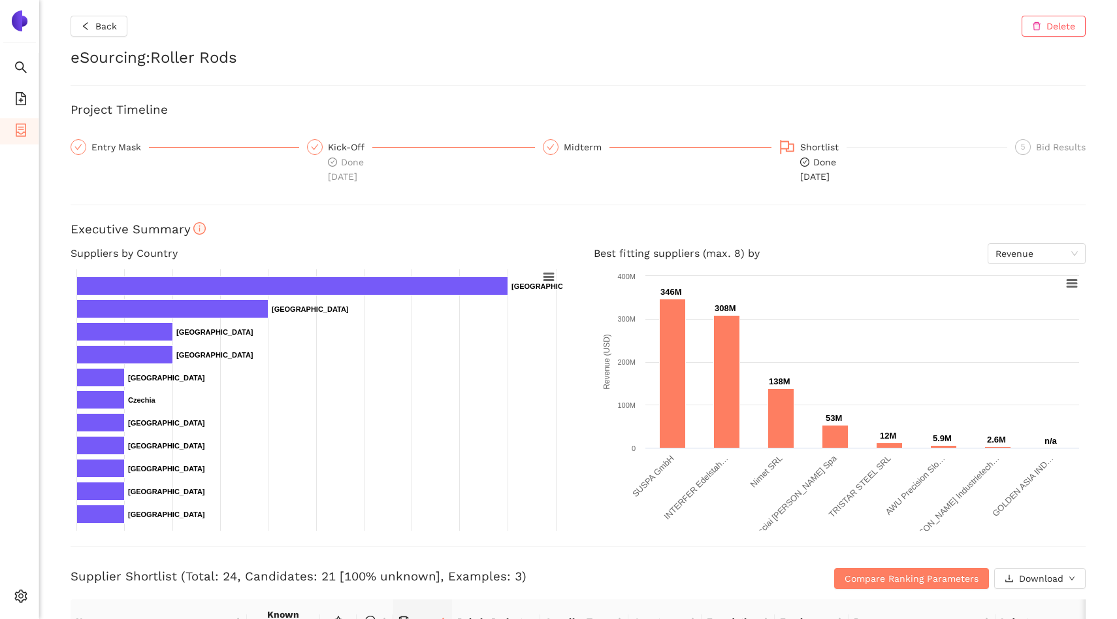
click at [9, 127] on li "eSourcing Projects" at bounding box center [19, 131] width 39 height 26
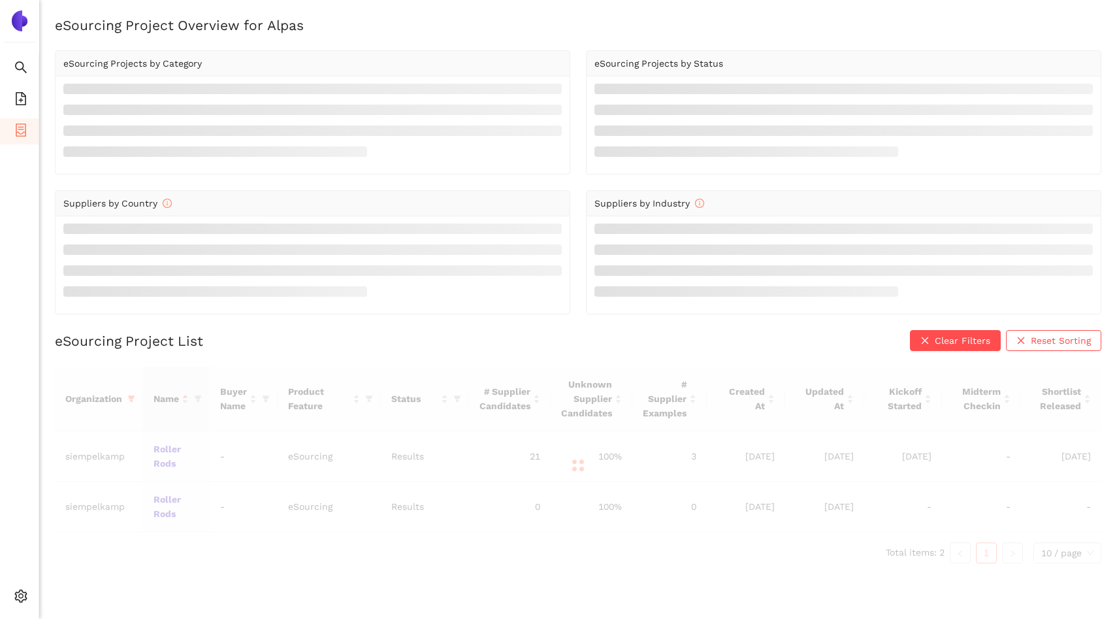
scroll to position [16, 0]
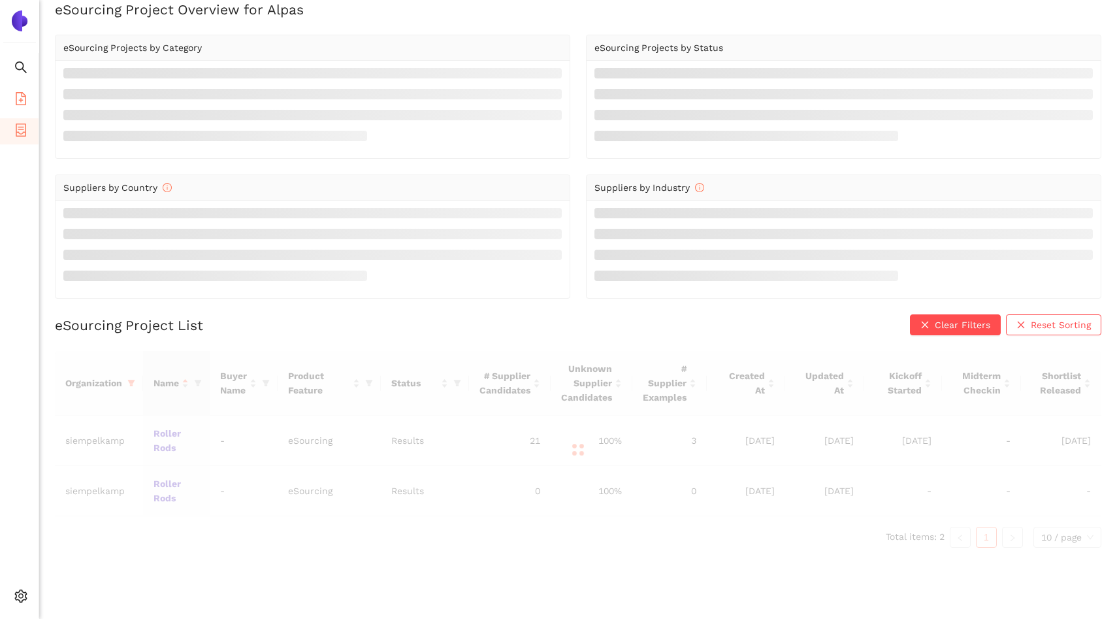
click at [25, 103] on icon "file-add" at bounding box center [21, 98] width 10 height 13
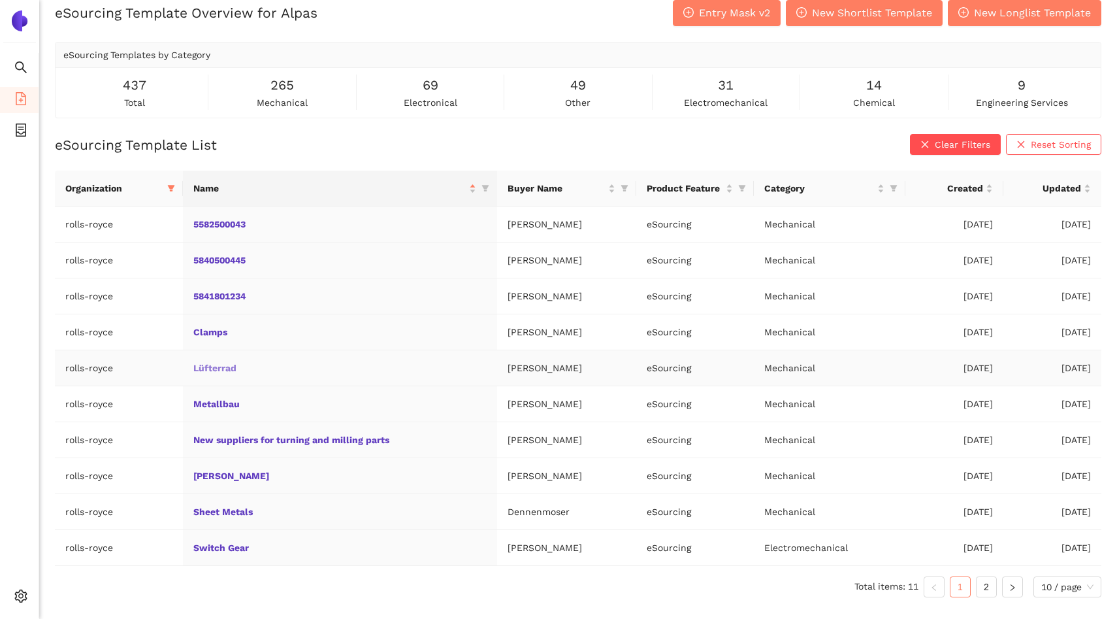
click at [0, 0] on link "Lüfterrad" at bounding box center [0, 0] width 0 height 0
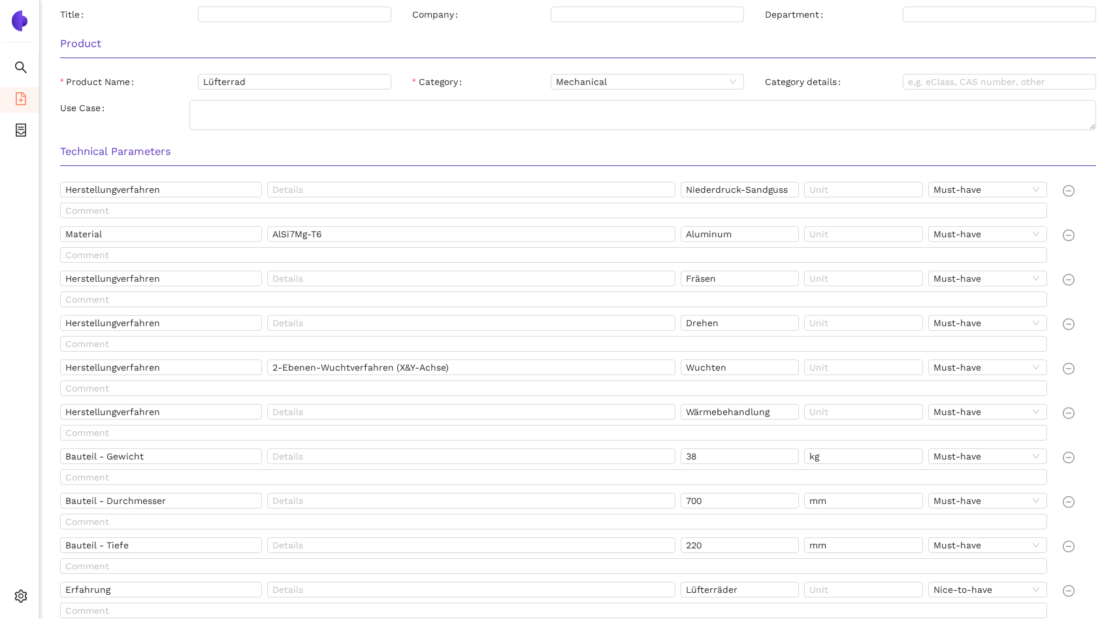
scroll to position [370, 0]
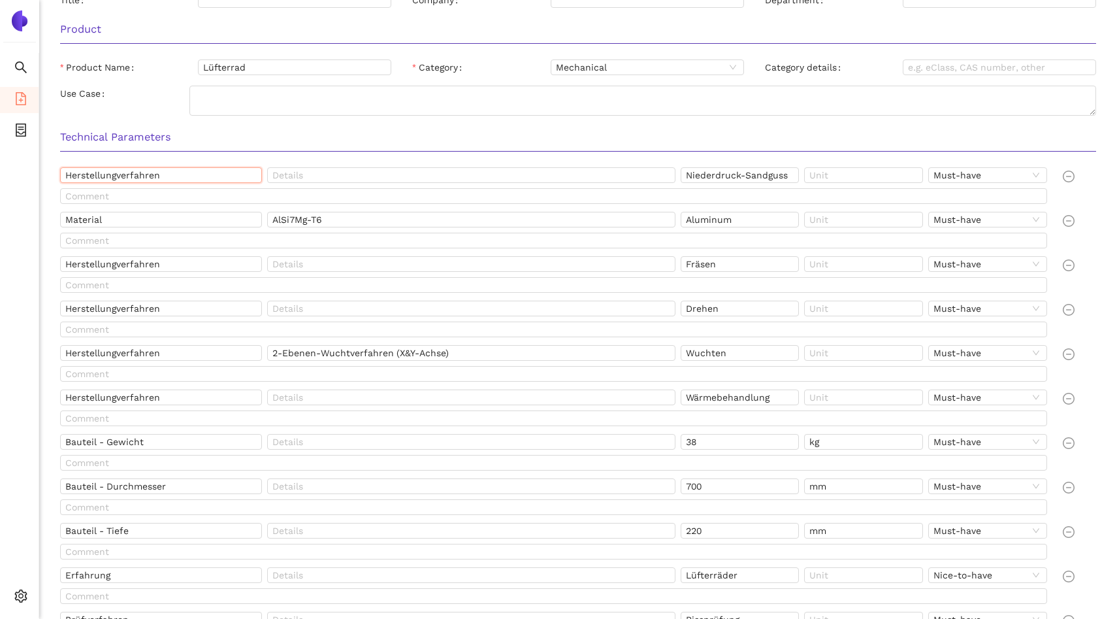
click at [191, 178] on input "Herstellungverfahren" at bounding box center [161, 175] width 202 height 16
click at [749, 175] on input "Niederdruck-Sandguss" at bounding box center [740, 175] width 119 height 16
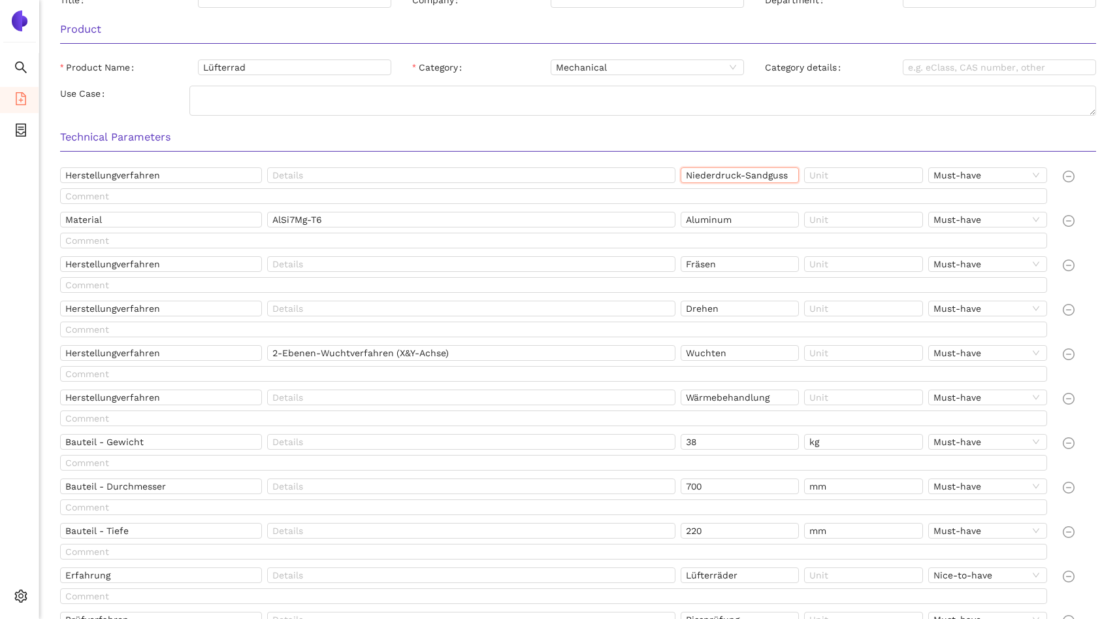
click at [749, 175] on input "Niederdruck-Sandguss" at bounding box center [740, 175] width 119 height 16
click at [130, 221] on input "Material" at bounding box center [161, 220] width 202 height 16
click at [302, 219] on input "AlSi7Mg-T6" at bounding box center [471, 220] width 408 height 16
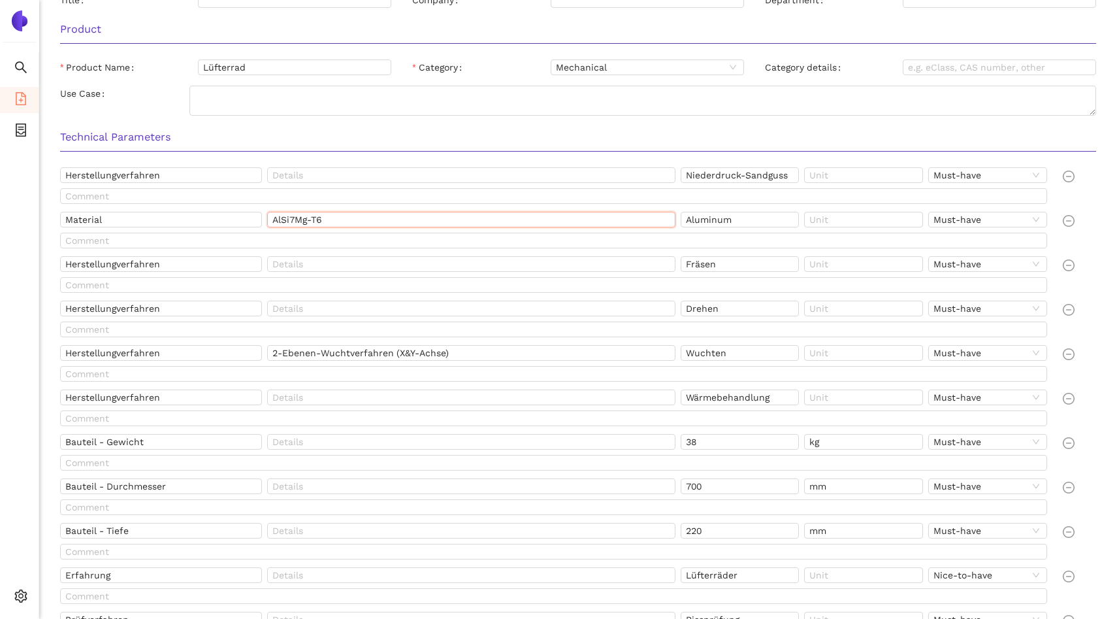
click at [302, 219] on input "AlSi7Mg-T6" at bounding box center [471, 220] width 408 height 16
click at [129, 268] on input "Herstellungverfahren" at bounding box center [161, 264] width 202 height 16
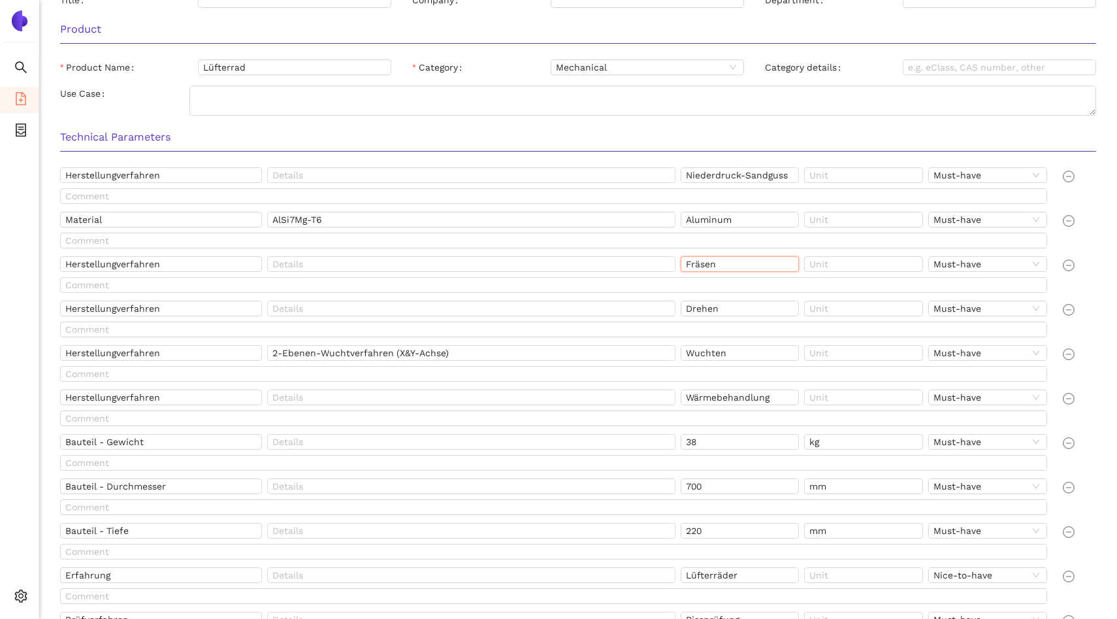
click at [697, 268] on input "Fräsen" at bounding box center [740, 264] width 119 height 16
click at [127, 318] on div "Herstellungverfahren" at bounding box center [163, 311] width 207 height 21
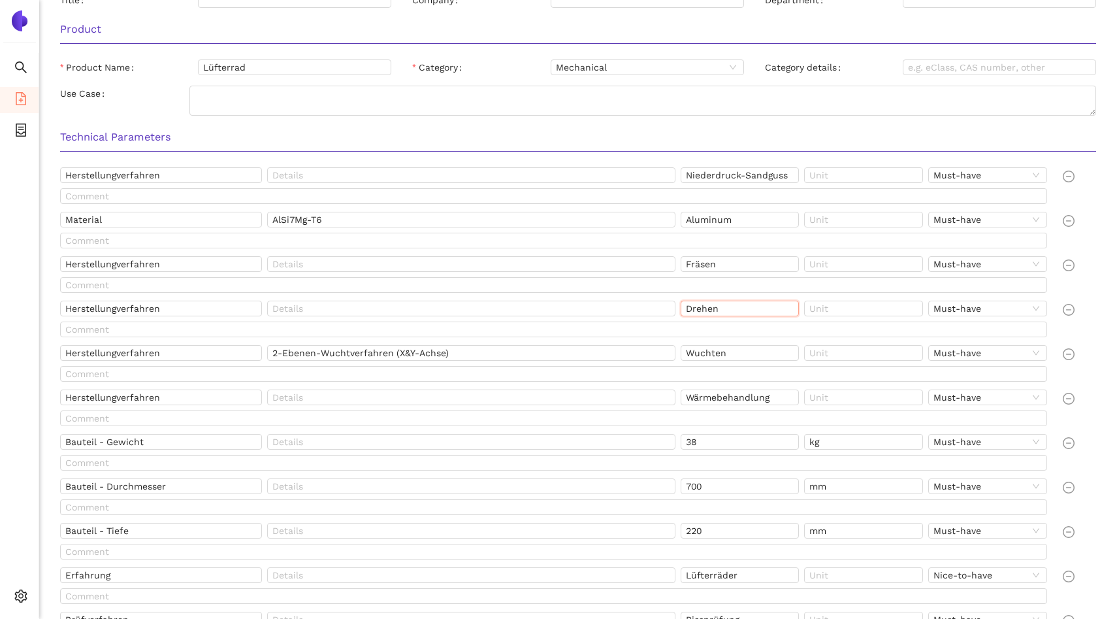
click at [697, 301] on input "Drehen" at bounding box center [740, 309] width 119 height 16
click at [170, 351] on input "Herstellungverfahren" at bounding box center [161, 353] width 202 height 16
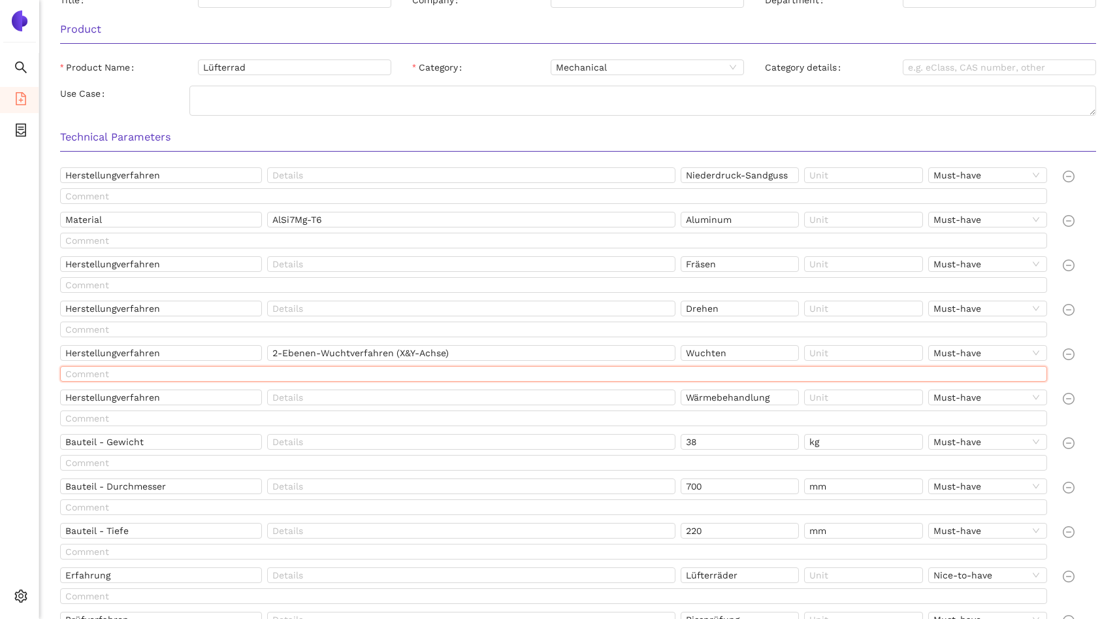
click at [714, 366] on input "text" at bounding box center [553, 374] width 987 height 16
click at [706, 353] on input "Wuchten" at bounding box center [740, 353] width 119 height 16
click at [420, 351] on input "2-Ebenen-Wuchtverfahren (X&Y-Achse)" at bounding box center [471, 353] width 408 height 16
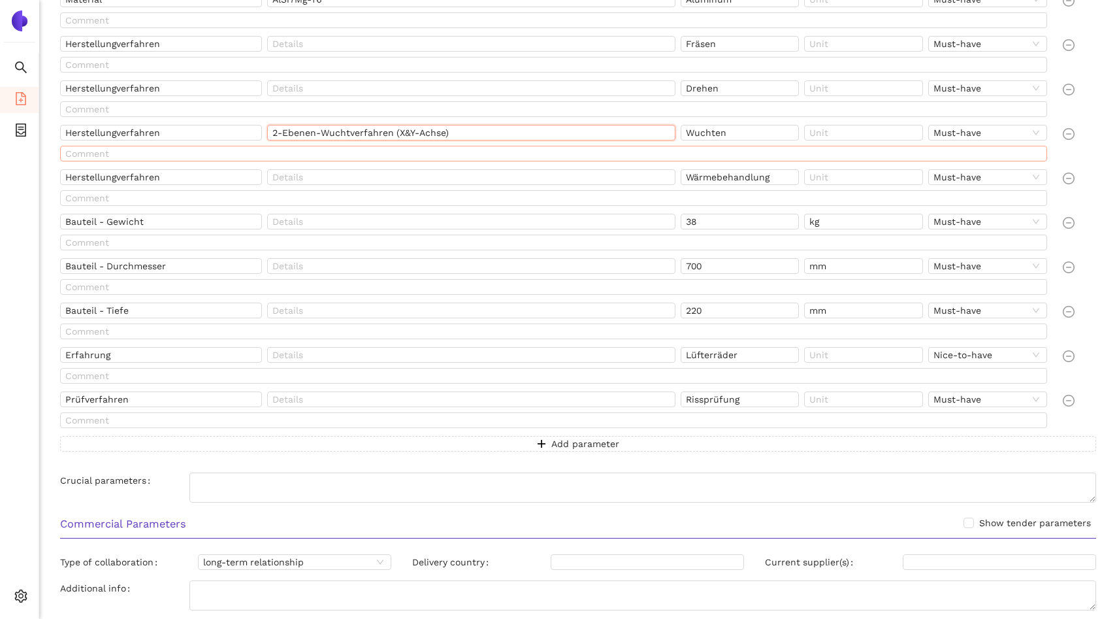
scroll to position [595, 0]
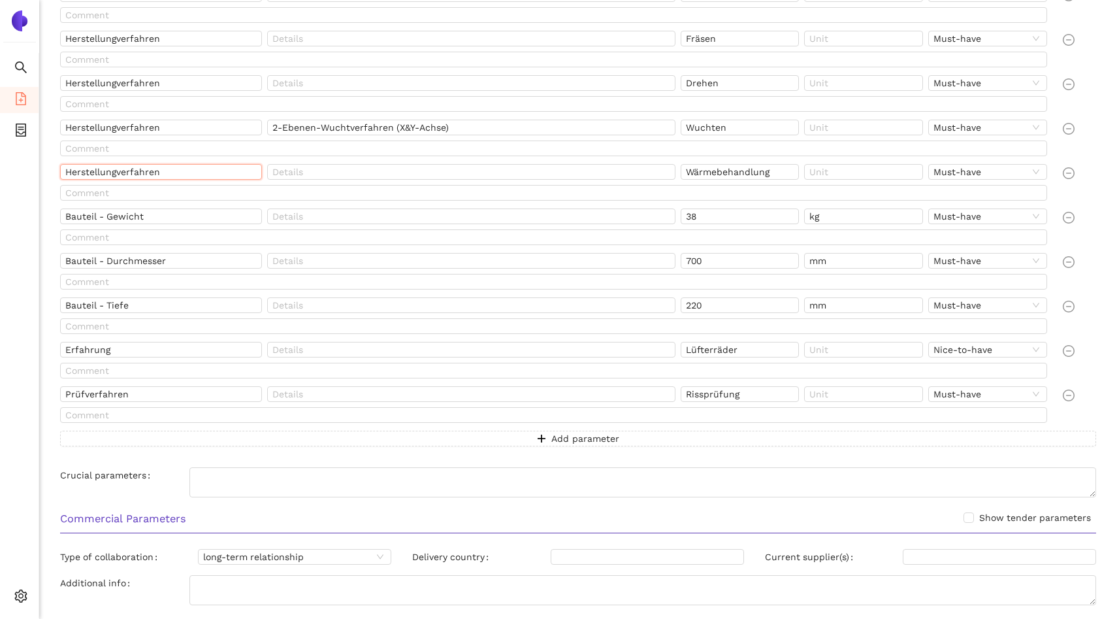
click at [184, 171] on input "Herstellungverfahren" at bounding box center [161, 172] width 202 height 16
click at [685, 171] on input "Wärmebehandlung" at bounding box center [740, 172] width 119 height 16
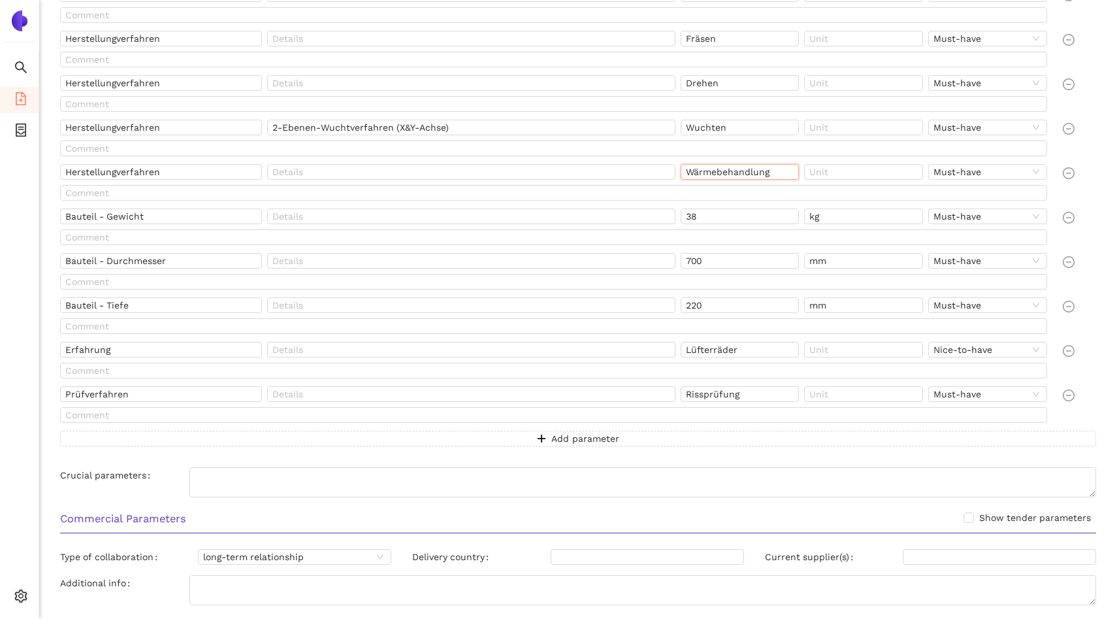
click at [685, 171] on input "Wärmebehandlung" at bounding box center [740, 172] width 119 height 16
click at [151, 218] on input "Bauteil - Gewicht" at bounding box center [161, 216] width 202 height 16
click at [122, 263] on input "Bauteil - Durchmesser" at bounding box center [161, 261] width 202 height 16
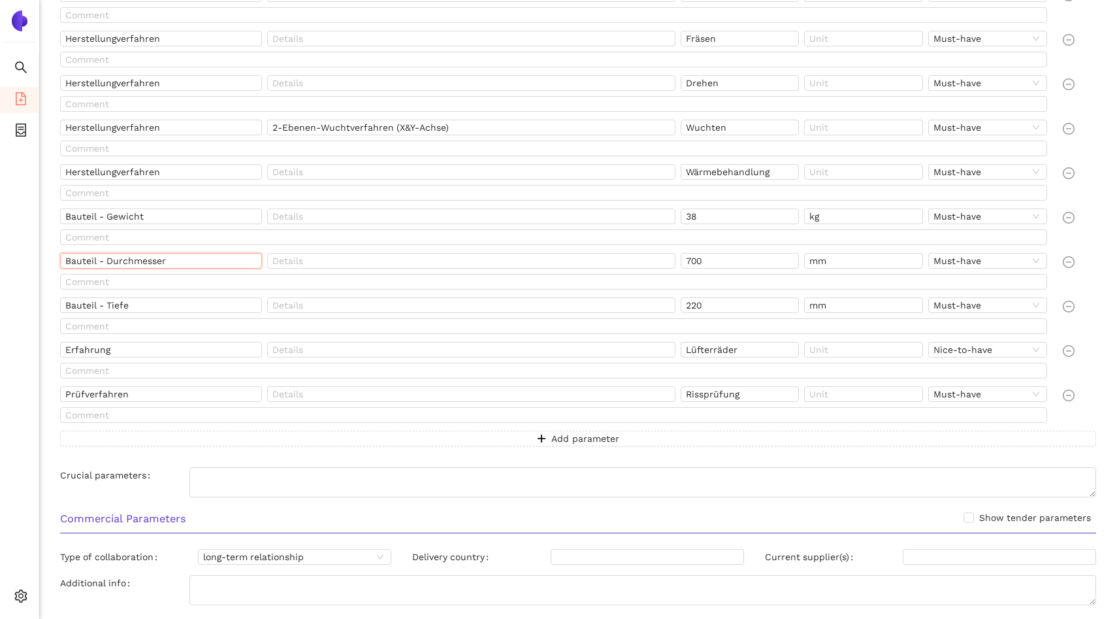
click at [122, 263] on input "Bauteil - Durchmesser" at bounding box center [161, 261] width 202 height 16
click at [700, 264] on input "700" at bounding box center [740, 261] width 119 height 16
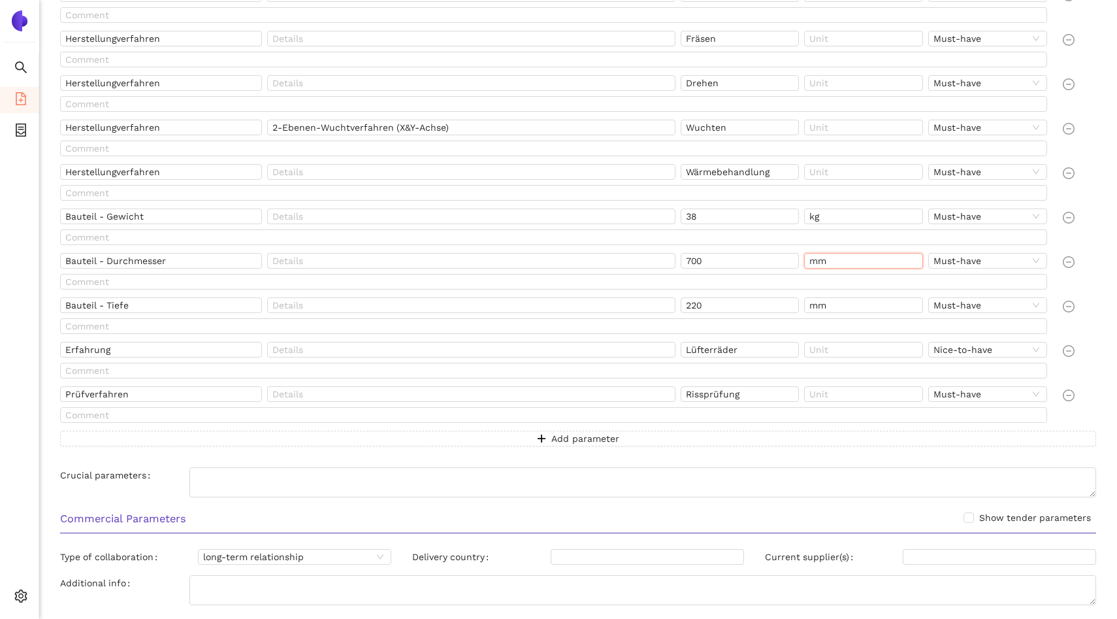
click at [820, 261] on input "mm" at bounding box center [863, 261] width 119 height 16
click at [126, 303] on input "Bauteil - Tiefe" at bounding box center [161, 305] width 202 height 16
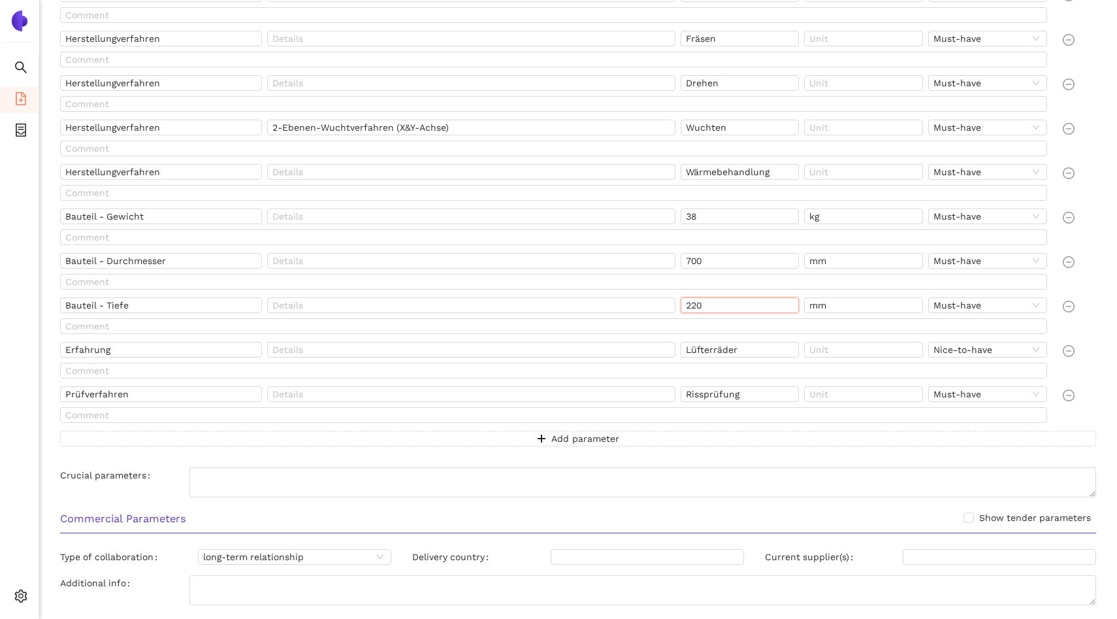
click at [702, 305] on input "220" at bounding box center [740, 305] width 119 height 16
click at [181, 348] on input "Erfahrung" at bounding box center [161, 350] width 202 height 16
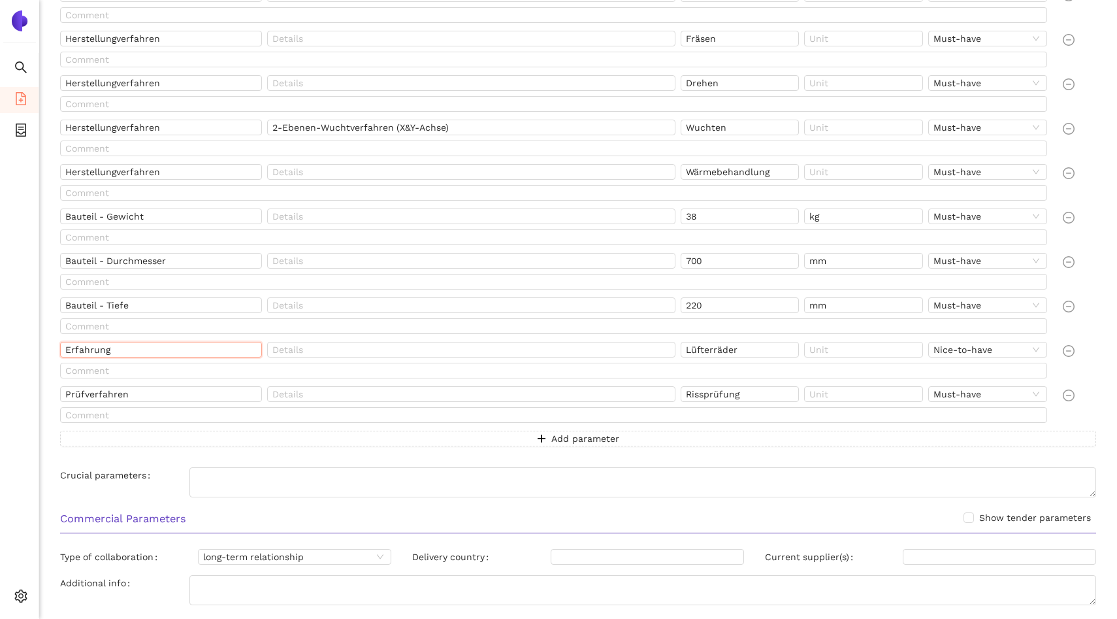
click at [181, 348] on input "Erfahrung" at bounding box center [161, 350] width 202 height 16
click at [199, 395] on input "Prüfverfahren" at bounding box center [161, 394] width 202 height 16
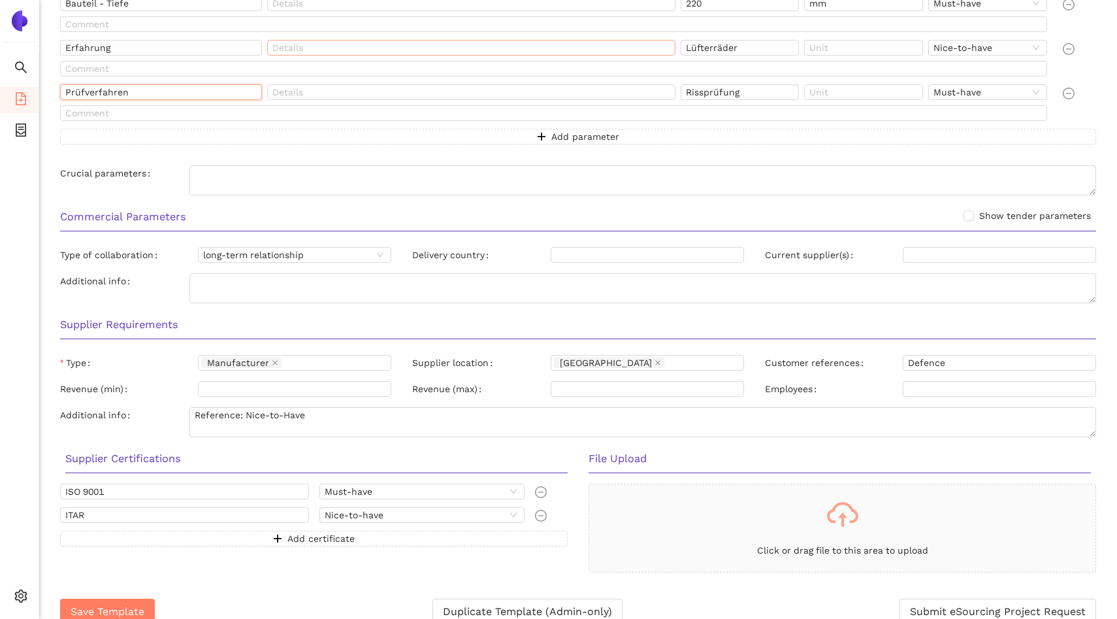
scroll to position [913, 0]
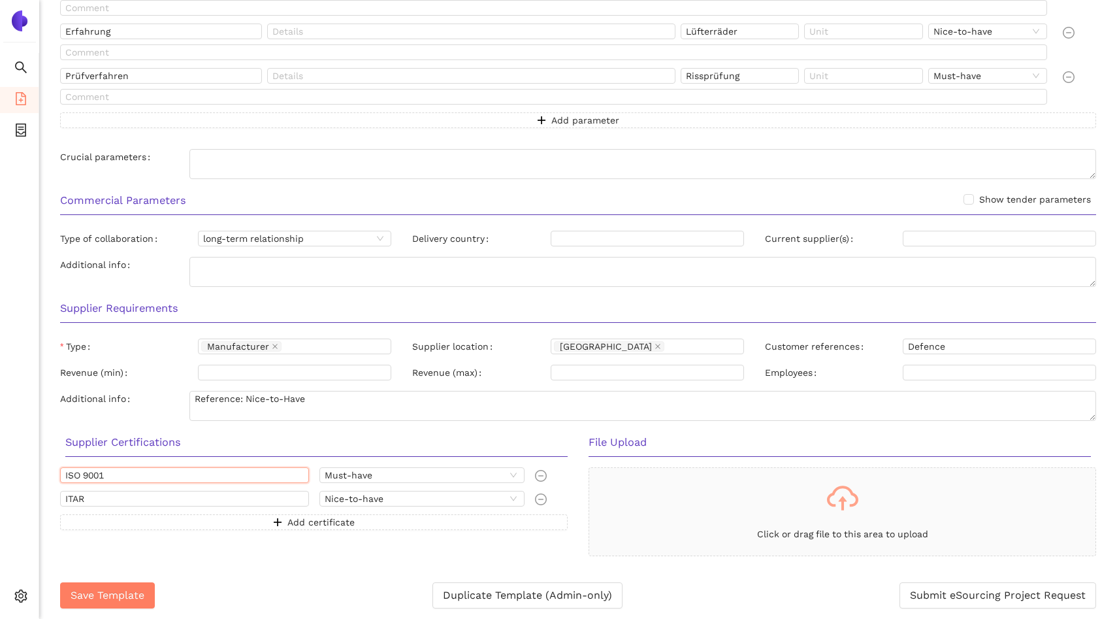
click at [180, 478] on input "ISO 9001" at bounding box center [184, 475] width 249 height 16
click at [151, 496] on input "ITAR" at bounding box center [184, 499] width 249 height 16
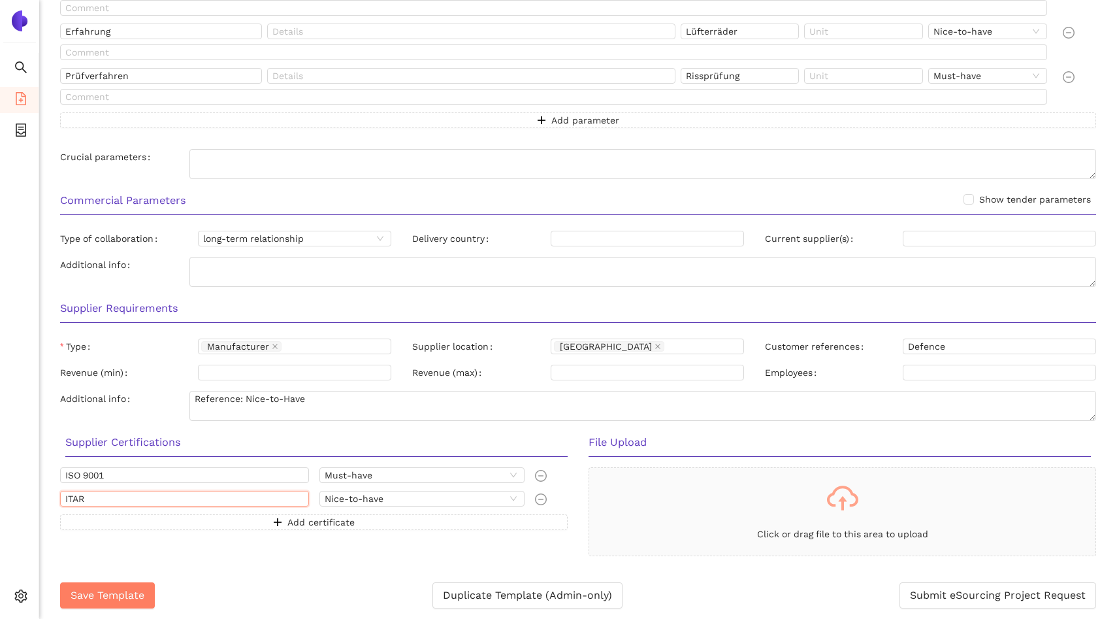
click at [151, 496] on input "ITAR" at bounding box center [184, 499] width 249 height 16
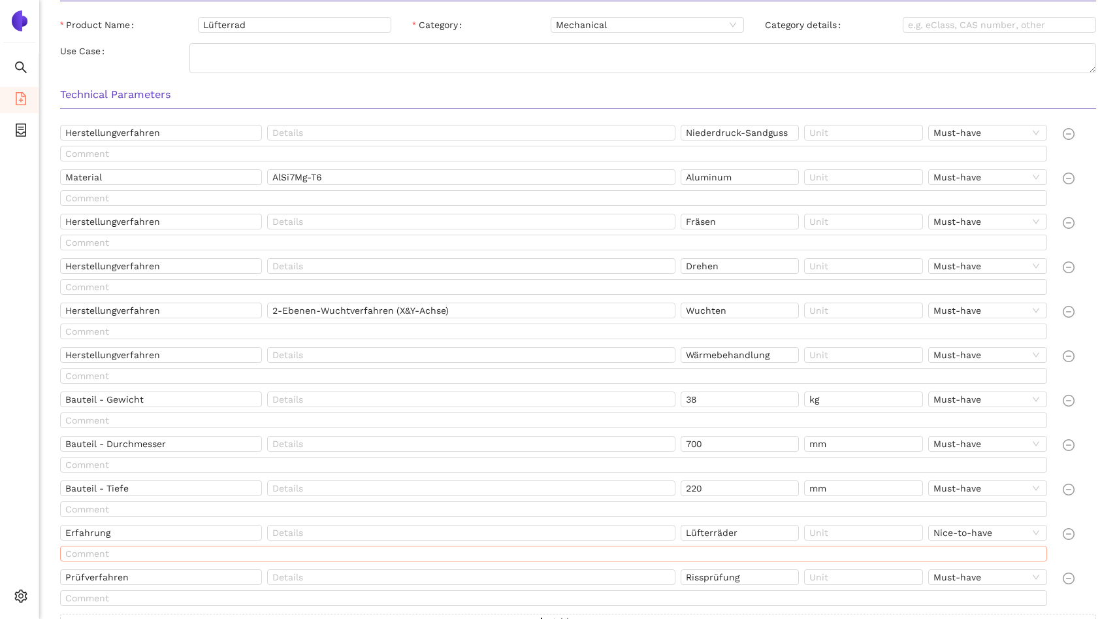
scroll to position [0, 0]
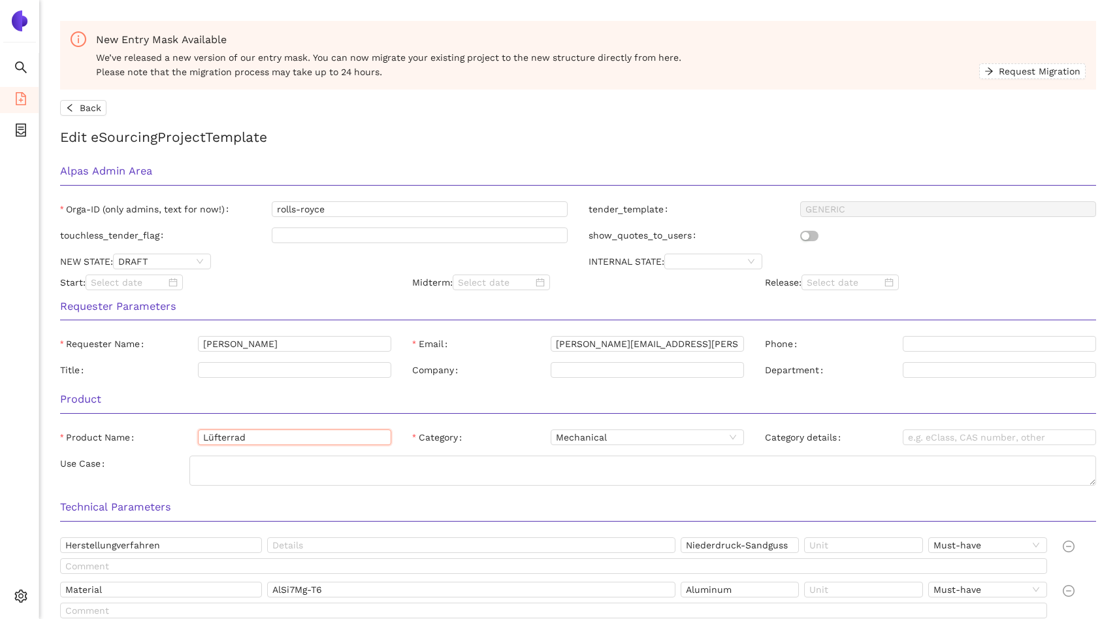
click at [228, 433] on input "Lüfterrad" at bounding box center [294, 437] width 193 height 16
click at [25, 130] on icon "container" at bounding box center [21, 129] width 10 height 13
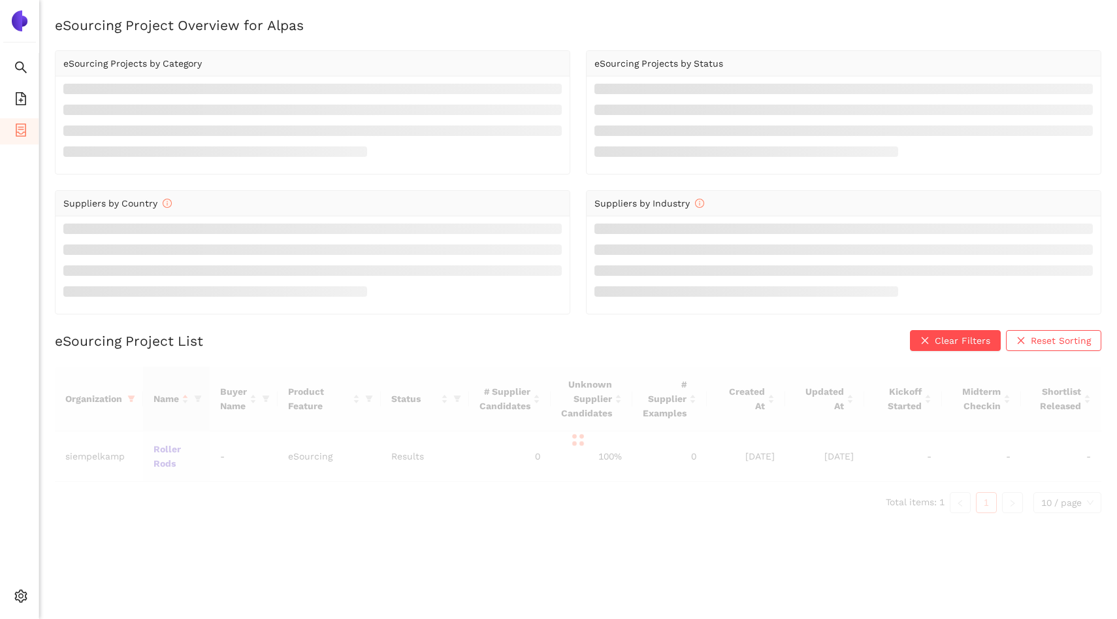
click at [131, 398] on div at bounding box center [578, 440] width 1047 height 146
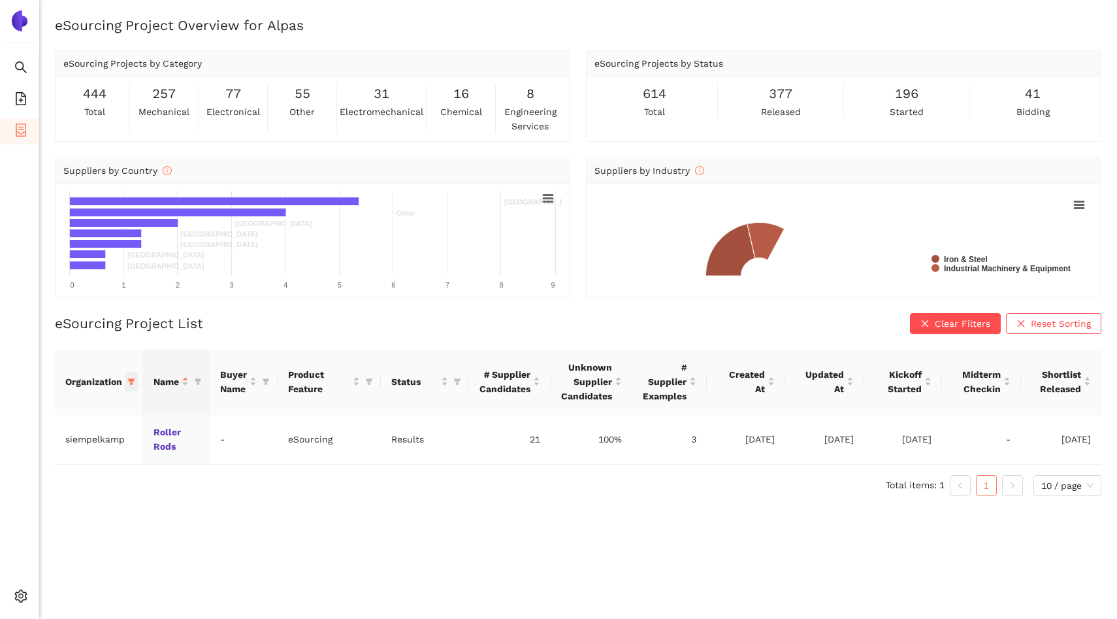
click at [132, 384] on icon "filter" at bounding box center [131, 381] width 7 height 7
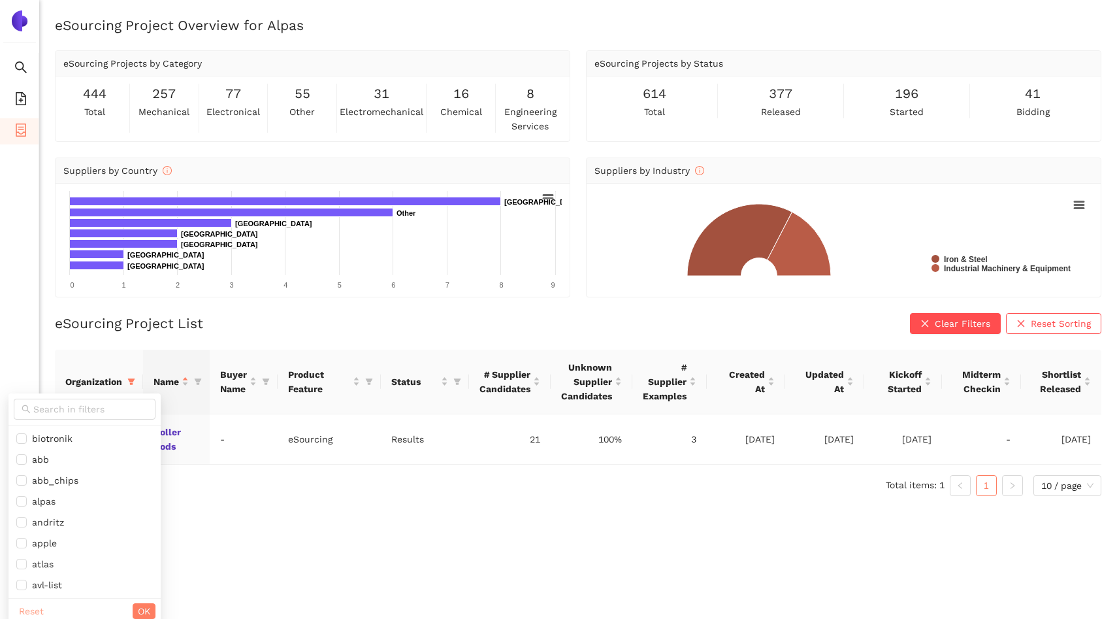
click at [28, 617] on span "Reset" at bounding box center [31, 611] width 25 height 14
checkbox input "false"
click at [199, 380] on div "Name" at bounding box center [177, 381] width 46 height 14
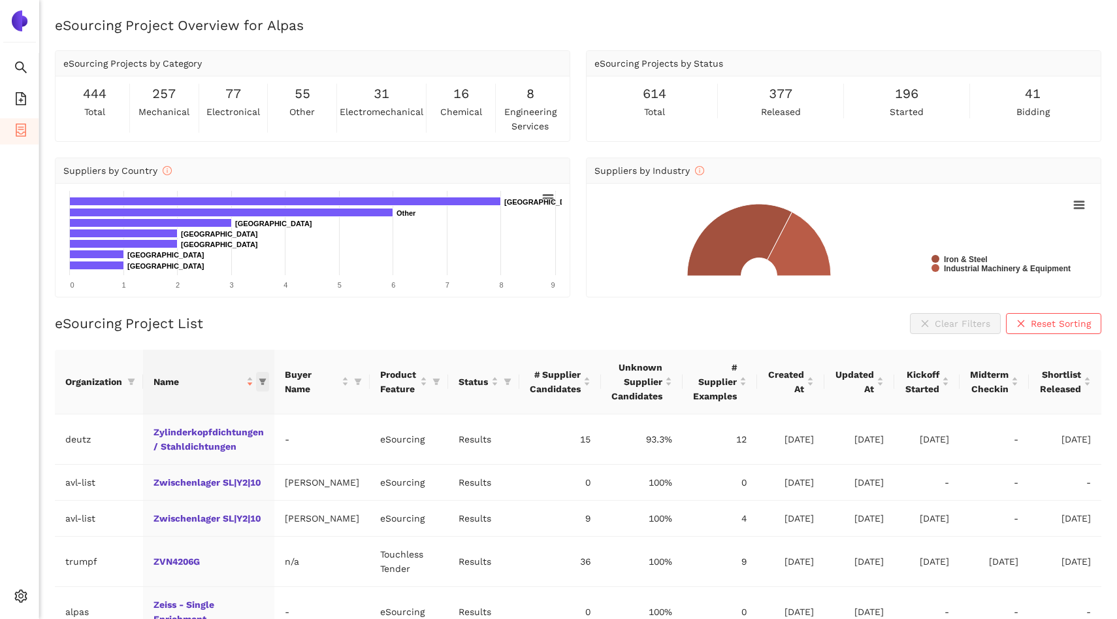
click at [261, 380] on icon "filter" at bounding box center [262, 381] width 7 height 7
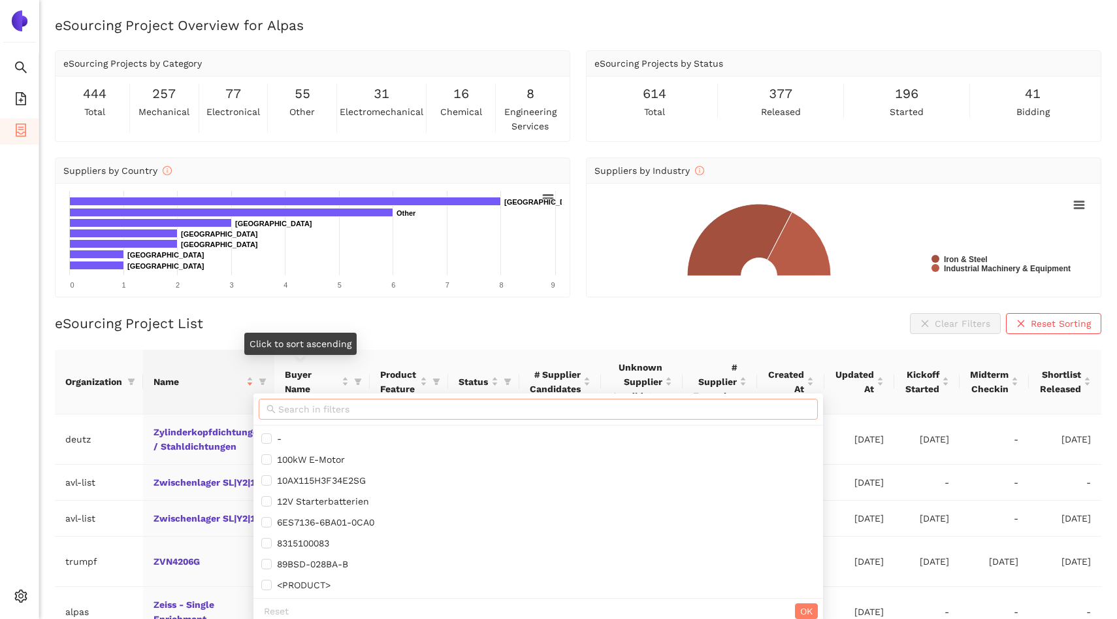
click at [293, 405] on input "text" at bounding box center [544, 409] width 532 height 14
paste input "Lüfterrad"
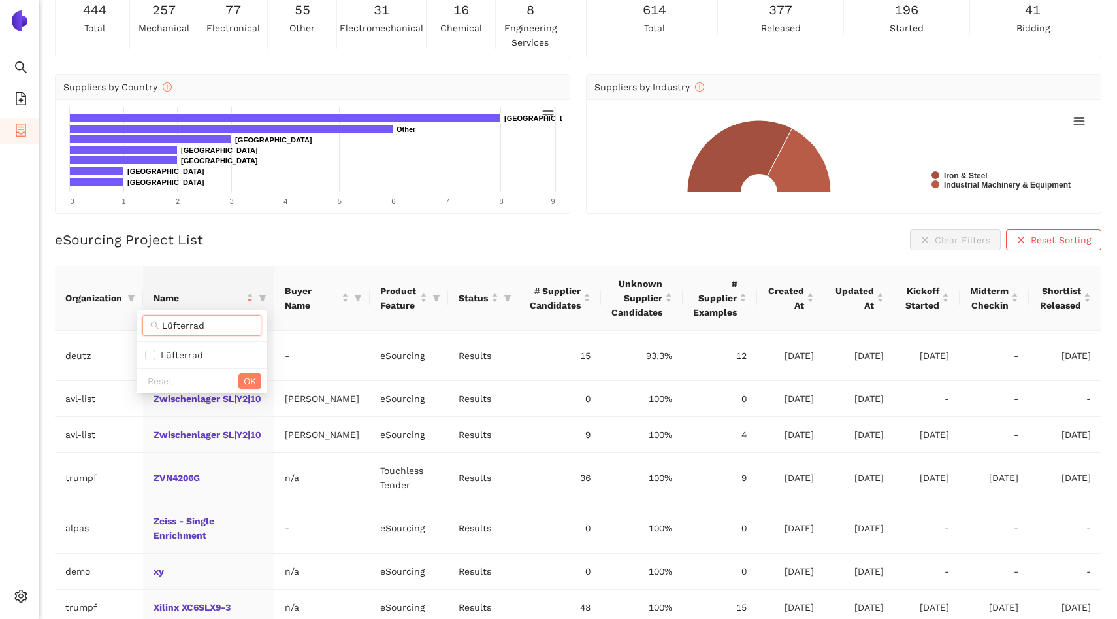
scroll to position [108, 0]
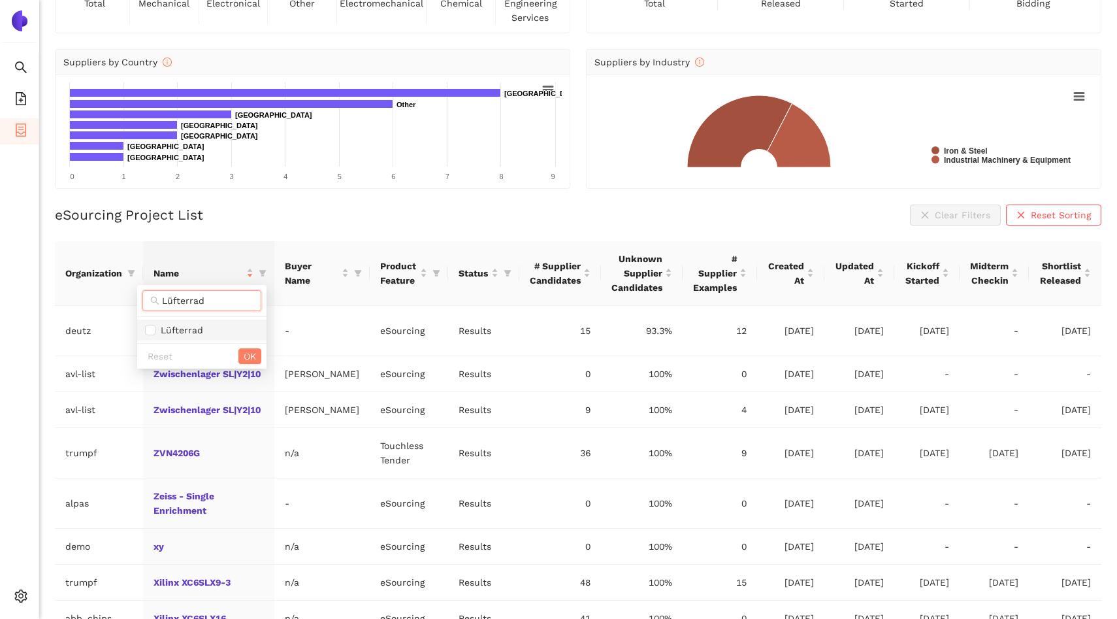
type input "Lüfterrad"
click at [189, 333] on span "Lüfterrad" at bounding box center [180, 330] width 48 height 10
checkbox input "true"
click at [244, 353] on span "OK" at bounding box center [250, 356] width 12 height 14
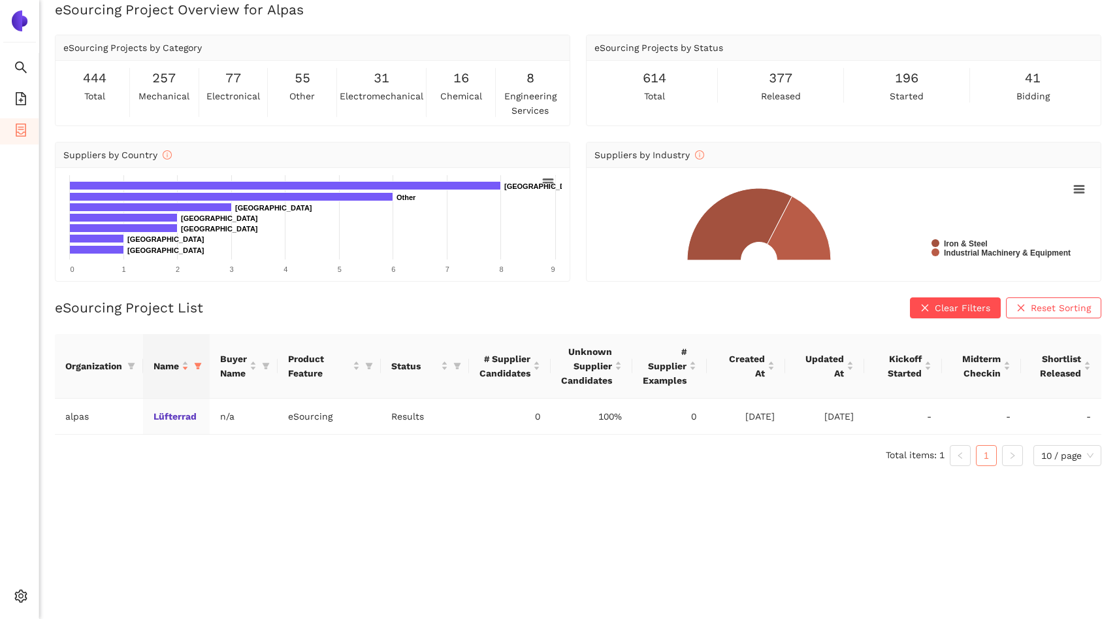
scroll to position [16, 0]
click at [0, 0] on link "Lüfterrad" at bounding box center [0, 0] width 0 height 0
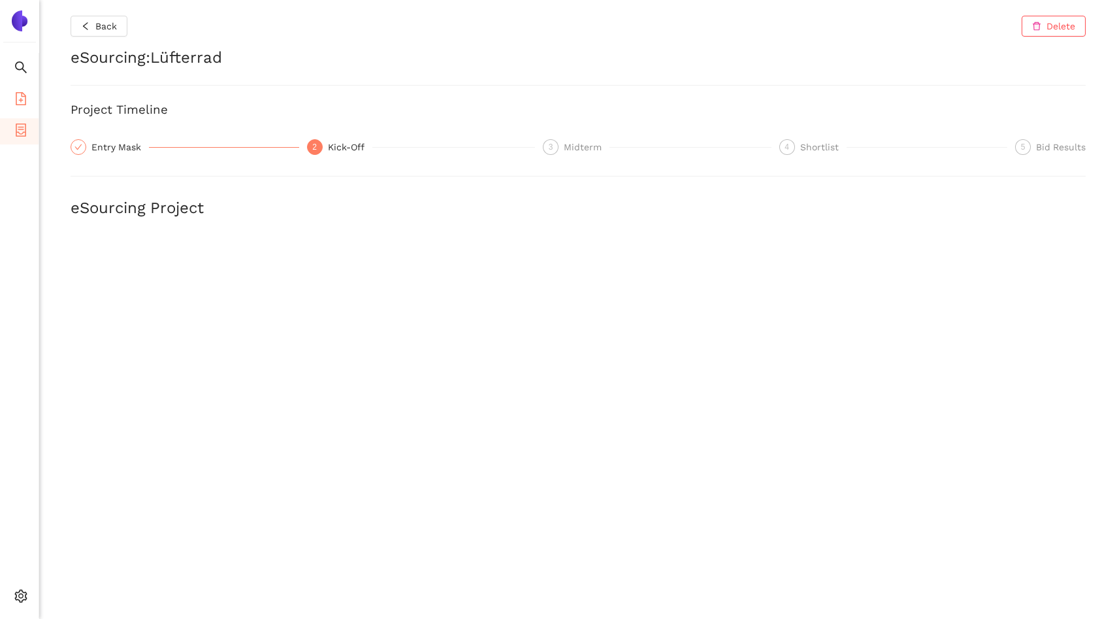
click at [23, 108] on span "file-add" at bounding box center [20, 101] width 13 height 26
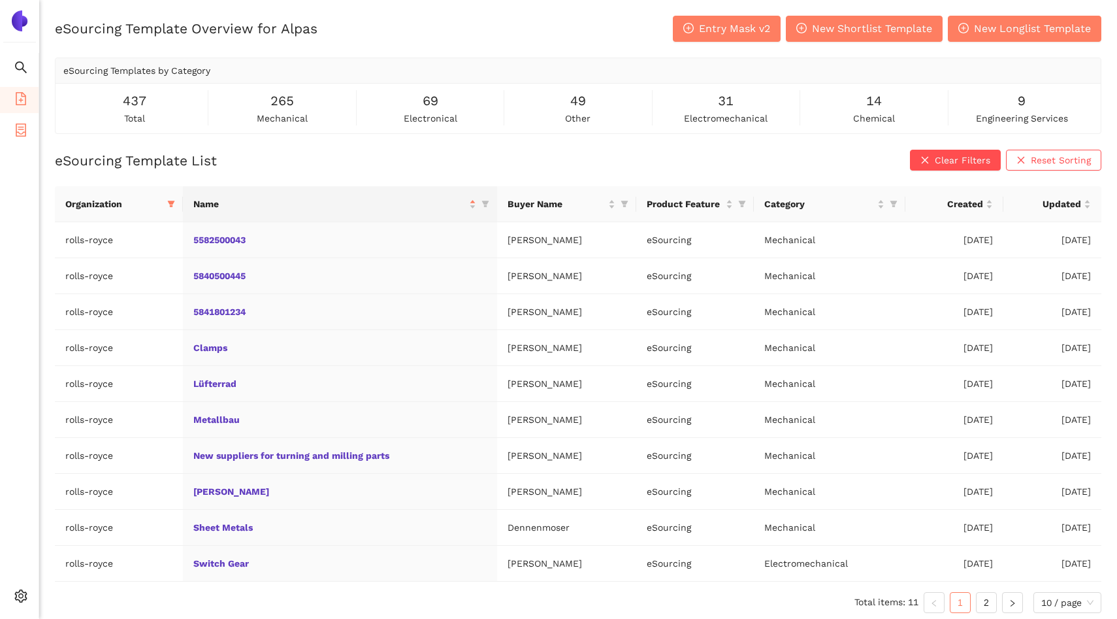
click at [18, 139] on span "container" at bounding box center [20, 132] width 13 height 26
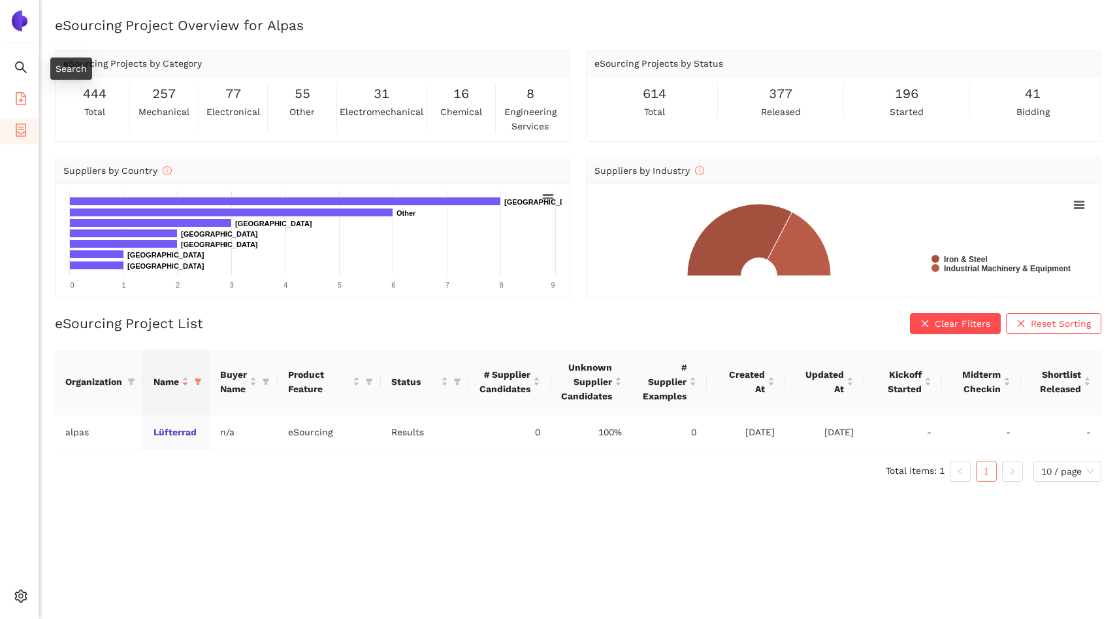
click at [22, 94] on icon "file-add" at bounding box center [20, 98] width 13 height 13
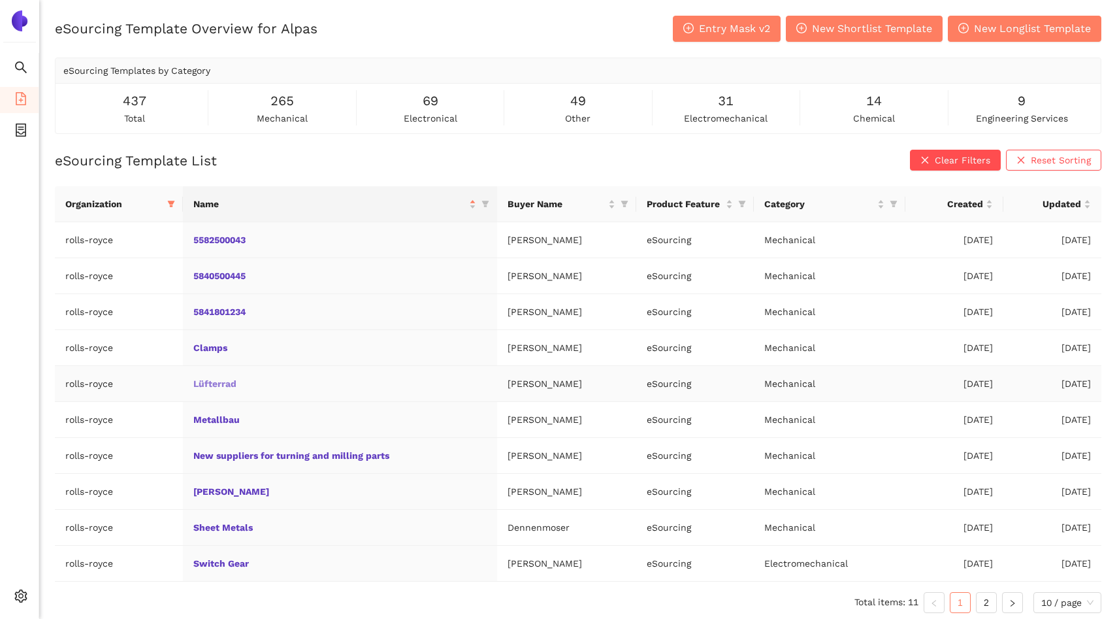
click at [0, 0] on link "Lüfterrad" at bounding box center [0, 0] width 0 height 0
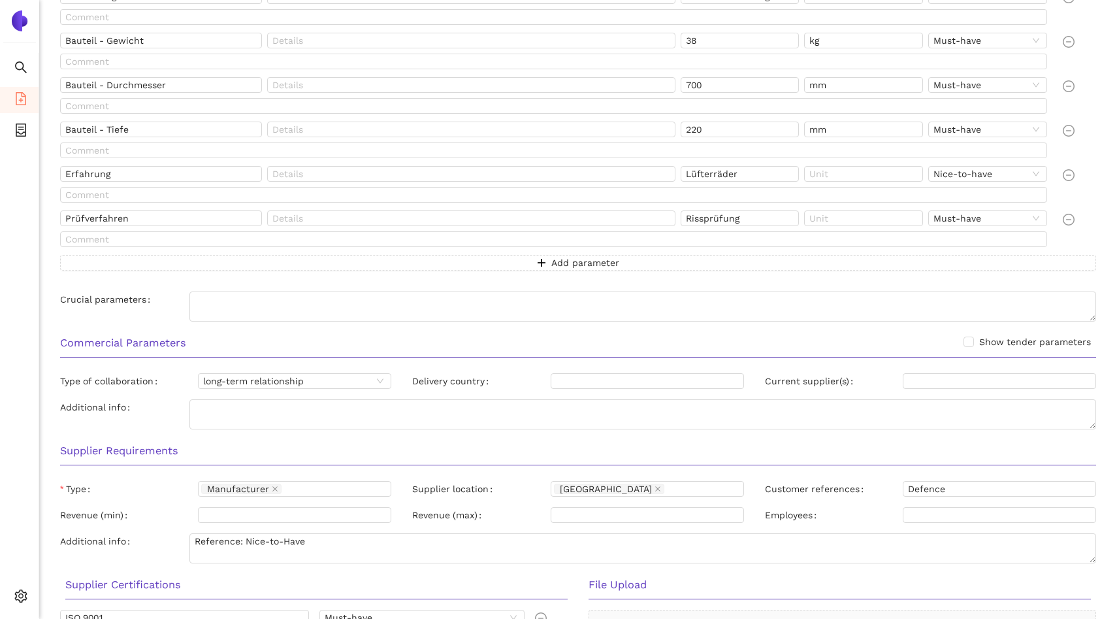
scroll to position [913, 0]
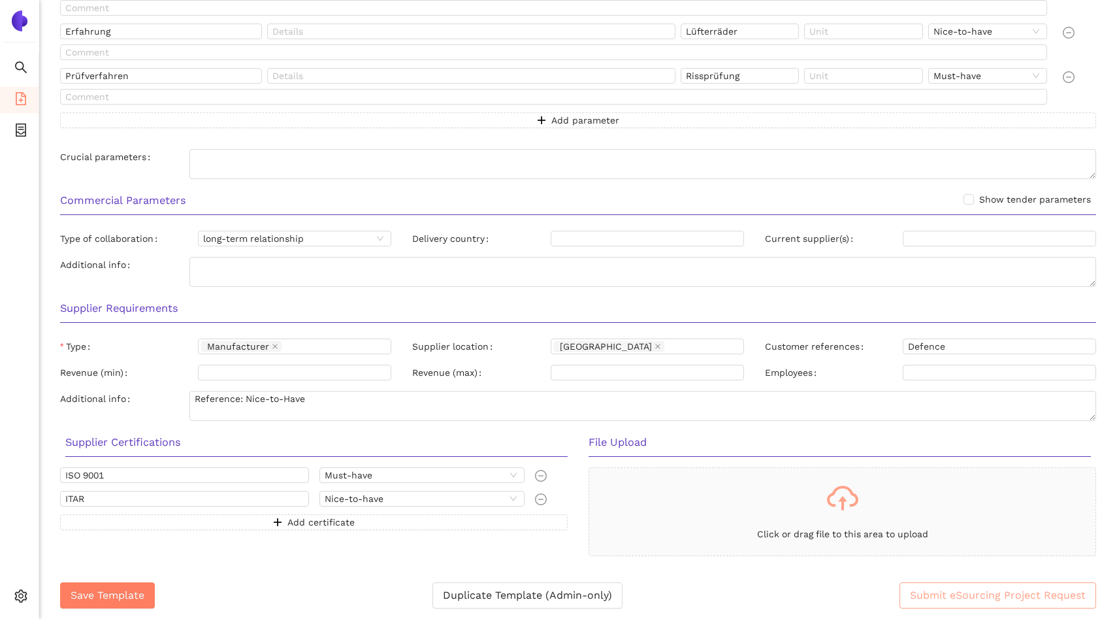
click at [911, 588] on span "Submit eSourcing Project Request" at bounding box center [998, 595] width 176 height 16
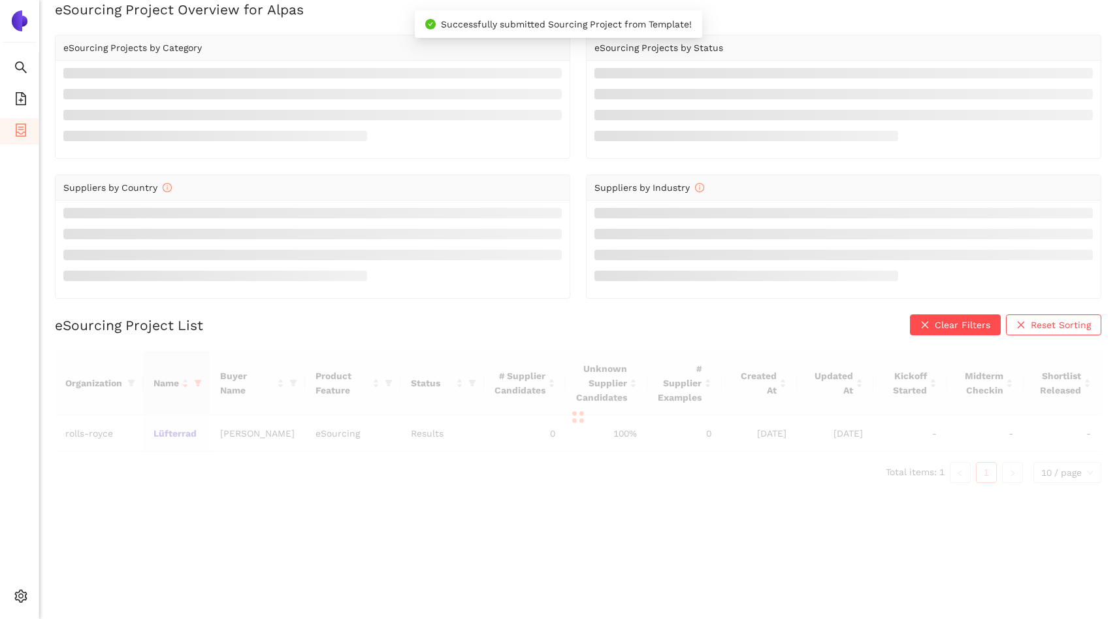
scroll to position [16, 0]
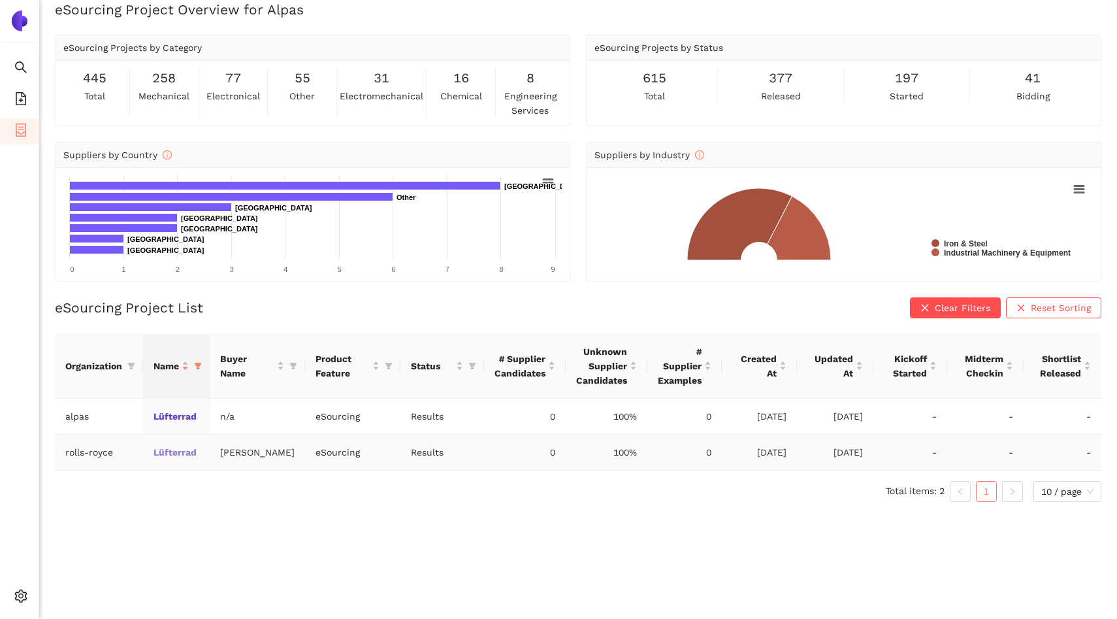
click at [0, 0] on link "Lüfterrad" at bounding box center [0, 0] width 0 height 0
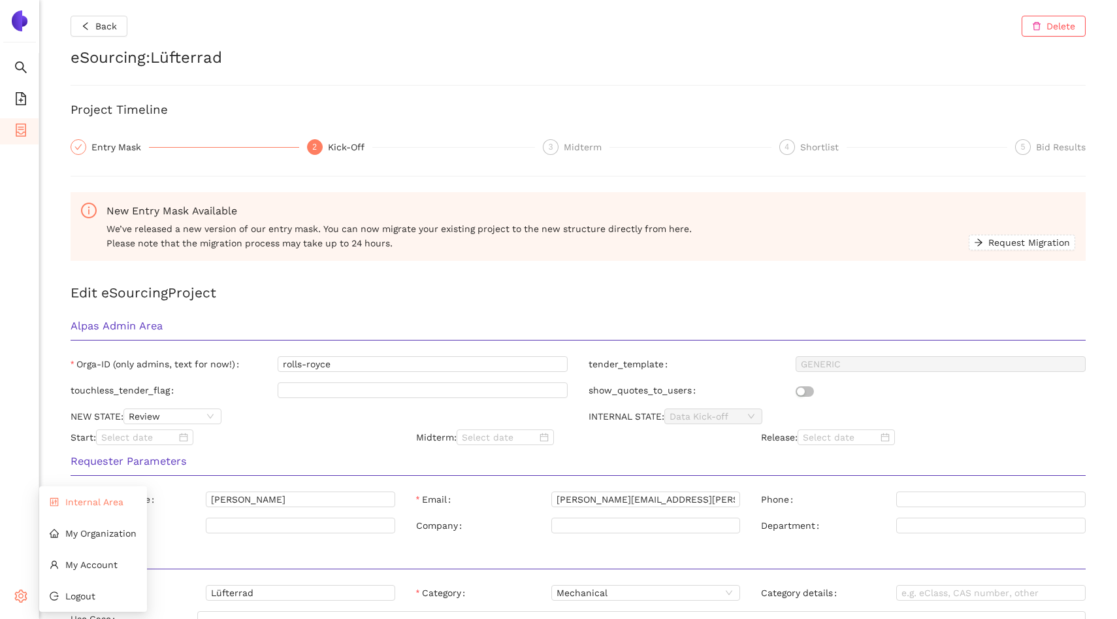
click at [93, 504] on span "Internal Area" at bounding box center [94, 502] width 58 height 10
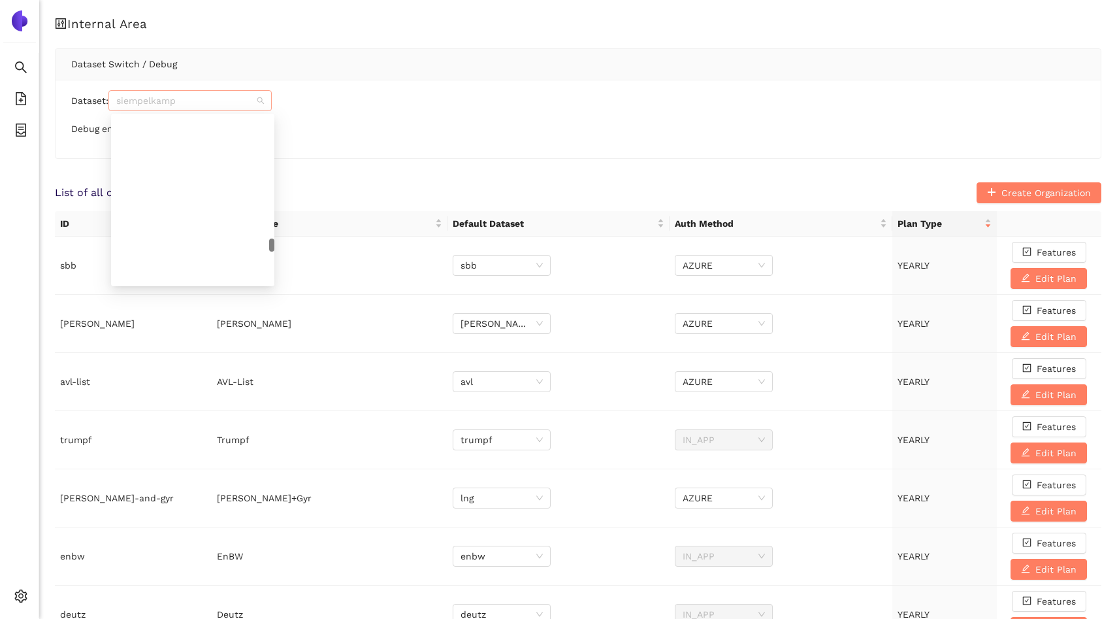
click at [158, 109] on span "siempelkamp" at bounding box center [190, 101] width 148 height 20
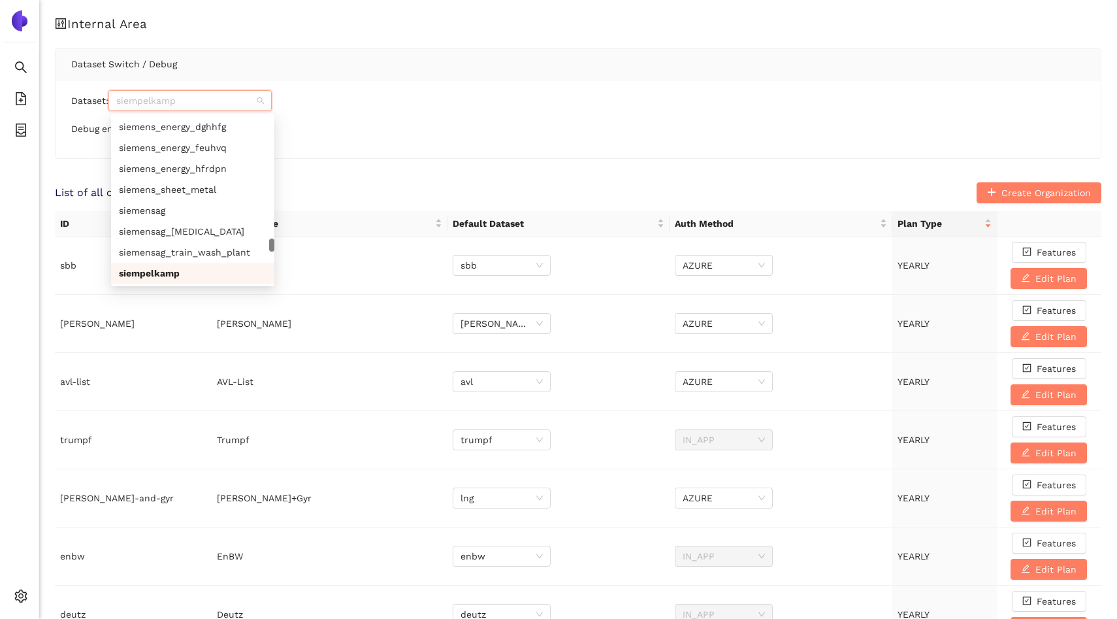
paste input "rreu_efqfef"
type input "rreu_efqfef"
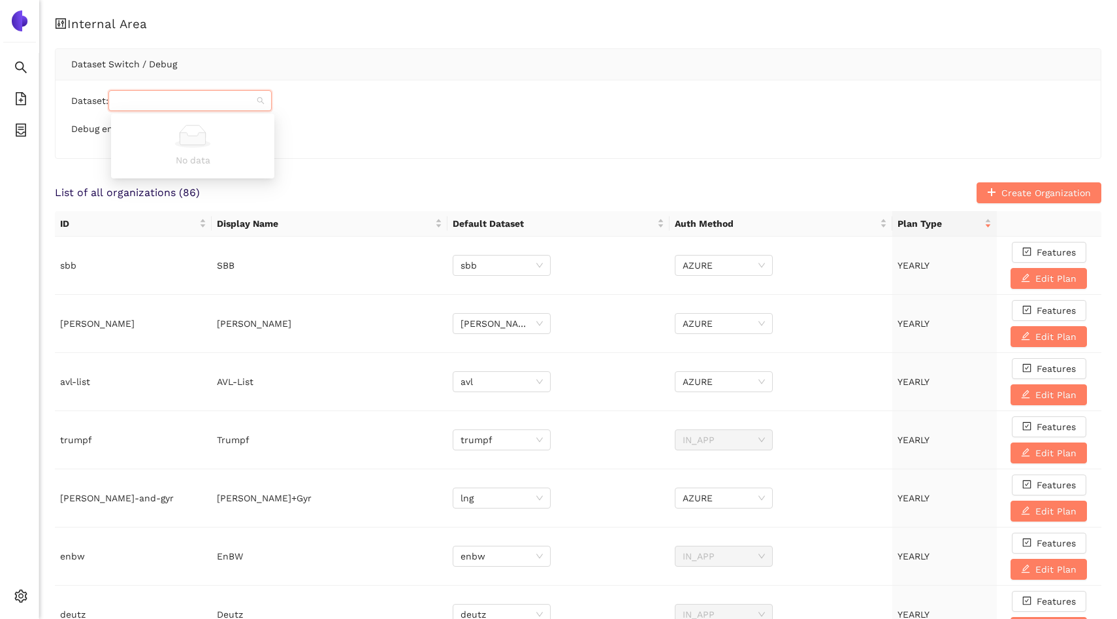
click at [307, 130] on div "Debug enabled:" at bounding box center [578, 130] width 1014 height 16
click at [150, 97] on span "siempelkamp" at bounding box center [190, 101] width 148 height 20
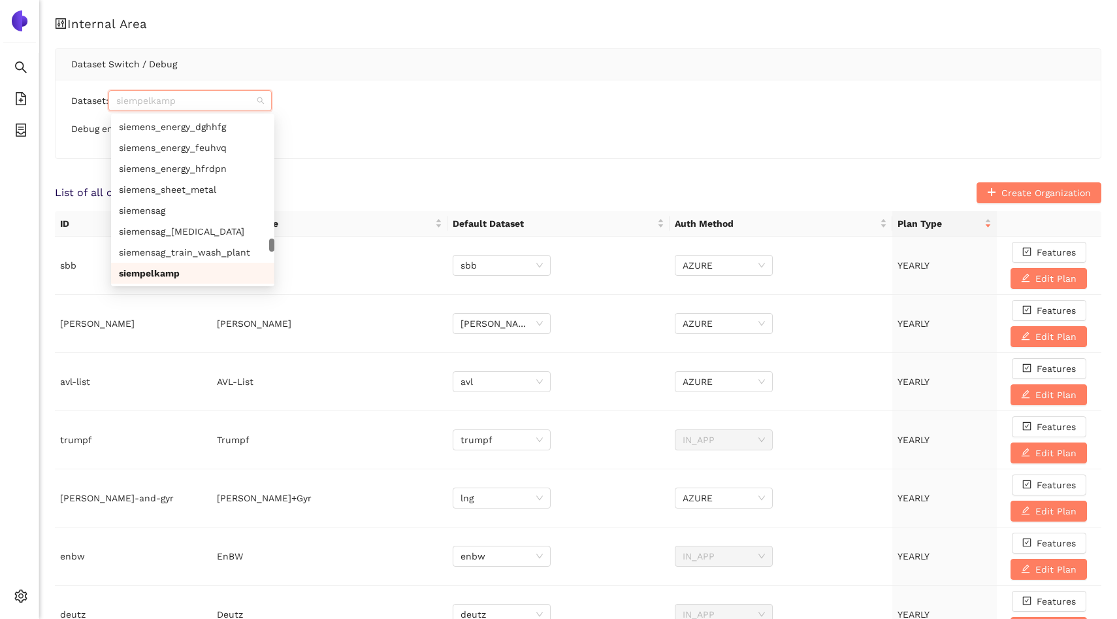
paste input "rreu_efqfef"
type input "rreu_efqfef"
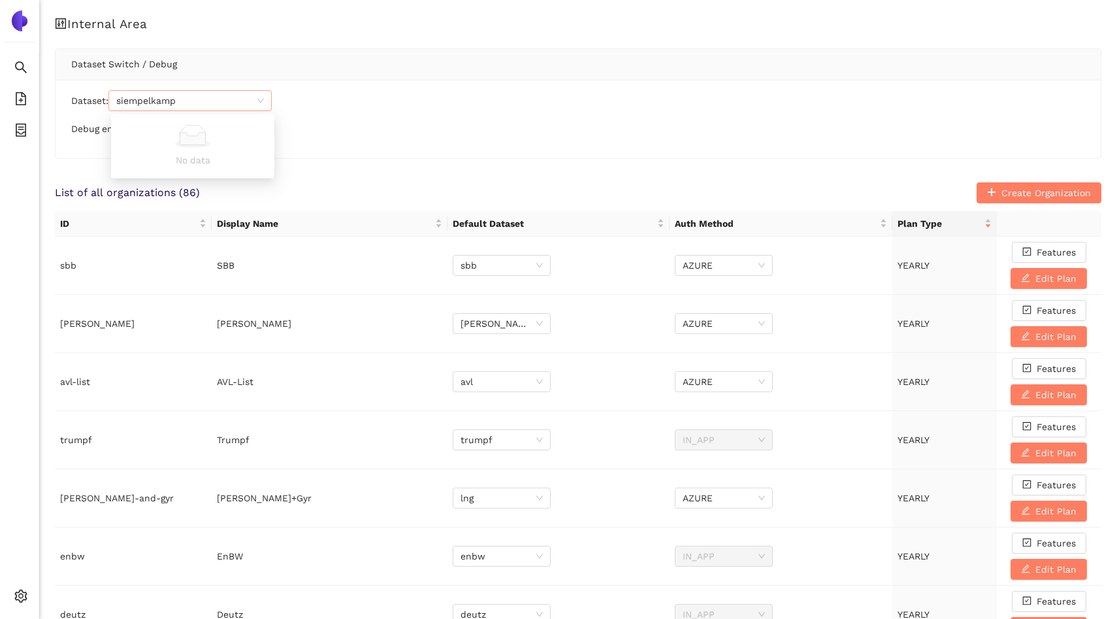
click at [274, 82] on div "Dataset: siempelkamp Debug enabled:" at bounding box center [578, 119] width 1045 height 78
click at [182, 105] on span "siempelkamp" at bounding box center [190, 101] width 148 height 20
paste input "rreu_efqfef"
type input "rreu_efqfef"
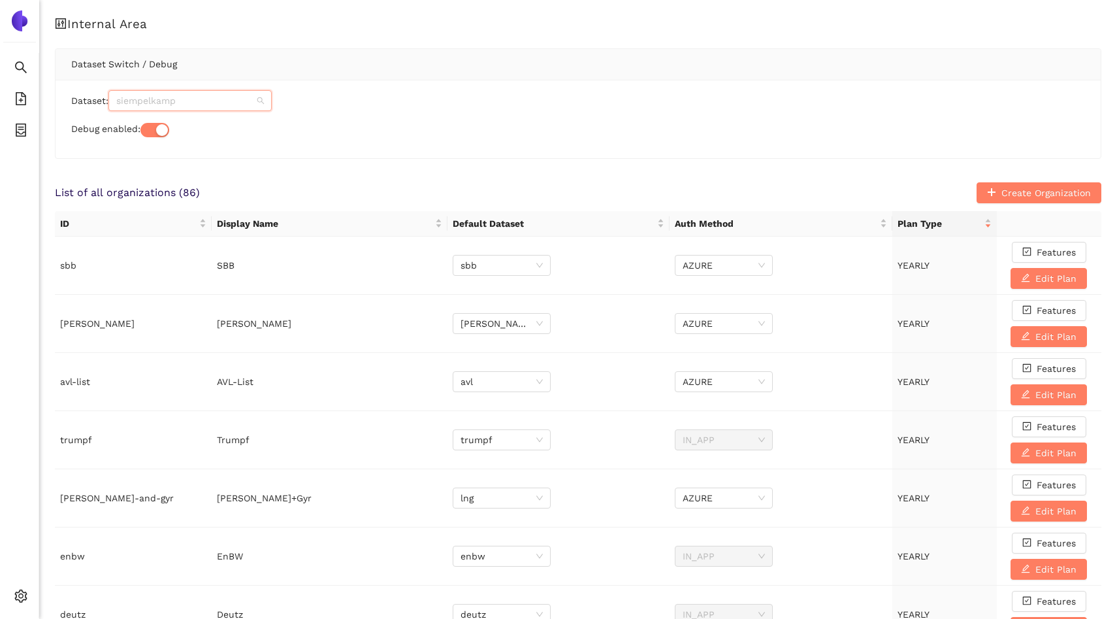
click at [157, 107] on span "siempelkamp" at bounding box center [190, 101] width 148 height 20
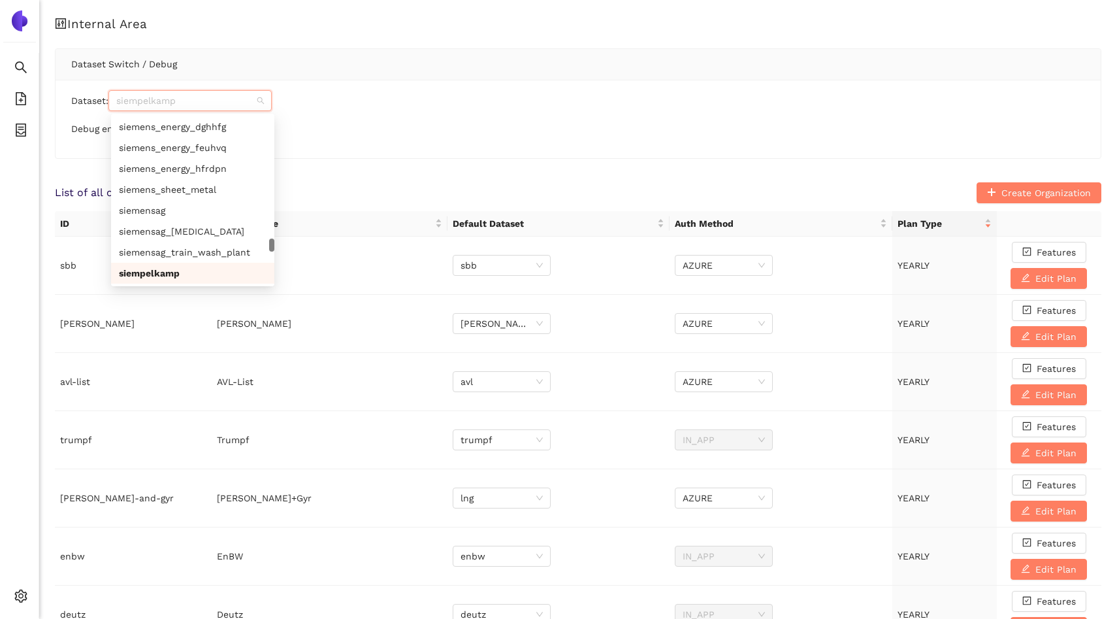
paste input "rreu_efqfef"
type input "rreu_efqfef"
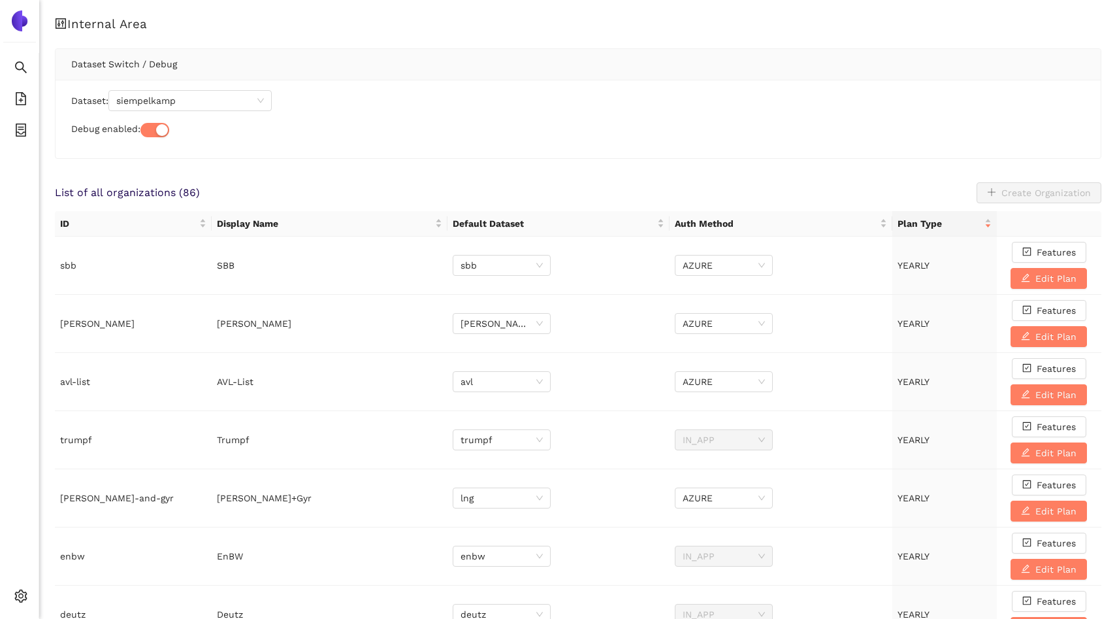
click at [169, 115] on div "Dataset: siempelkamp Debug enabled:" at bounding box center [578, 119] width 1045 height 78
click at [162, 102] on span "siempelkamp" at bounding box center [190, 101] width 148 height 20
paste input "rreu_efqfef"
type input "rreu_efqfef"
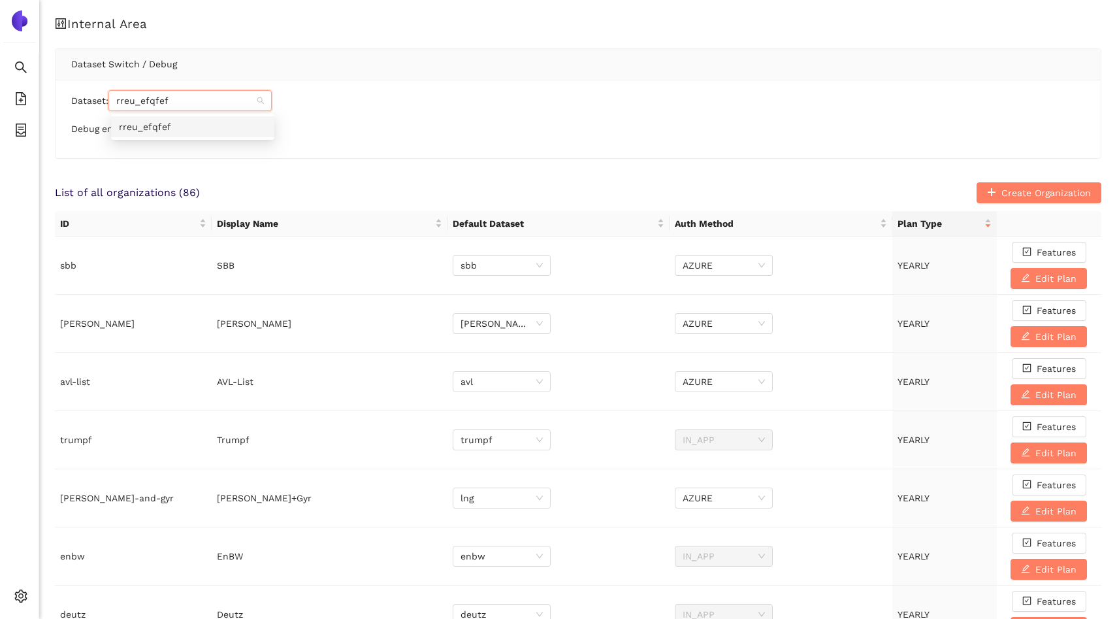
scroll to position [0, 0]
click at [165, 122] on div "rreu_efqfef" at bounding box center [193, 127] width 148 height 14
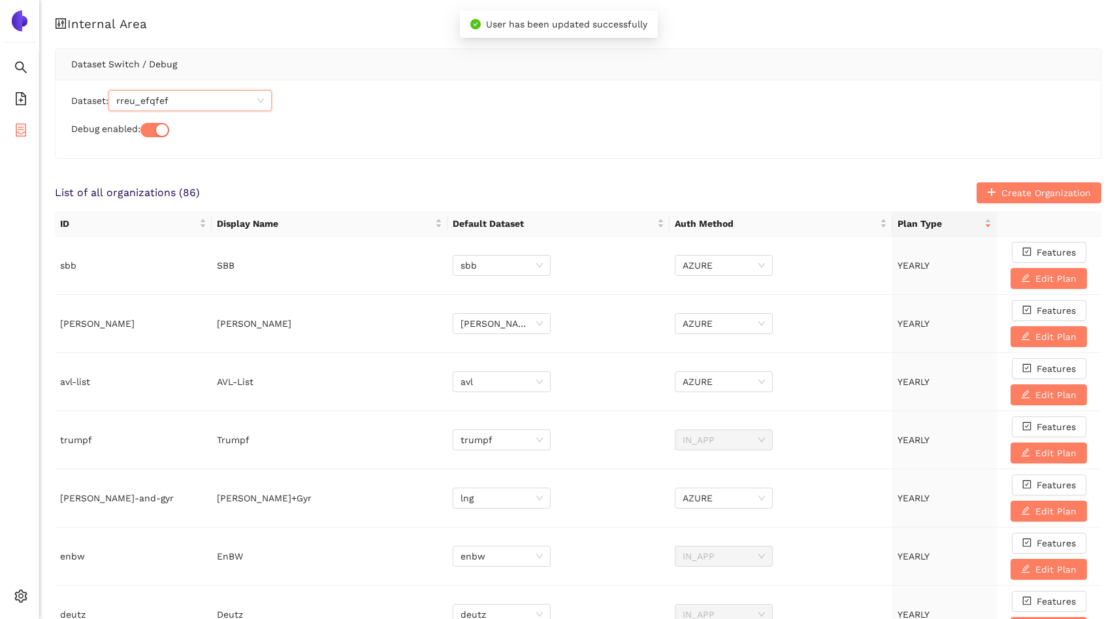
click at [27, 127] on icon "container" at bounding box center [20, 129] width 13 height 13
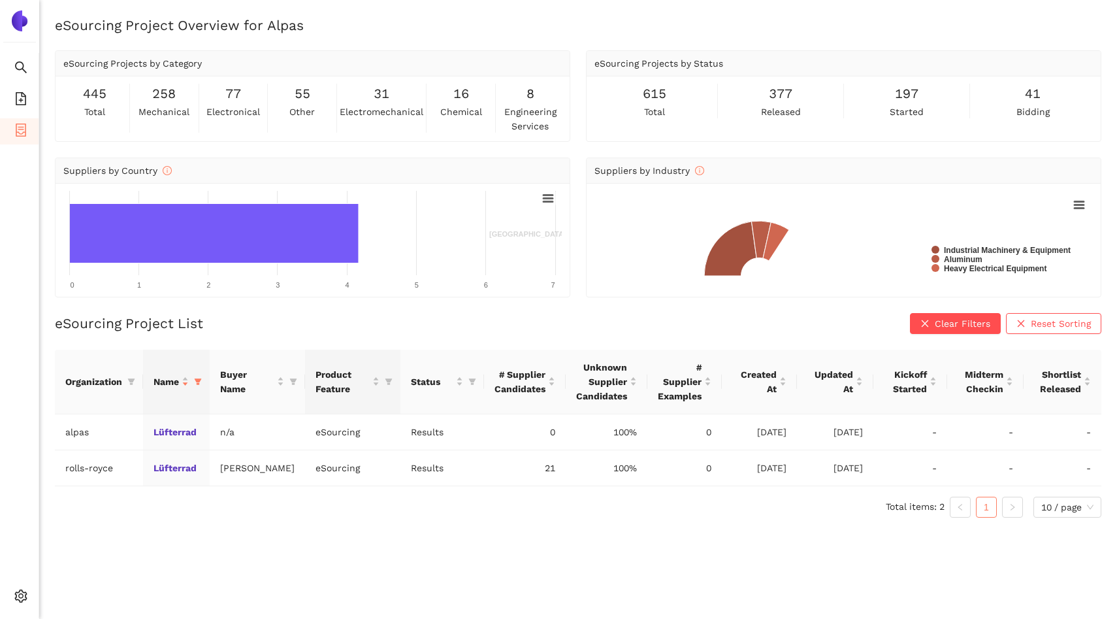
scroll to position [16, 0]
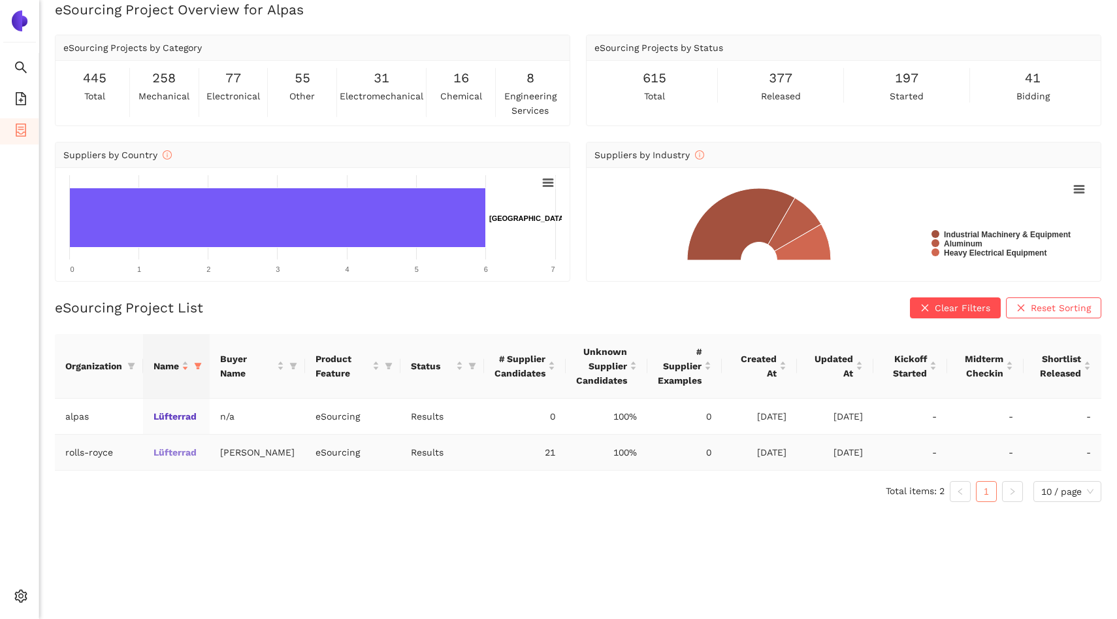
click at [0, 0] on link "Lüfterrad" at bounding box center [0, 0] width 0 height 0
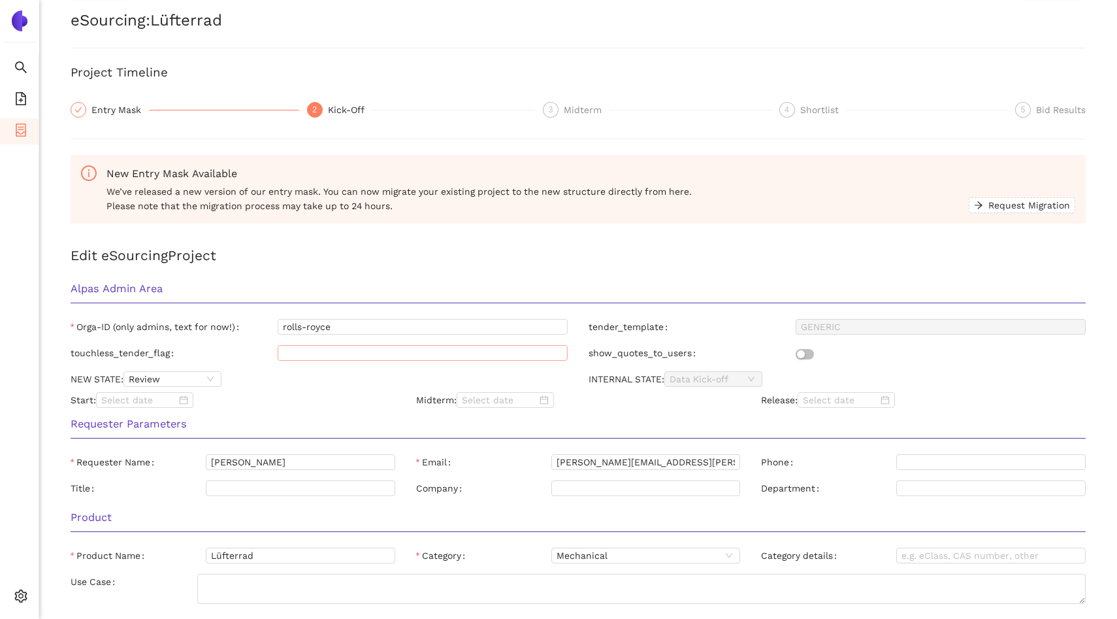
scroll to position [119, 0]
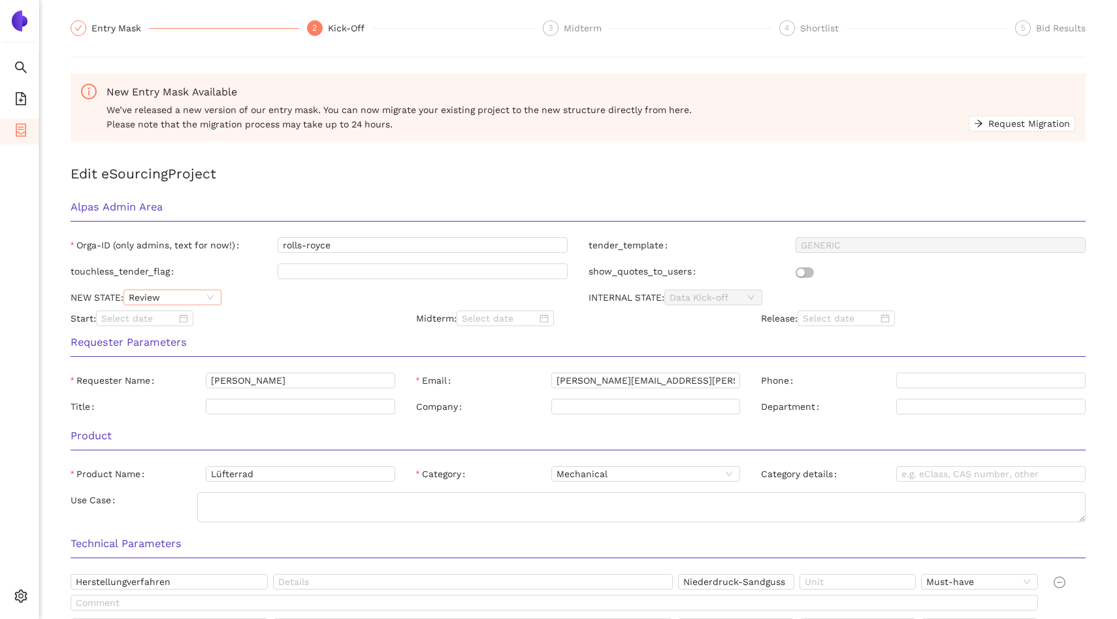
click at [192, 299] on span "Review" at bounding box center [173, 297] width 88 height 14
click at [184, 365] on div "Released" at bounding box center [173, 362] width 82 height 14
click at [255, 332] on div "Requester Parameters" at bounding box center [578, 346] width 1036 height 41
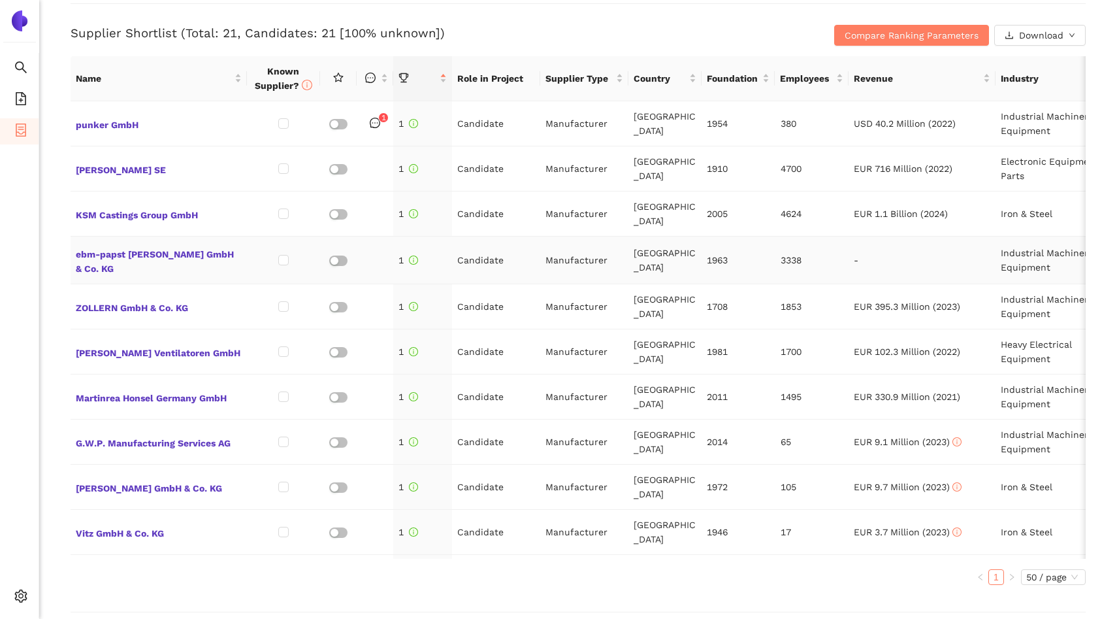
scroll to position [514, 0]
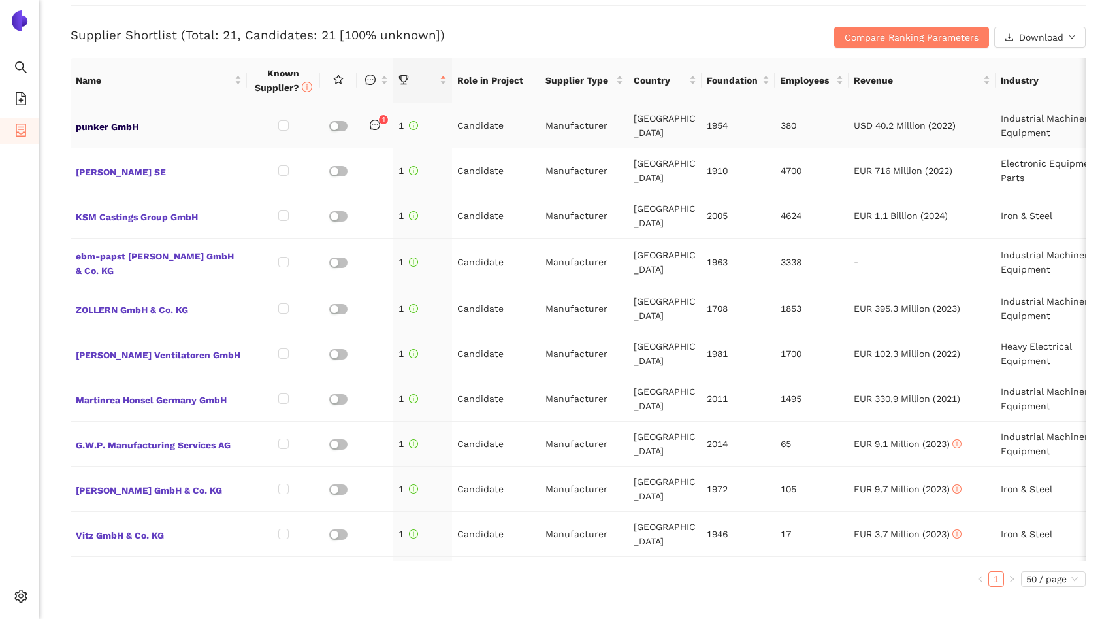
click at [91, 125] on span "punker GmbH" at bounding box center [159, 125] width 166 height 17
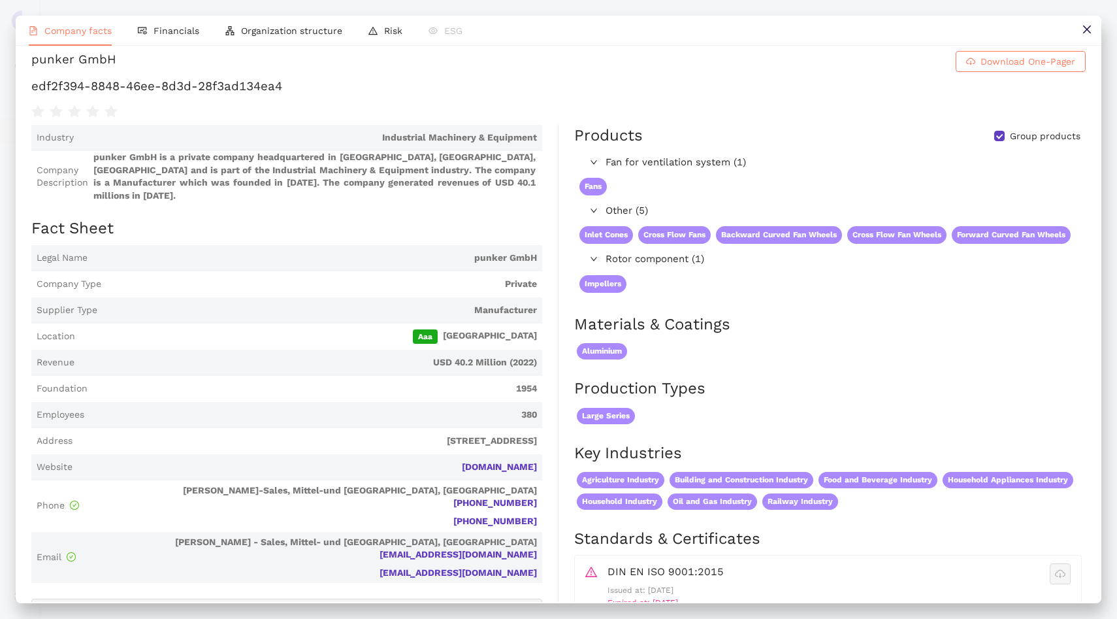
scroll to position [0, 0]
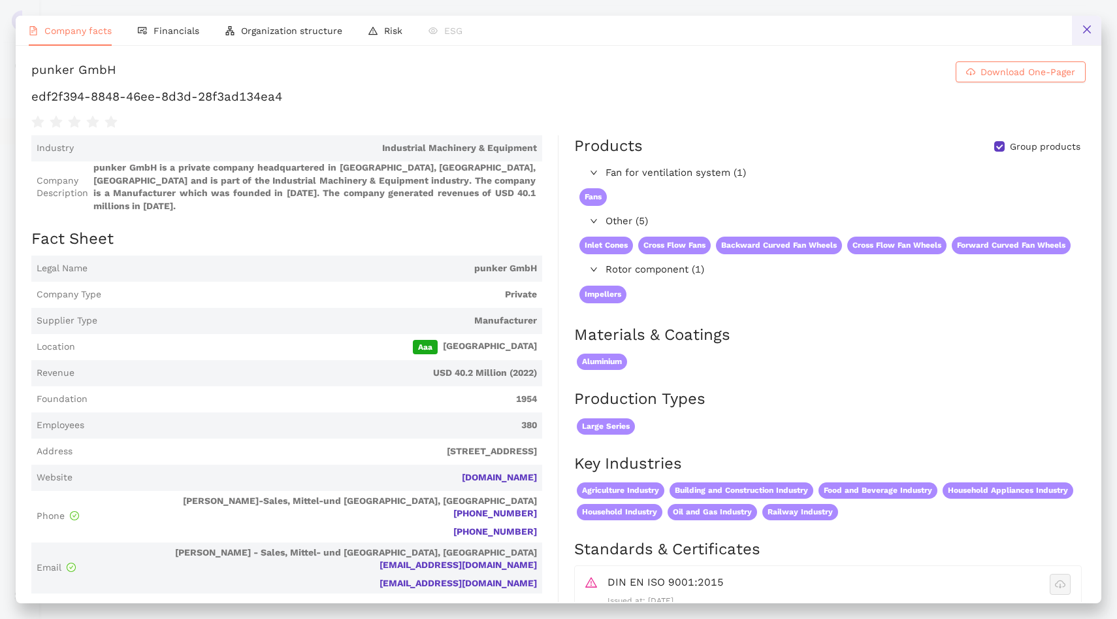
click at [1077, 29] on button at bounding box center [1086, 30] width 29 height 29
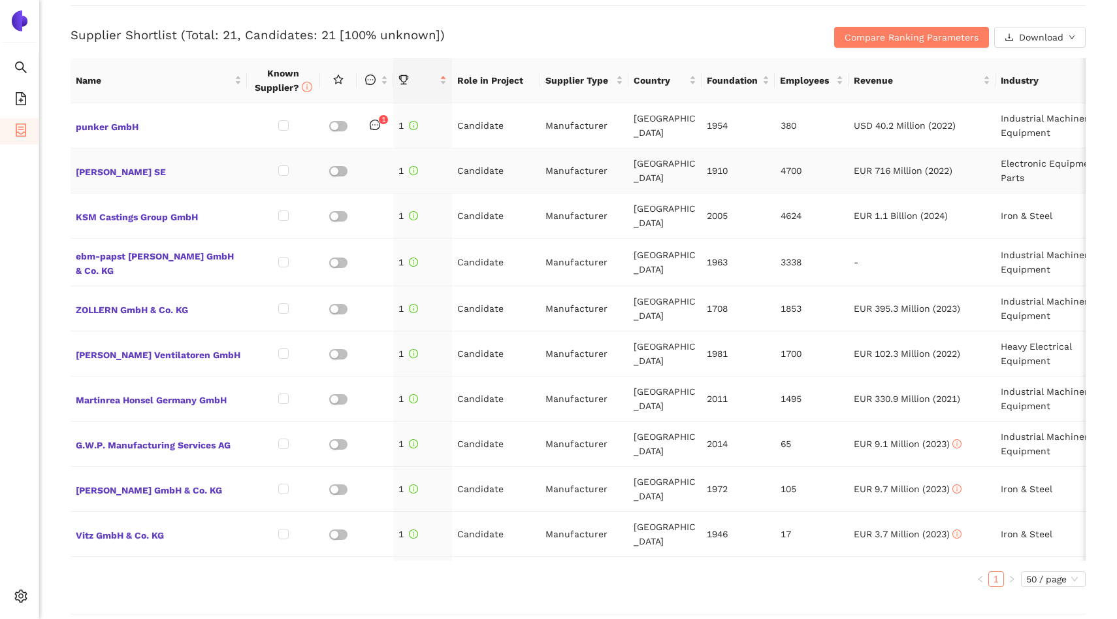
scroll to position [495, 0]
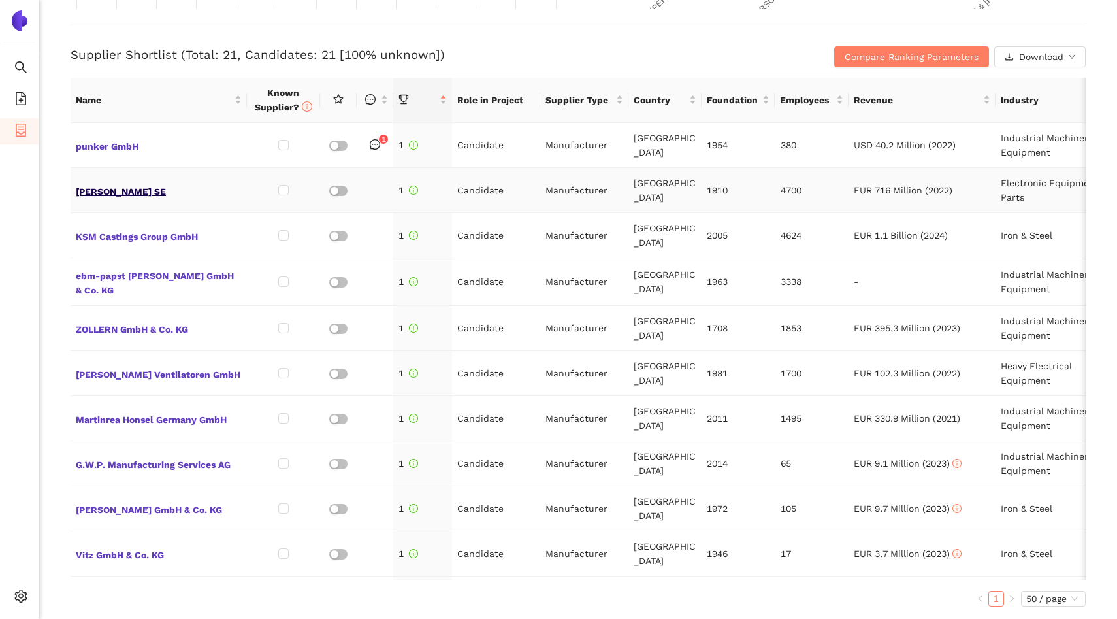
click at [126, 191] on span "[PERSON_NAME] SE" at bounding box center [159, 190] width 166 height 17
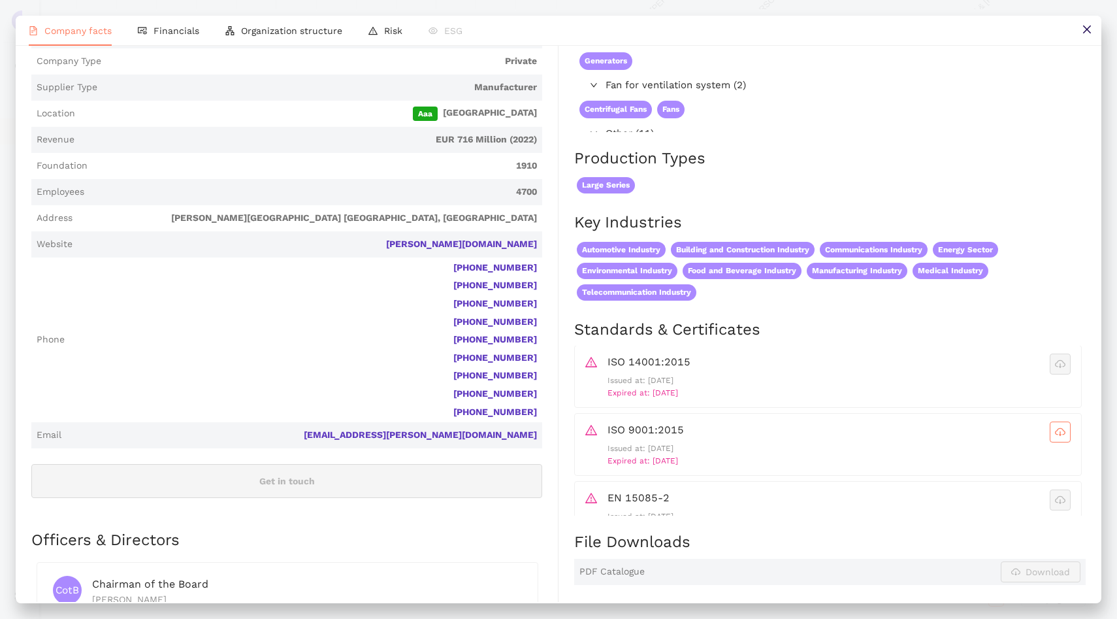
scroll to position [0, 0]
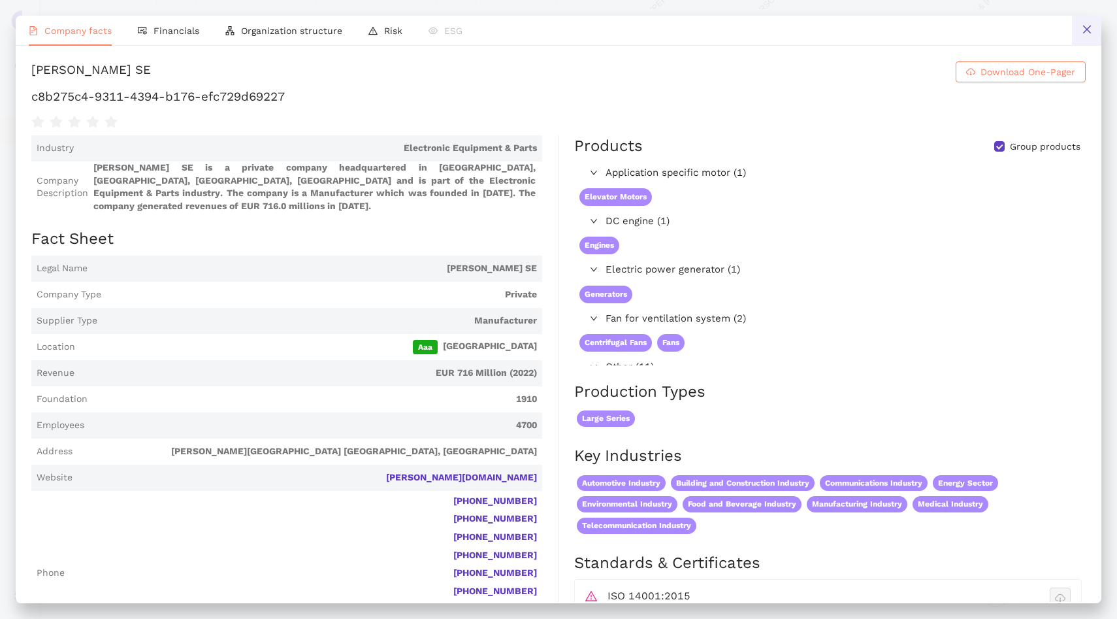
click at [1084, 30] on icon "close" at bounding box center [1087, 29] width 10 height 10
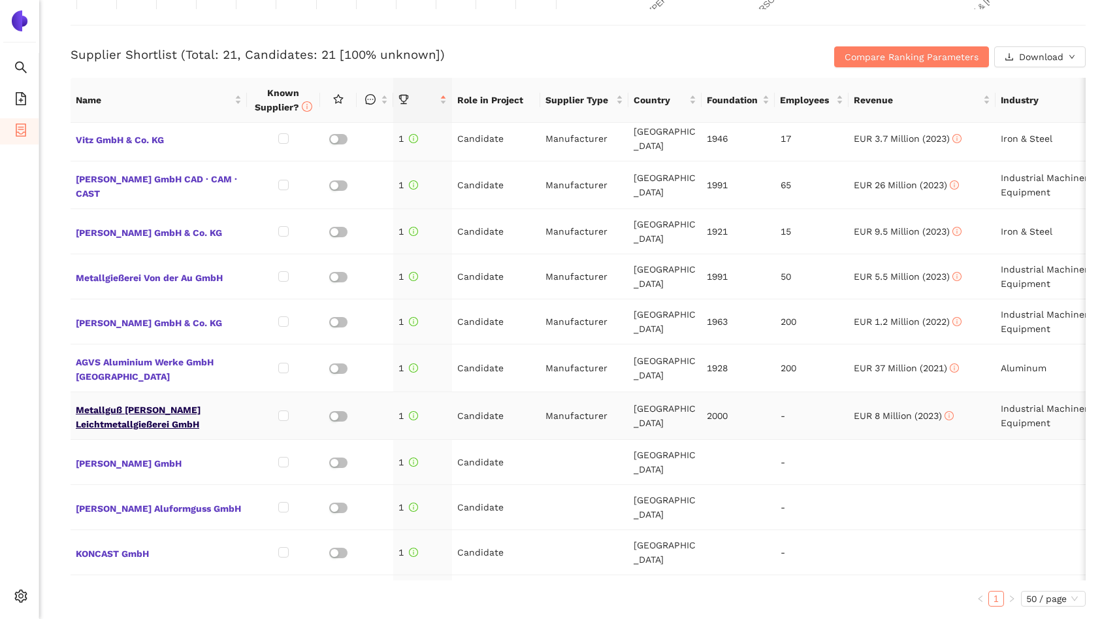
click at [171, 400] on span "Metallguß [PERSON_NAME] Leichtmetallgießerei GmbH" at bounding box center [159, 415] width 166 height 31
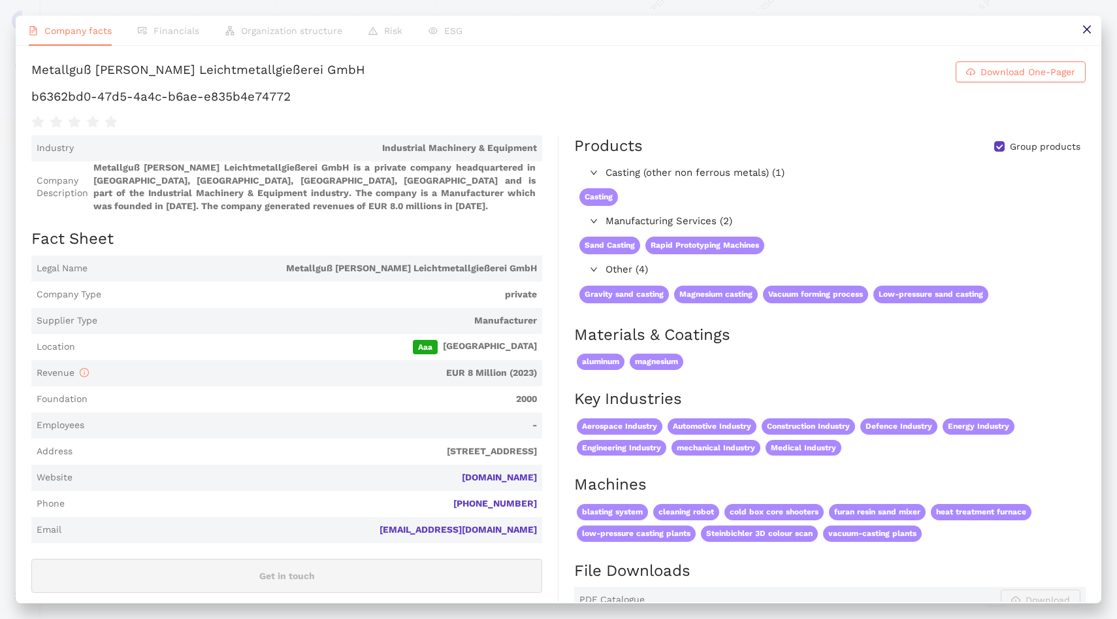
click at [181, 93] on h1 "b6362bd0-47d5-4a4c-b6ae-e835b4e74772" at bounding box center [558, 96] width 1055 height 17
copy h1 "b6ae"
click at [181, 93] on h1 "b6362bd0-47d5-4a4c-b6ae-e835b4e74772" at bounding box center [558, 96] width 1055 height 17
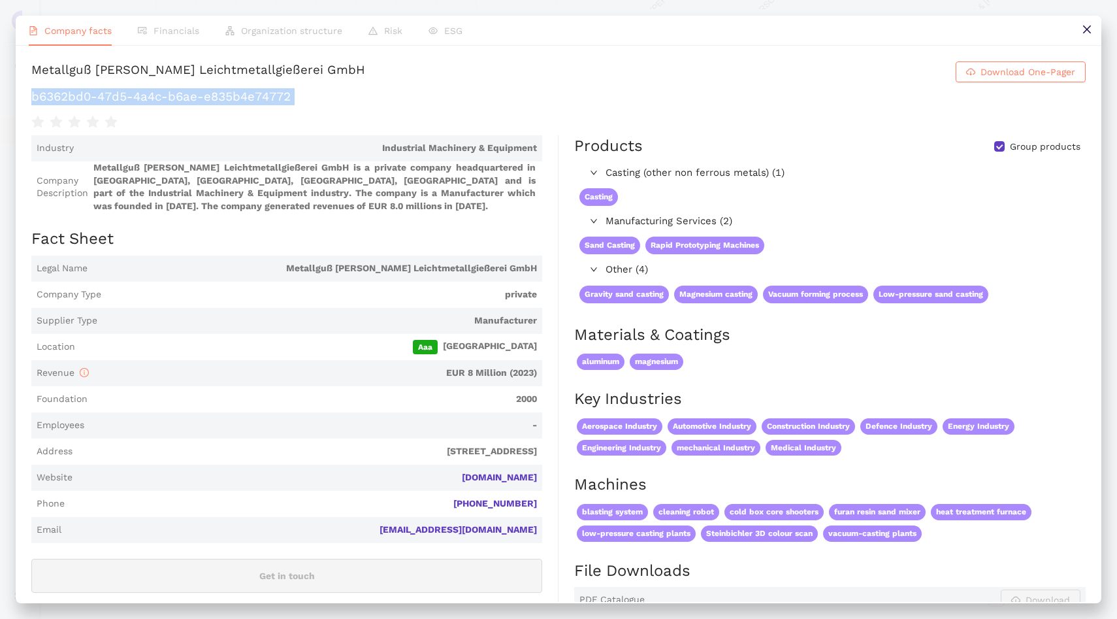
click at [181, 93] on h1 "b6362bd0-47d5-4a4c-b6ae-e835b4e74772" at bounding box center [558, 96] width 1055 height 17
click at [1091, 24] on button at bounding box center [1086, 30] width 29 height 29
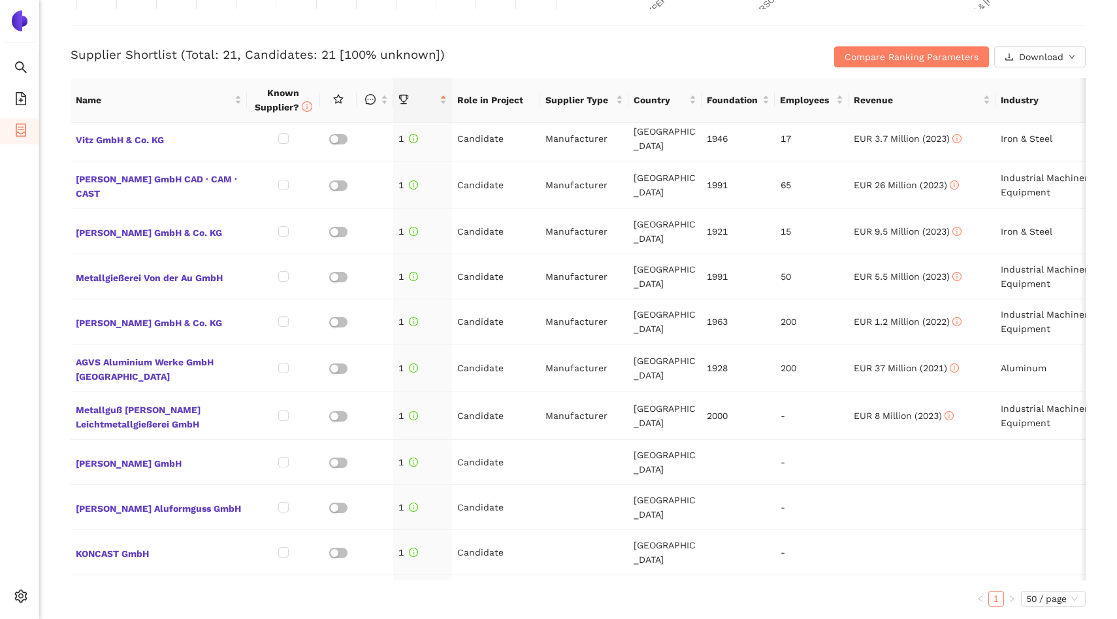
click at [738, 45] on div "Supplier Shortlist (Total: 21, Candidates: 21 [100% unknown]) Compare Ranking P…" at bounding box center [578, 46] width 1015 height 42
click at [195, 352] on span "AGVS Aluminium Werke GmbH Villingen" at bounding box center [159, 367] width 166 height 31
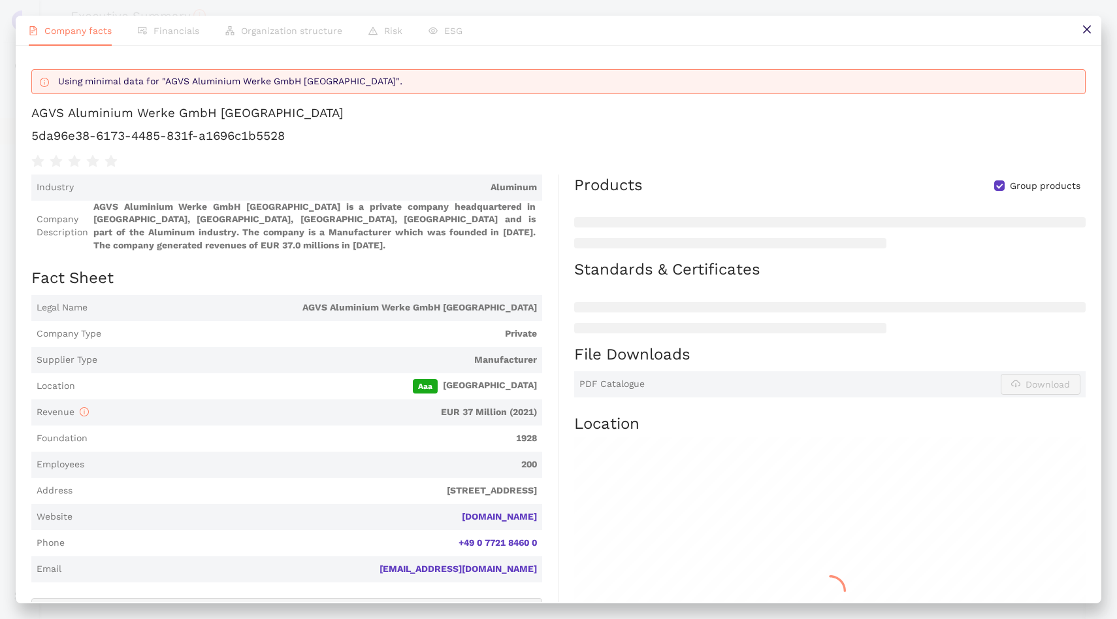
scroll to position [495, 0]
click at [244, 133] on h1 "5da96e38-6173-4485-831f-a1696c1b5528" at bounding box center [558, 135] width 1055 height 17
copy div "5da96e38-6173-4485-831f-a1696c1b5528"
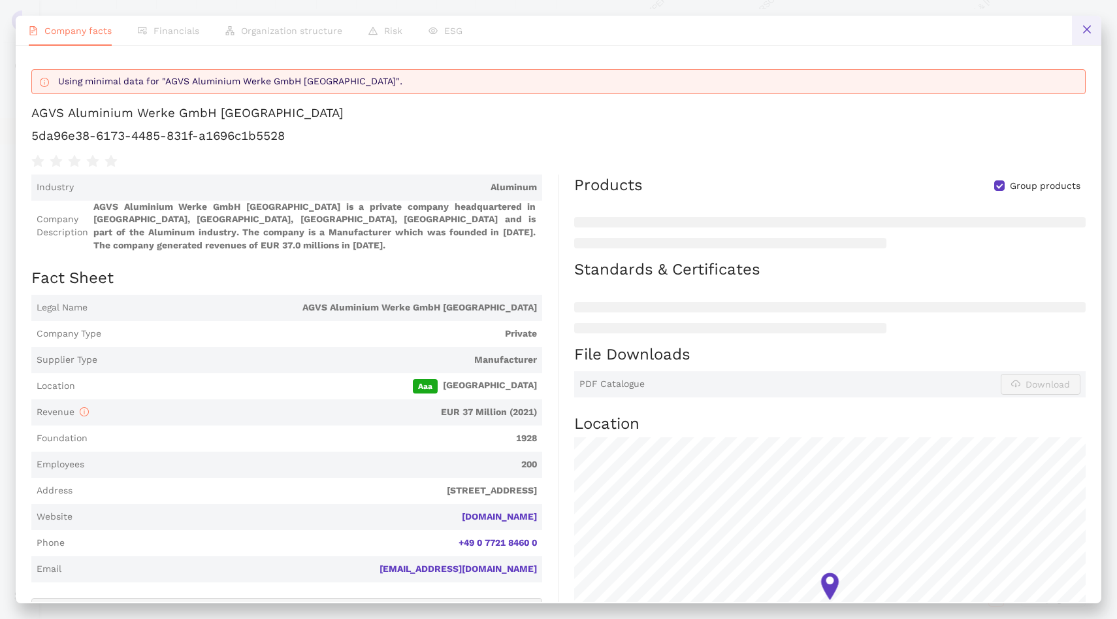
click at [1085, 25] on icon "close" at bounding box center [1087, 29] width 10 height 10
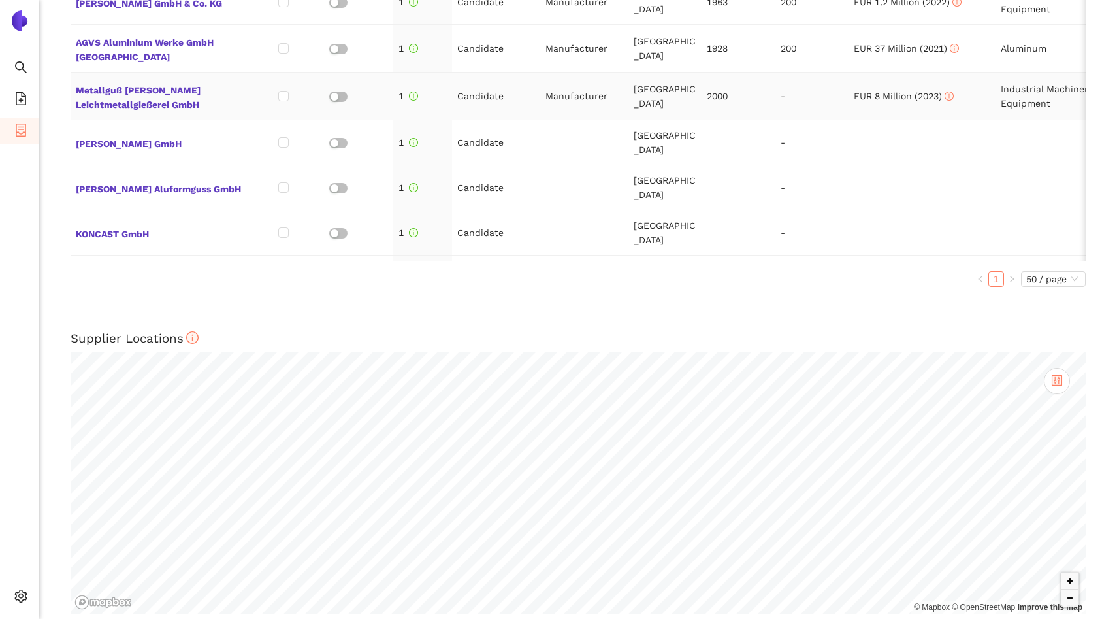
scroll to position [829, 0]
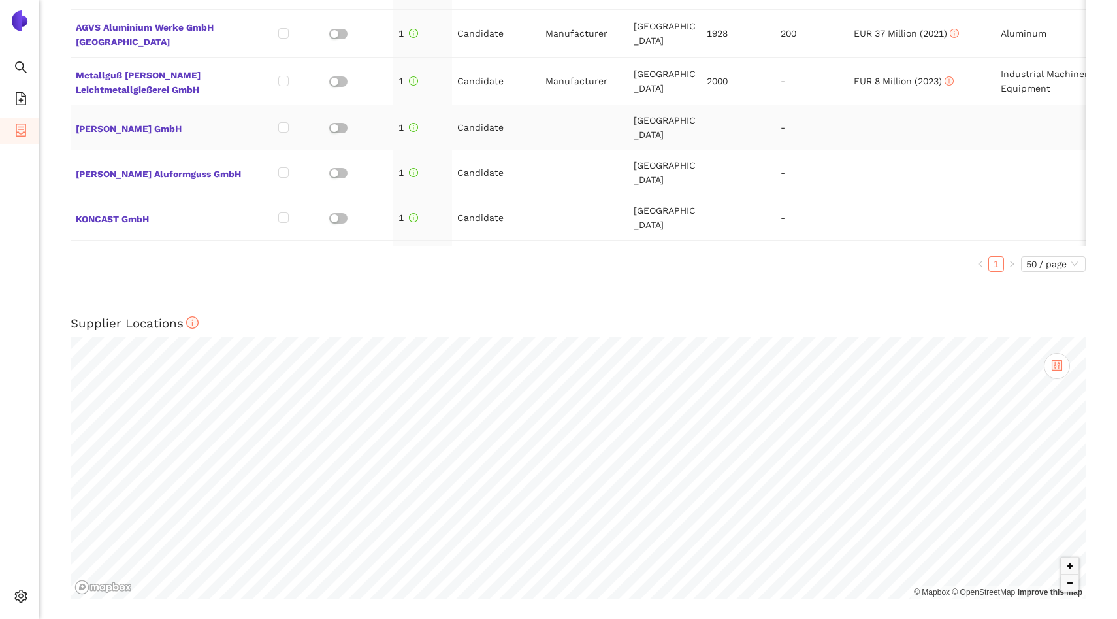
click at [539, 105] on td "Candidate" at bounding box center [496, 127] width 88 height 45
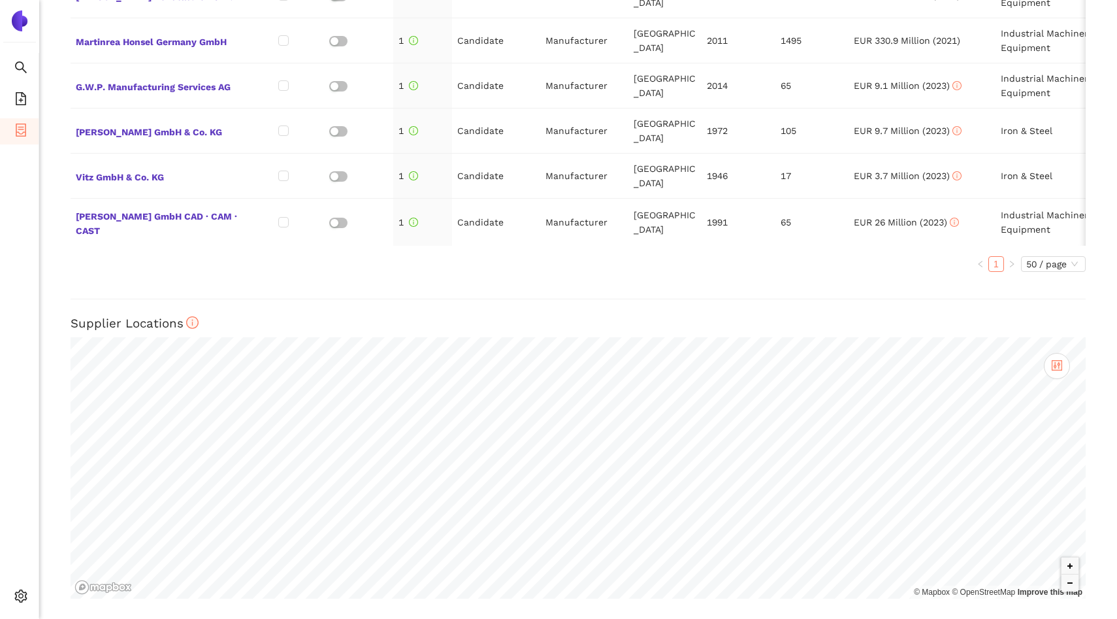
scroll to position [0, 0]
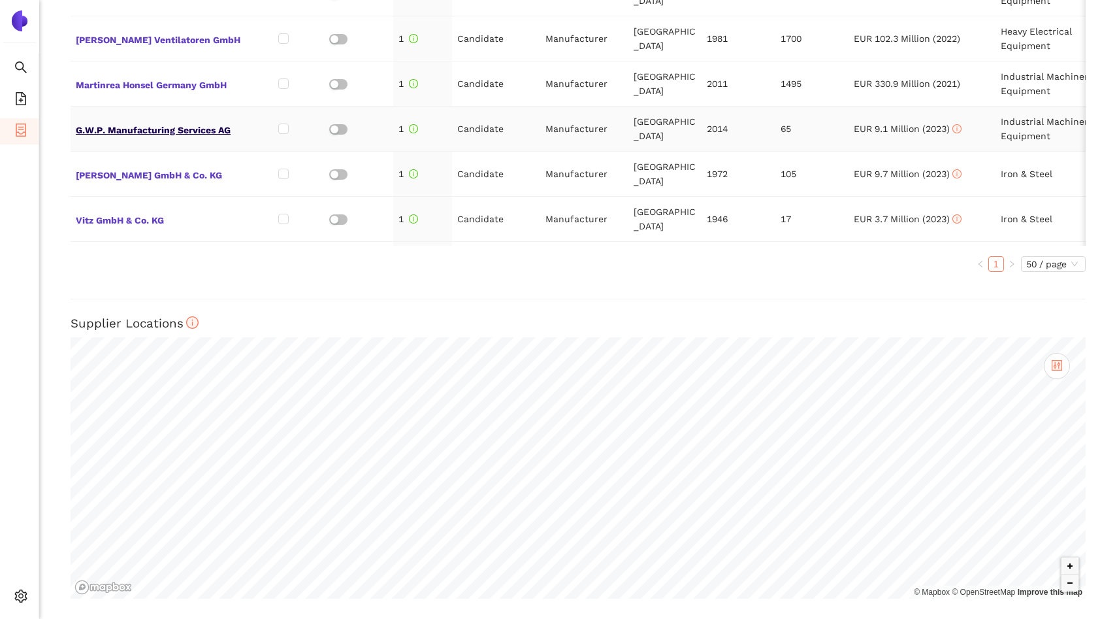
click at [159, 127] on span "G.W.P. Manufacturing Services AG" at bounding box center [159, 128] width 166 height 17
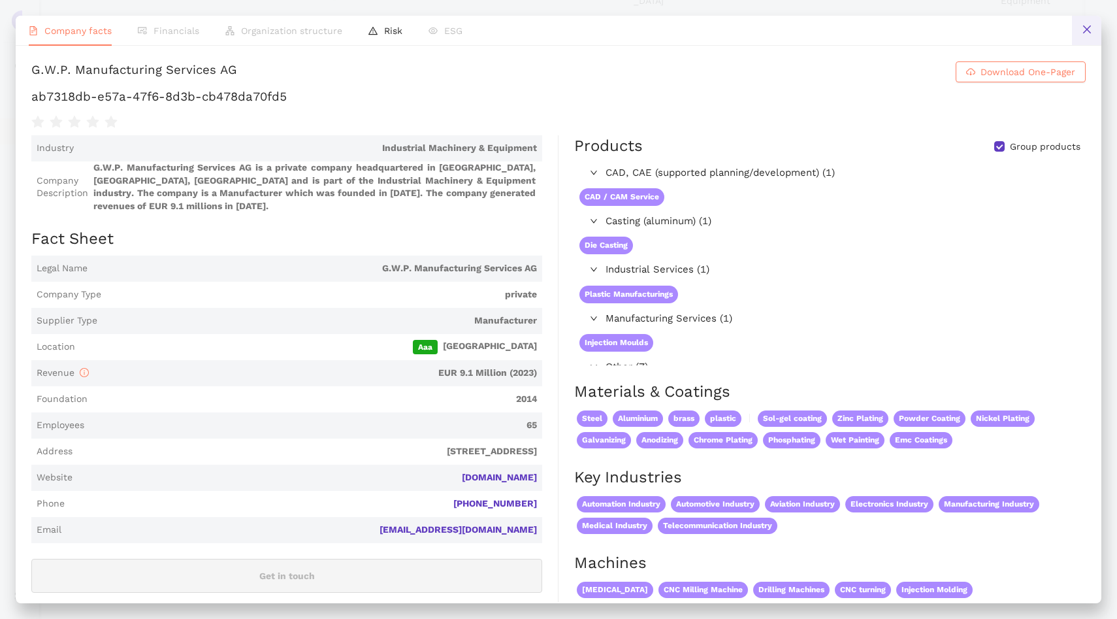
click at [1092, 29] on button at bounding box center [1086, 30] width 29 height 29
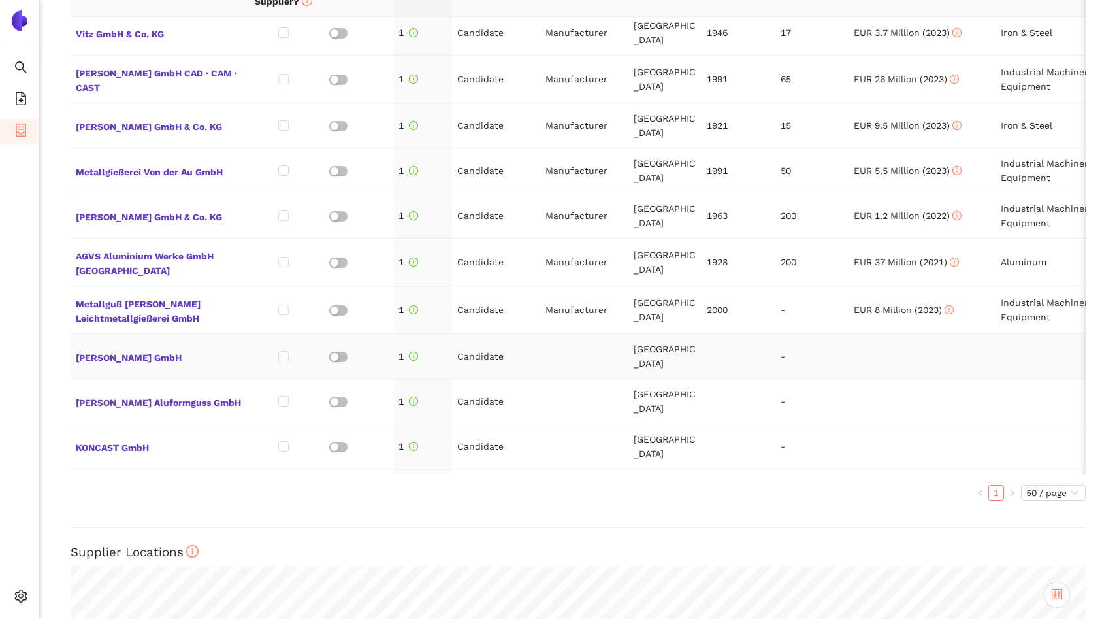
scroll to position [614, 0]
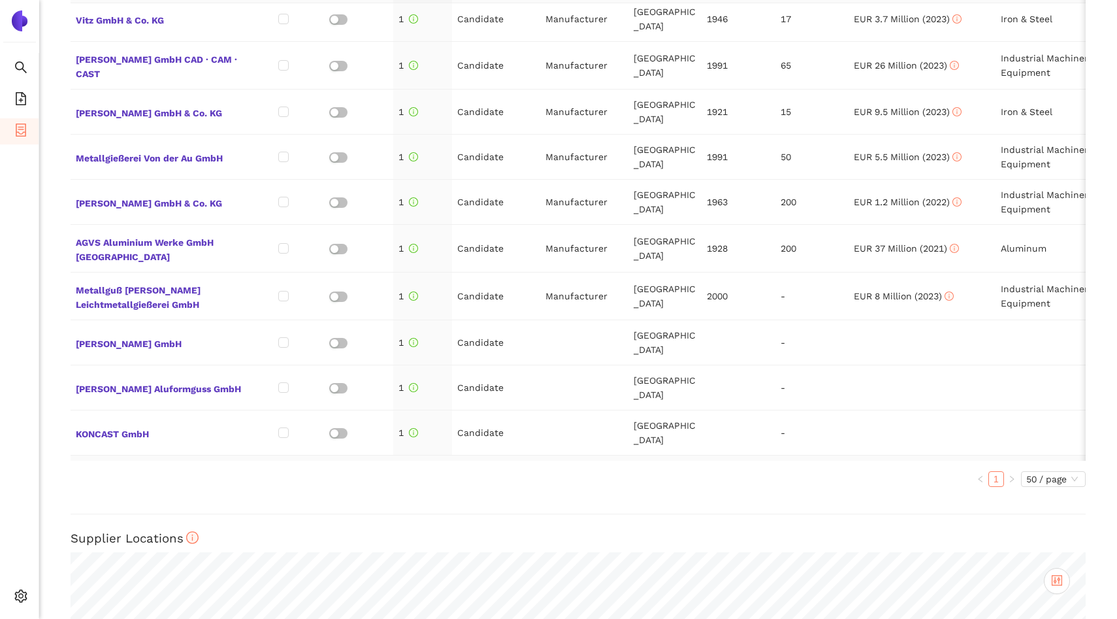
click at [120, 469] on span "AluTec GmbH" at bounding box center [159, 477] width 166 height 17
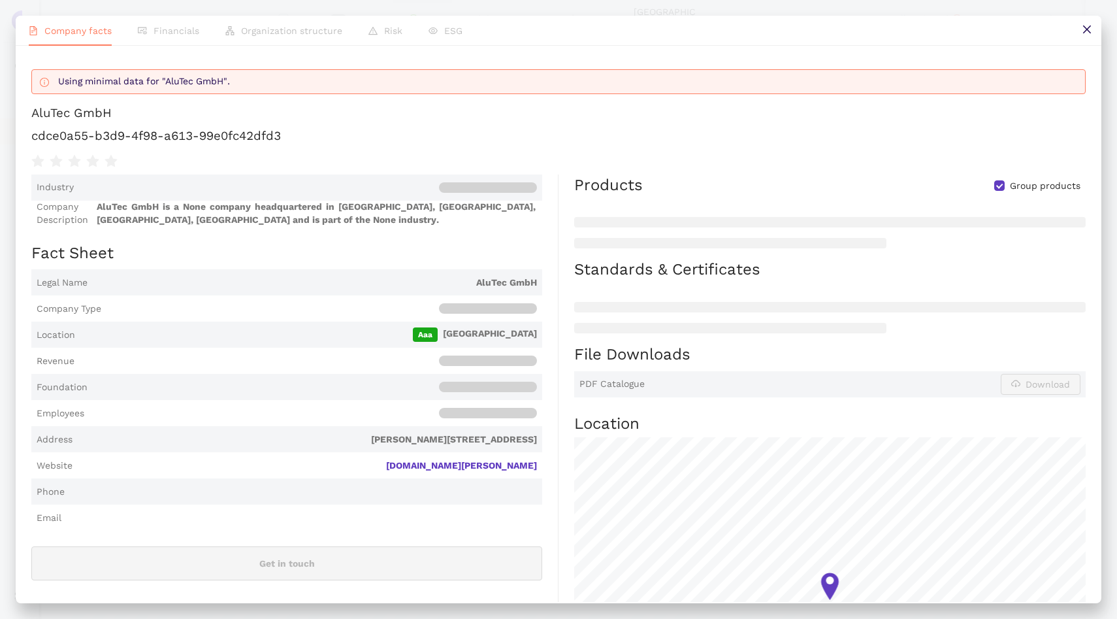
click at [212, 135] on h1 "cdce0a55-b3d9-4f98-a613-99e0fc42dfd3" at bounding box center [558, 135] width 1055 height 17
copy div "cdce0a55-b3d9-4f98-a613-99e0fc42dfd3"
click at [1083, 27] on icon "close" at bounding box center [1087, 29] width 8 height 8
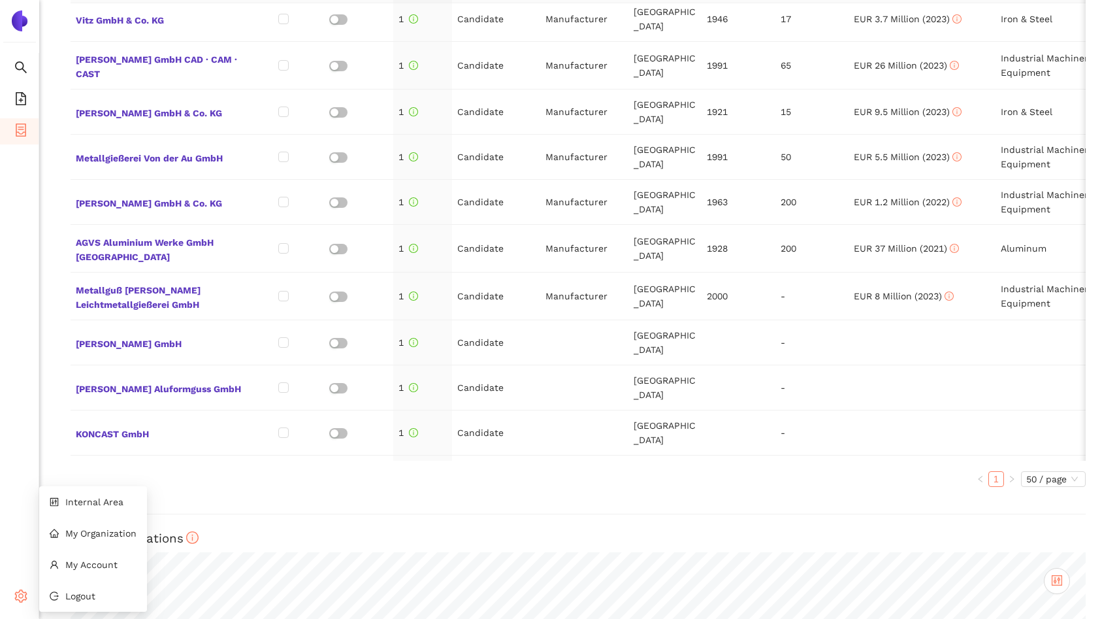
click at [10, 593] on div "Settings" at bounding box center [19, 598] width 39 height 26
click at [94, 511] on li "Internal Area" at bounding box center [93, 502] width 108 height 26
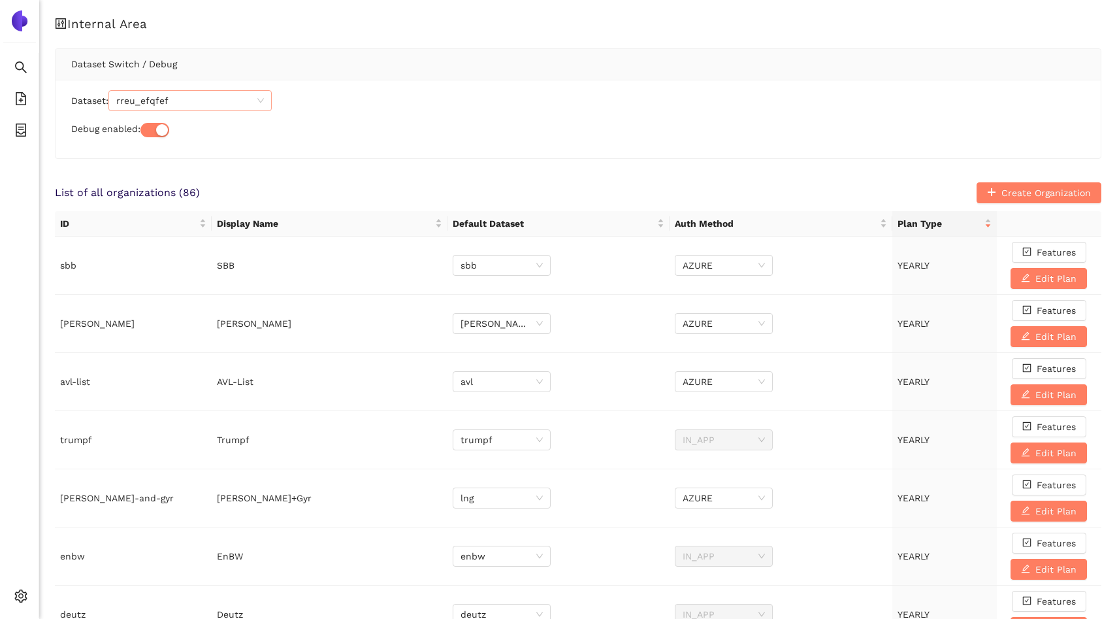
click at [181, 95] on span "rreu_efqfef" at bounding box center [190, 101] width 148 height 20
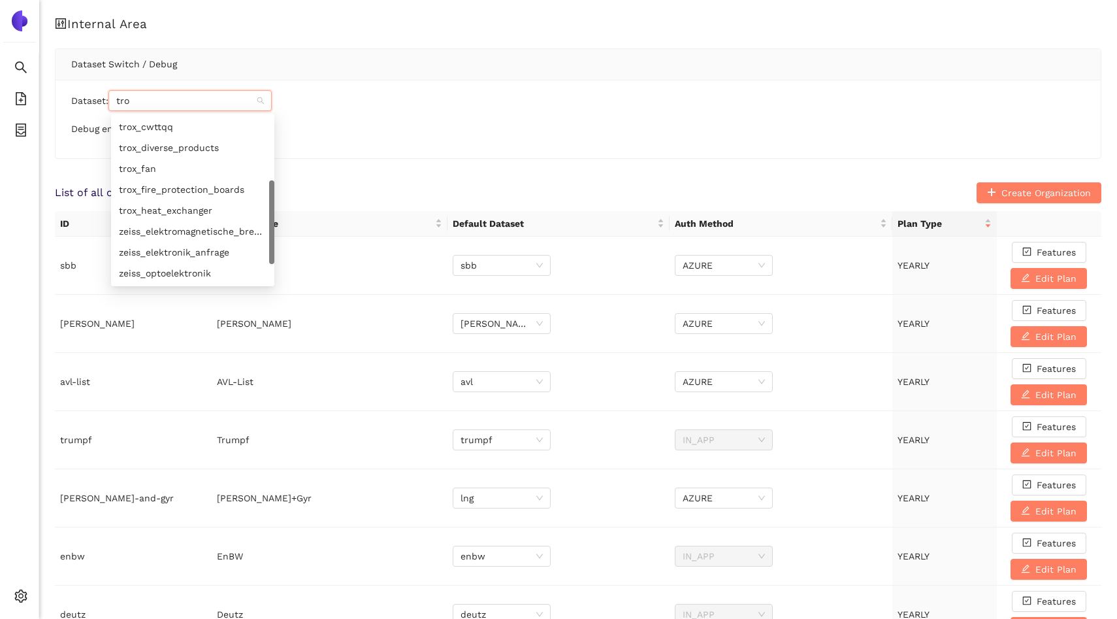
scroll to position [120, 0]
type input "trox"
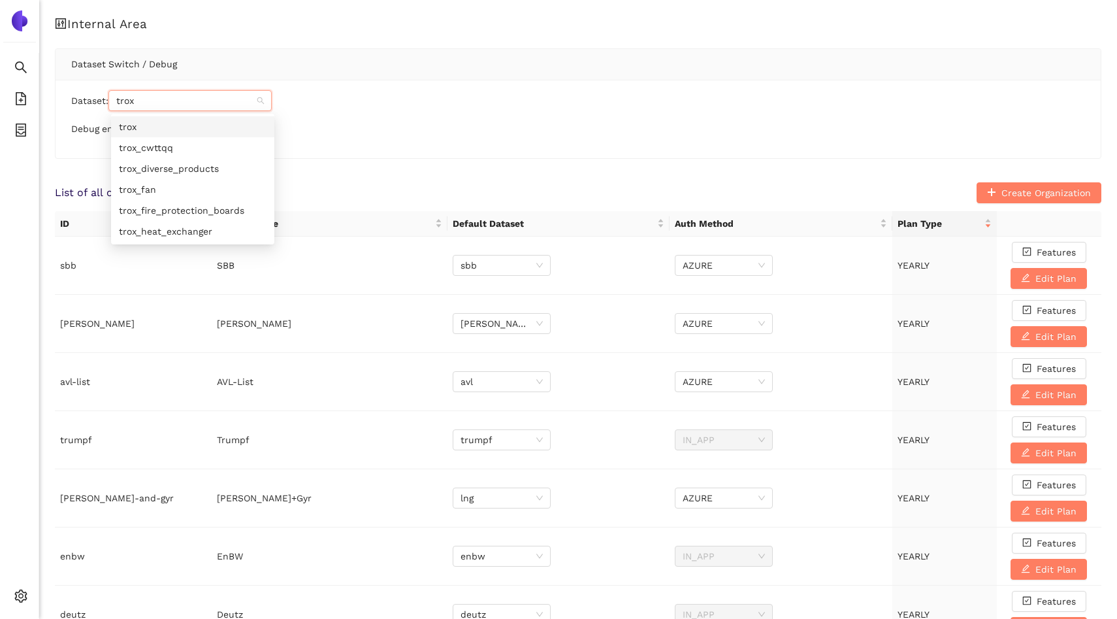
click at [180, 127] on div "trox" at bounding box center [193, 127] width 148 height 14
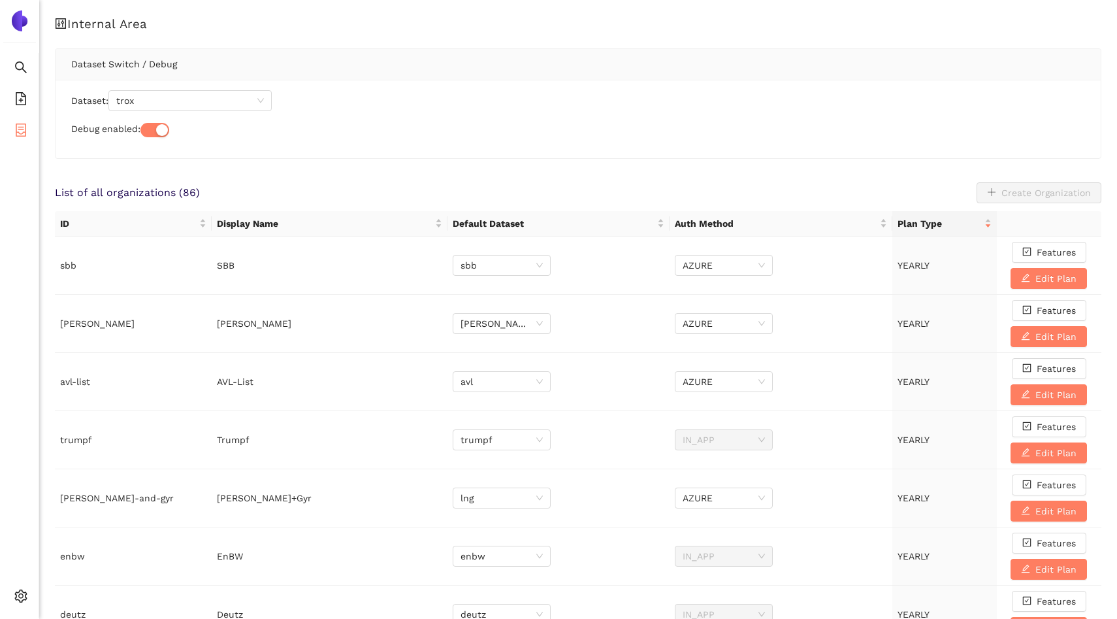
click at [21, 131] on icon "container" at bounding box center [20, 129] width 13 height 13
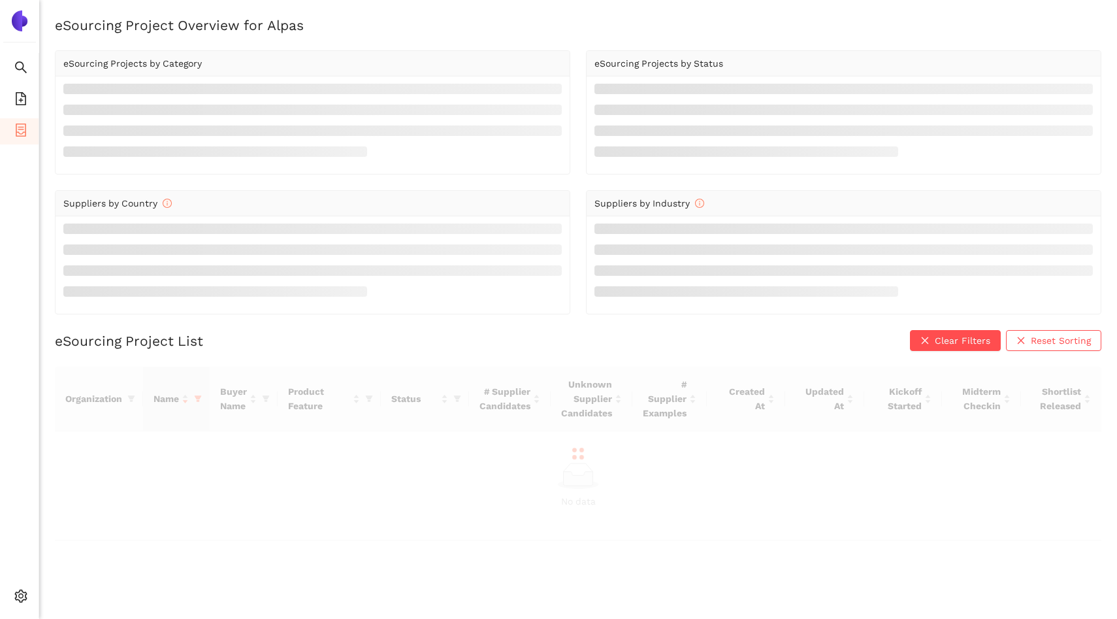
scroll to position [16, 0]
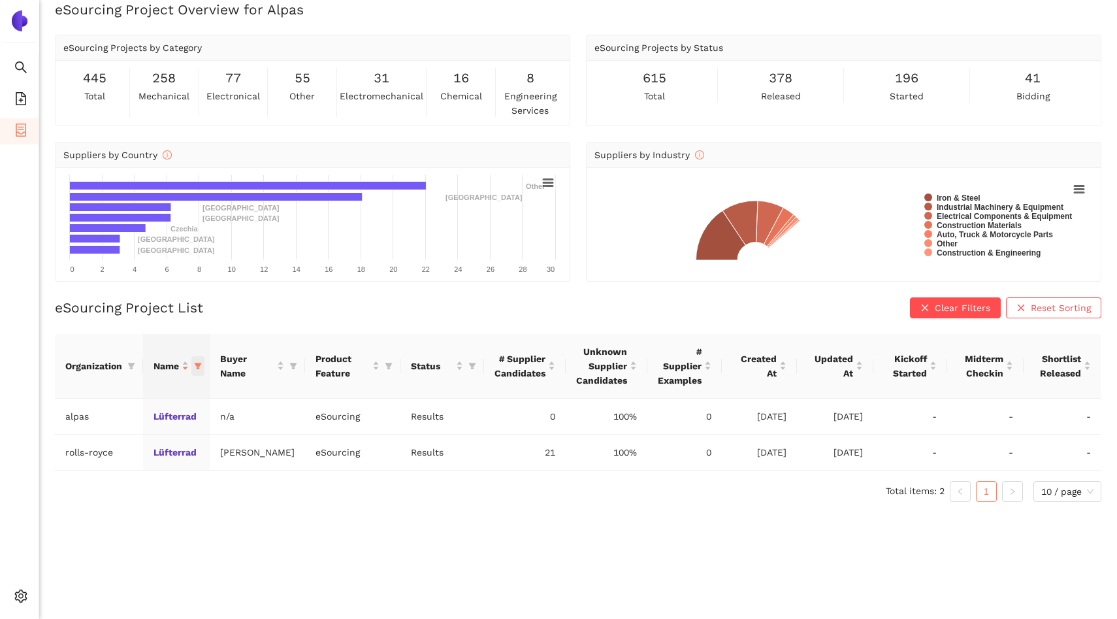
click at [200, 369] on icon "filter" at bounding box center [198, 366] width 8 height 8
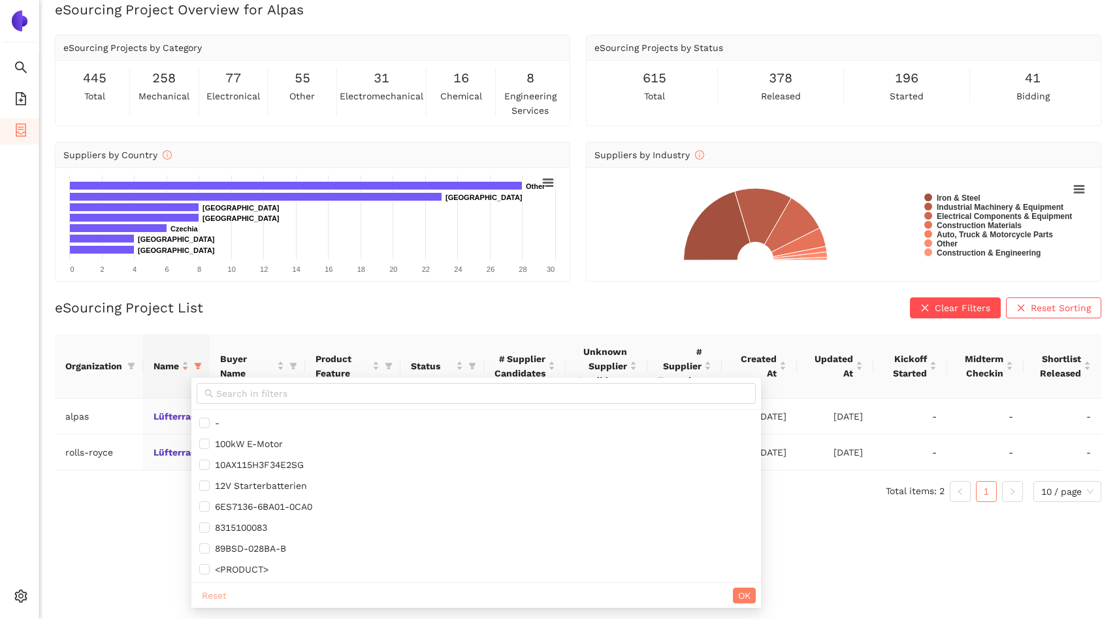
click at [222, 594] on span "Reset" at bounding box center [214, 595] width 25 height 14
checkbox input "false"
click at [127, 361] on span at bounding box center [131, 366] width 13 height 20
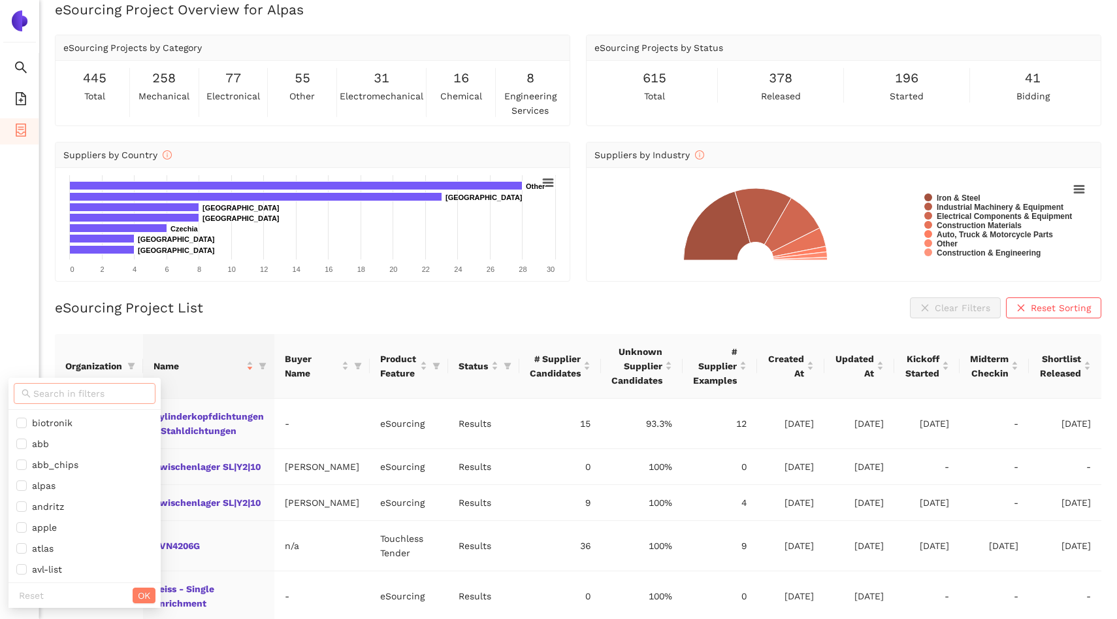
click at [89, 387] on input "text" at bounding box center [90, 393] width 114 height 14
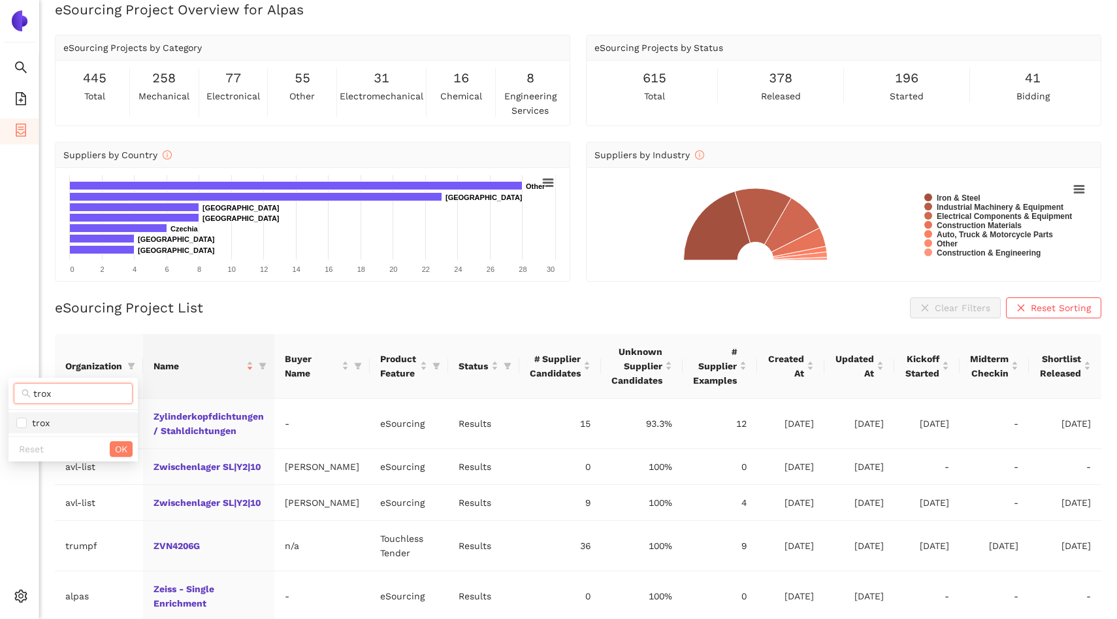
type input "trox"
click at [51, 428] on span "trox" at bounding box center [73, 423] width 114 height 14
checkbox input "true"
click at [122, 450] on span "OK" at bounding box center [121, 449] width 12 height 14
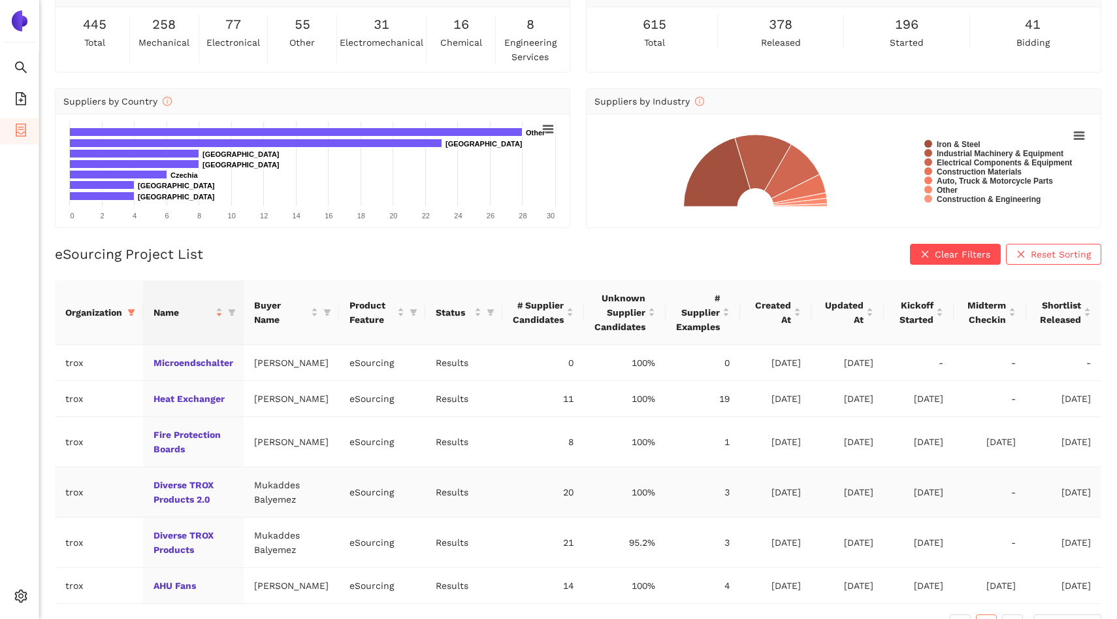
scroll to position [139, 0]
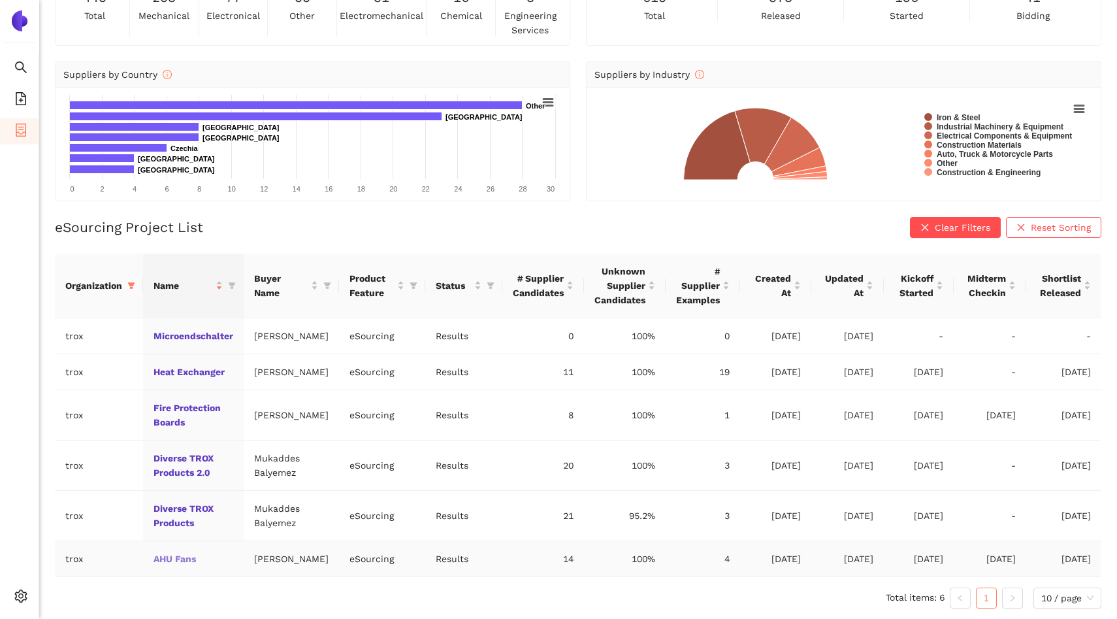
click at [0, 0] on link "AHU Fans" at bounding box center [0, 0] width 0 height 0
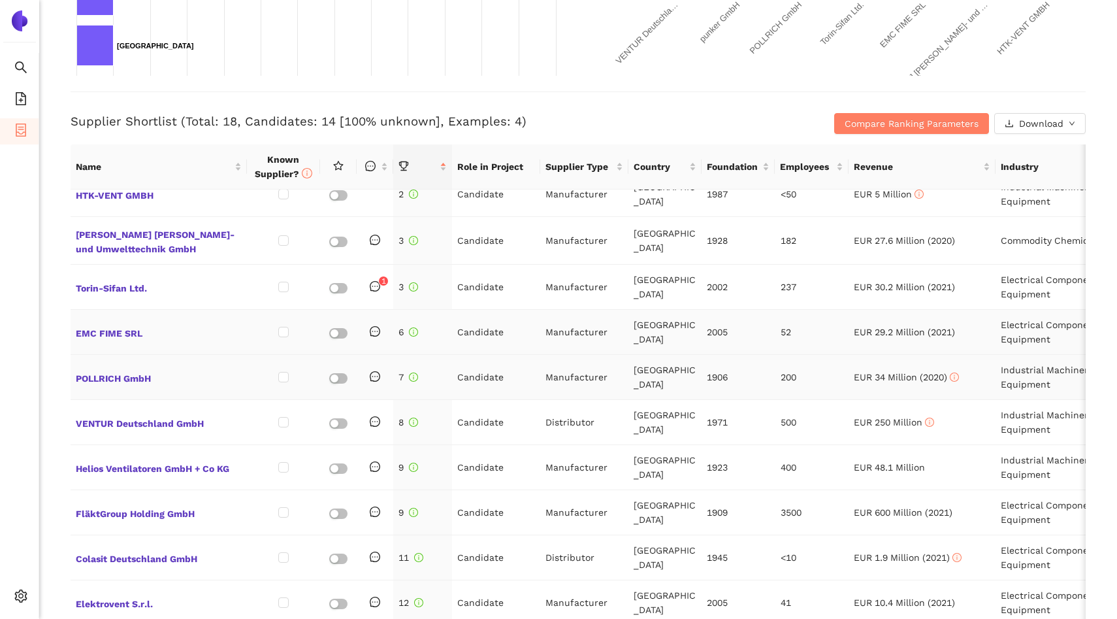
scroll to position [63, 0]
click at [110, 384] on td "POLLRICH GmbH" at bounding box center [159, 376] width 176 height 45
click at [120, 382] on span "POLLRICH GmbH" at bounding box center [159, 376] width 166 height 17
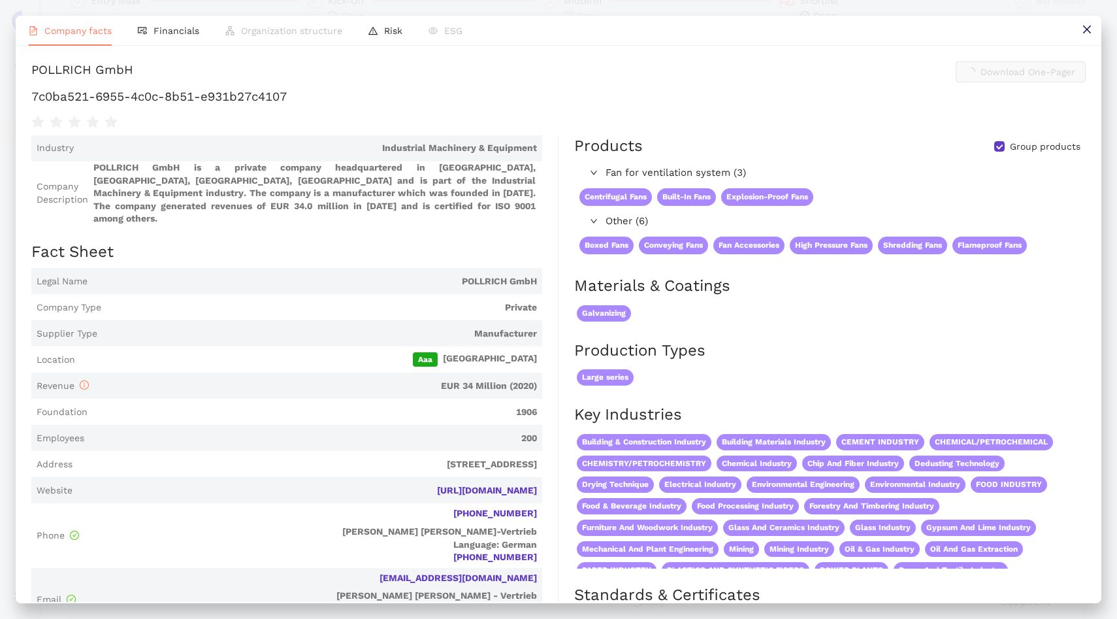
scroll to position [455, 0]
click at [0, 0] on link "[URL][DOMAIN_NAME]" at bounding box center [0, 0] width 0 height 0
click at [1087, 33] on icon "close" at bounding box center [1087, 29] width 10 height 10
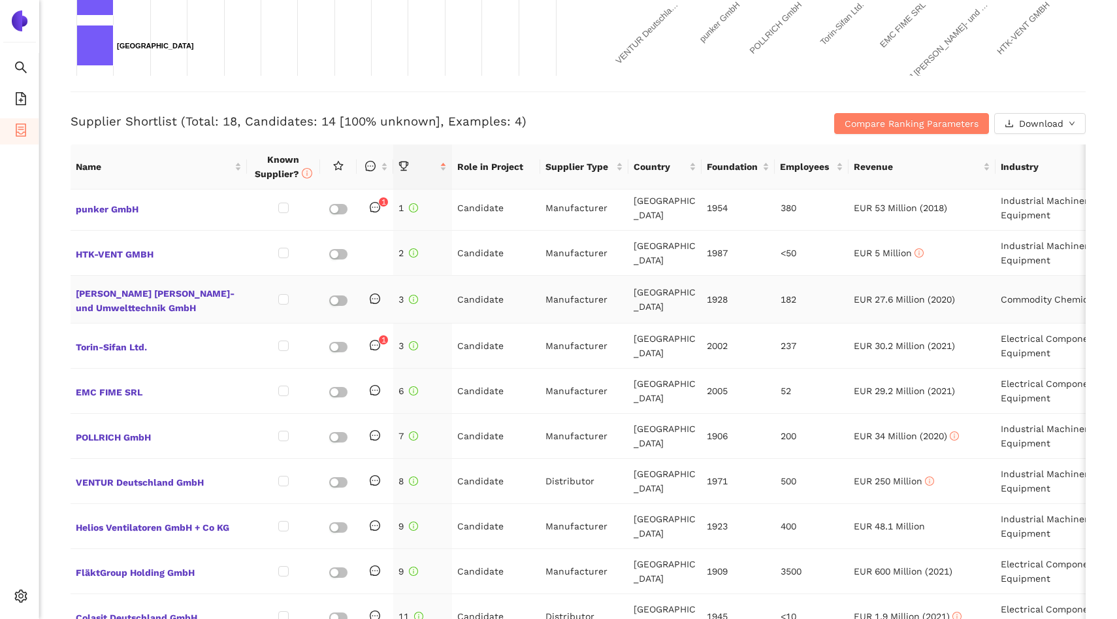
scroll to position [0, 0]
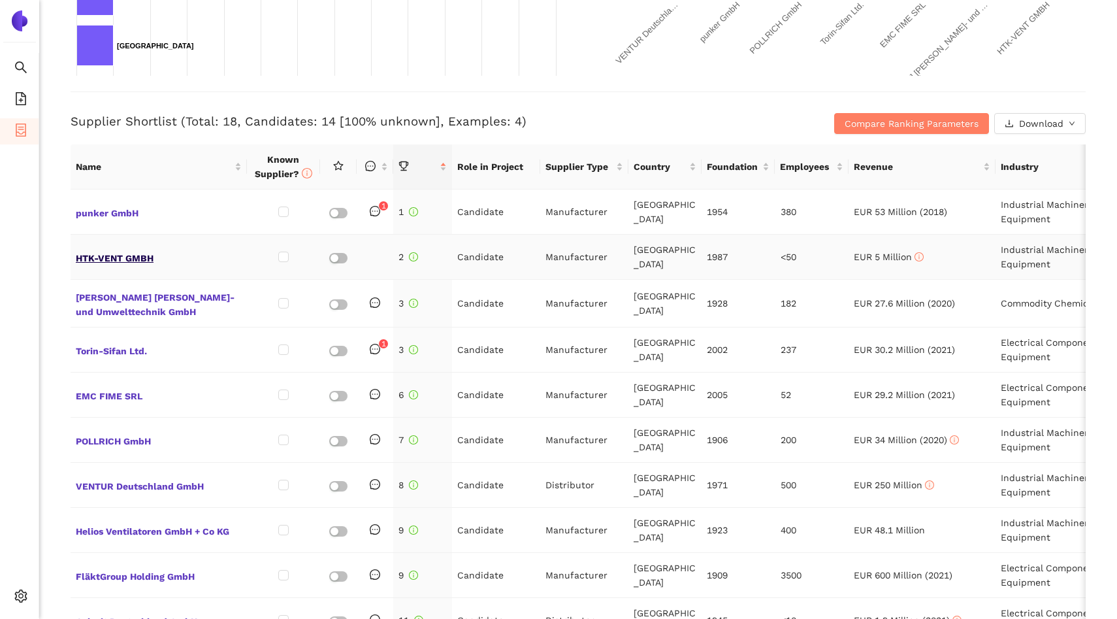
click at [112, 262] on span "HTK-VENT GMBH" at bounding box center [159, 256] width 166 height 17
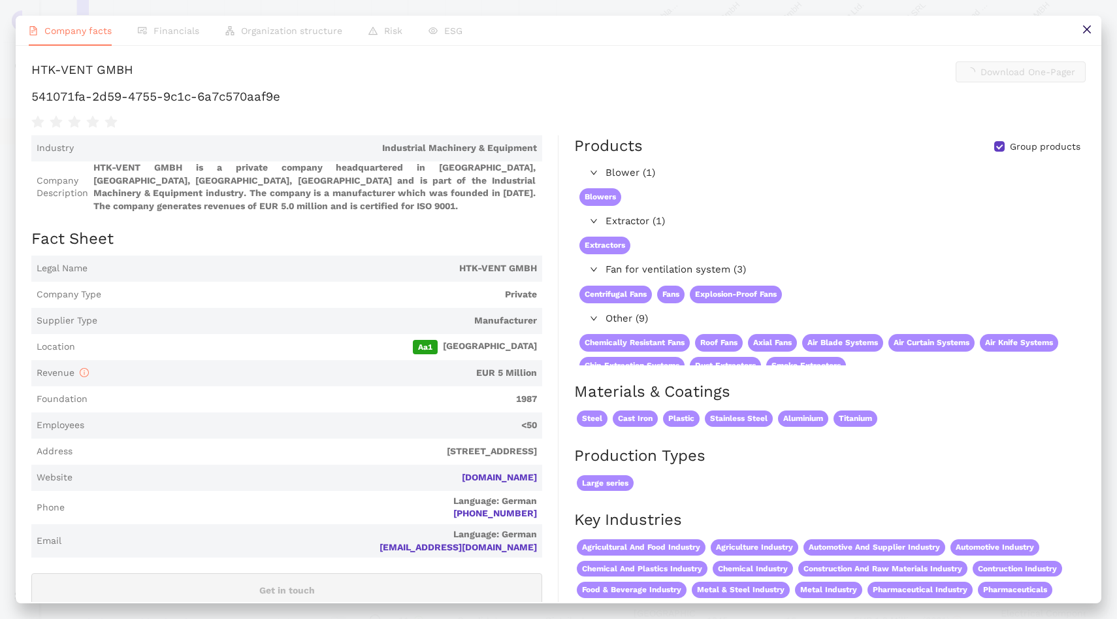
scroll to position [455, 0]
click at [0, 0] on link "[DOMAIN_NAME]" at bounding box center [0, 0] width 0 height 0
click at [1080, 37] on button at bounding box center [1086, 30] width 29 height 29
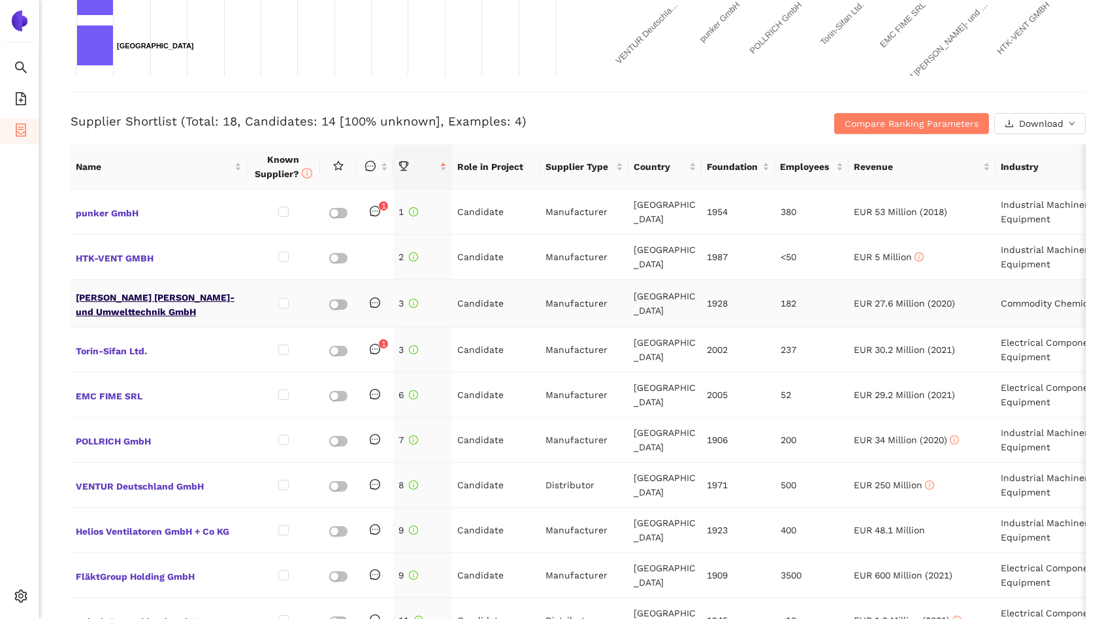
click at [167, 297] on span "[PERSON_NAME] [PERSON_NAME]- und Umwelttechnik GmbH" at bounding box center [159, 302] width 166 height 31
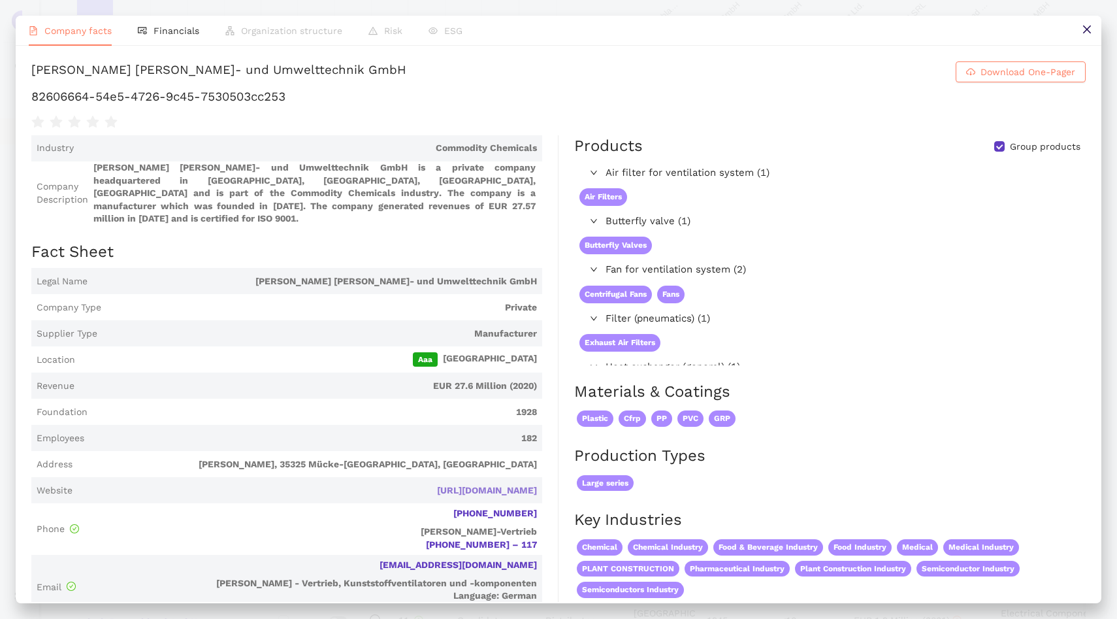
click at [0, 0] on link "[URL][DOMAIN_NAME]" at bounding box center [0, 0] width 0 height 0
click at [1077, 33] on button at bounding box center [1086, 30] width 29 height 29
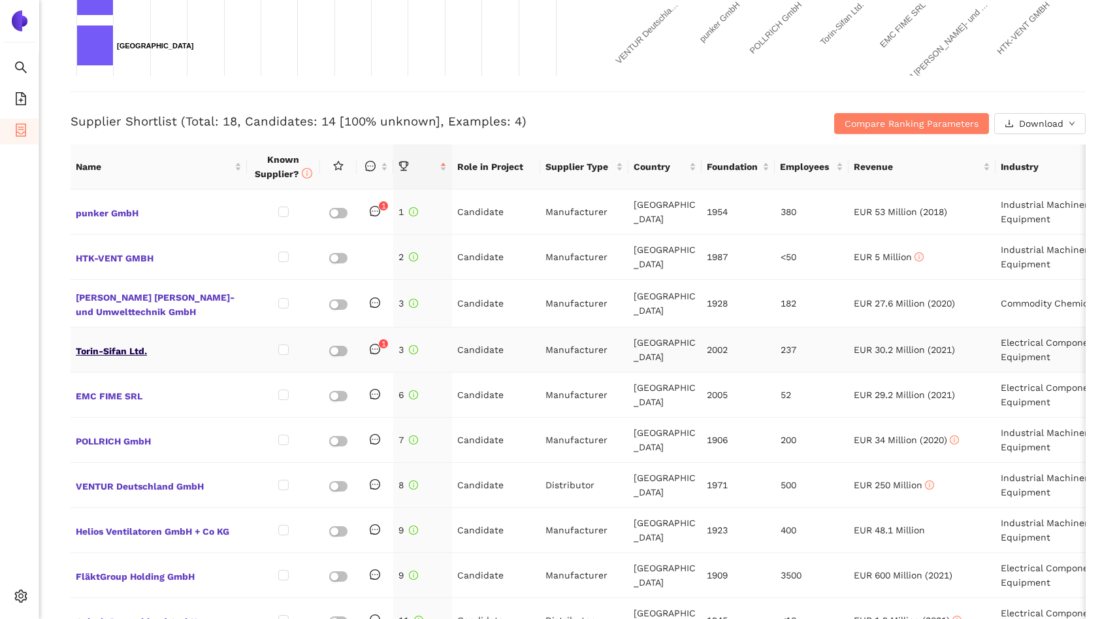
click at [118, 352] on span "Torin-Sifan Ltd." at bounding box center [159, 349] width 166 height 17
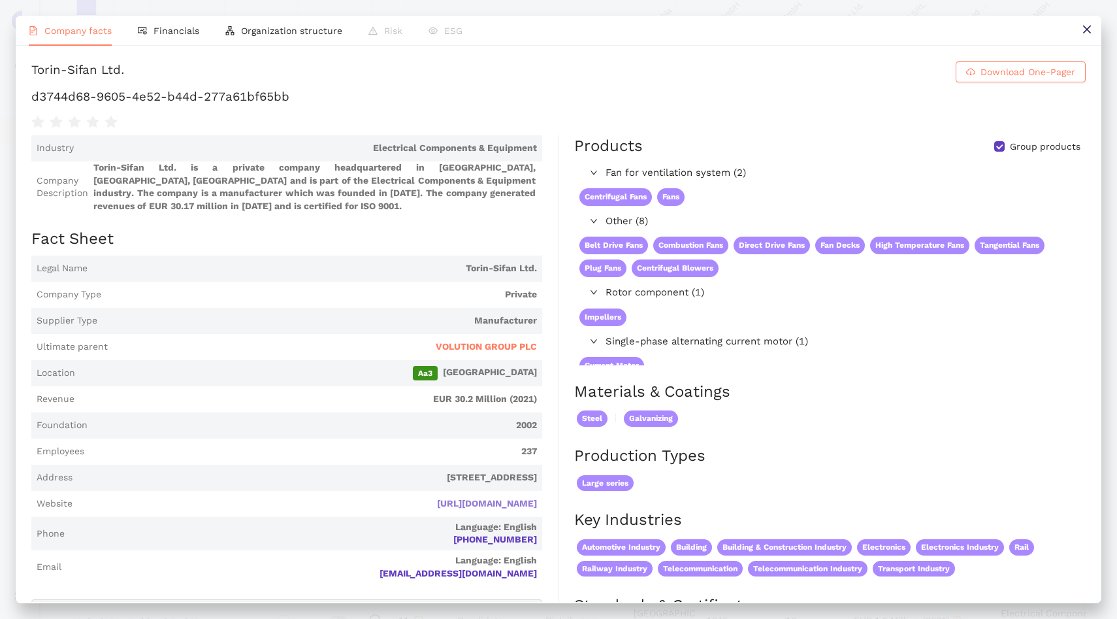
click at [0, 0] on link "[URL][DOMAIN_NAME]" at bounding box center [0, 0] width 0 height 0
click at [1090, 28] on icon "close" at bounding box center [1087, 29] width 10 height 10
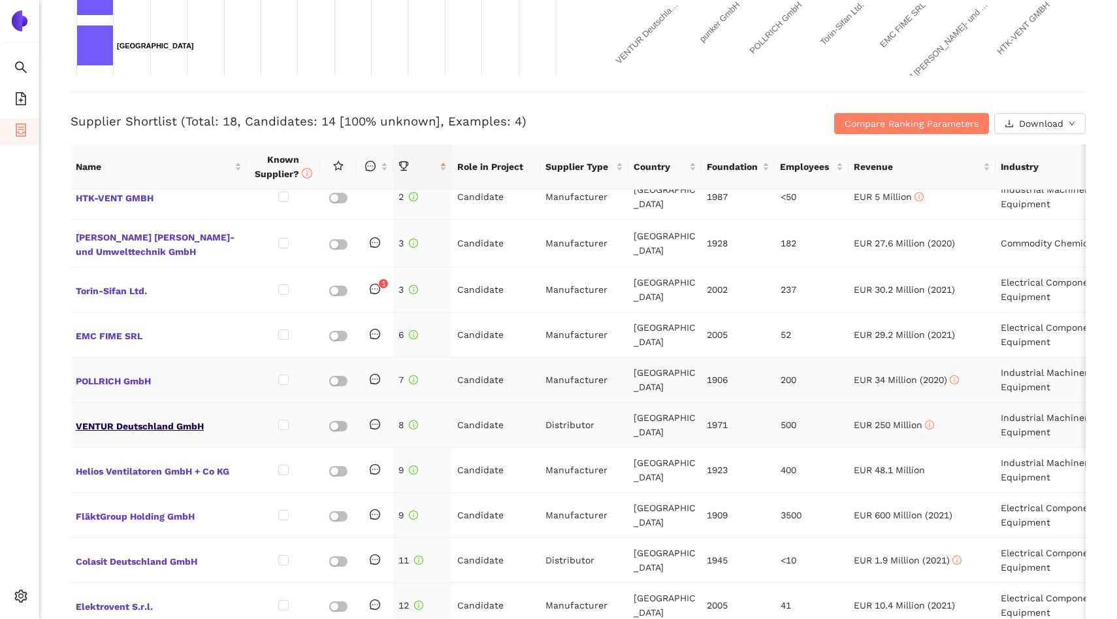
scroll to position [61, 0]
click at [202, 427] on span "VENTUR Deutschland GmbH" at bounding box center [159, 423] width 166 height 17
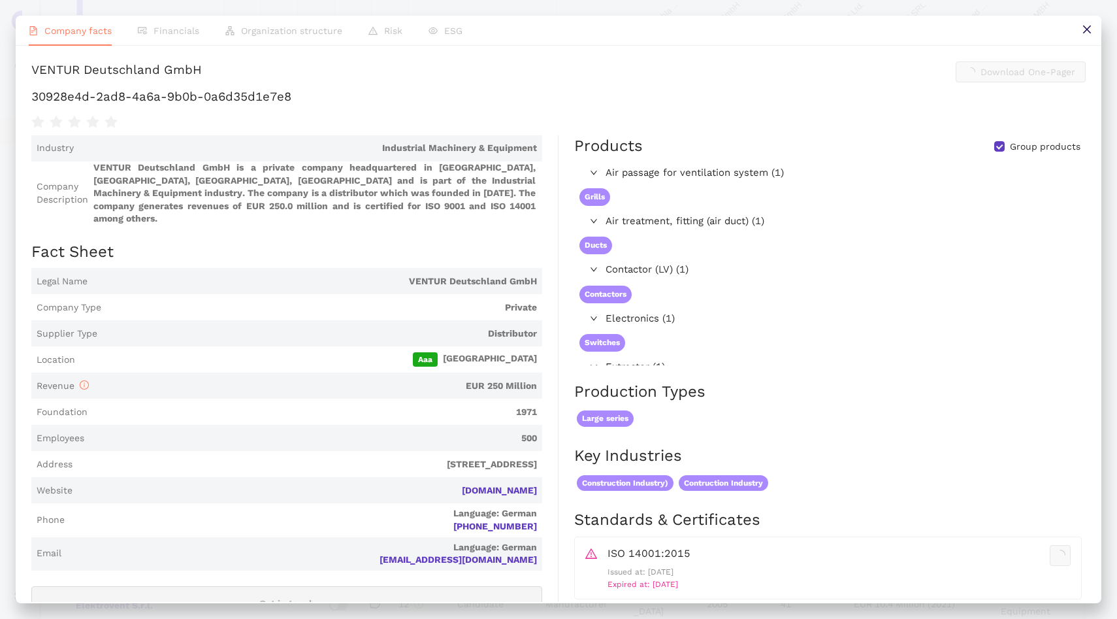
scroll to position [455, 0]
click at [0, 0] on link "[DOMAIN_NAME]" at bounding box center [0, 0] width 0 height 0
click at [1072, 39] on button at bounding box center [1086, 30] width 29 height 29
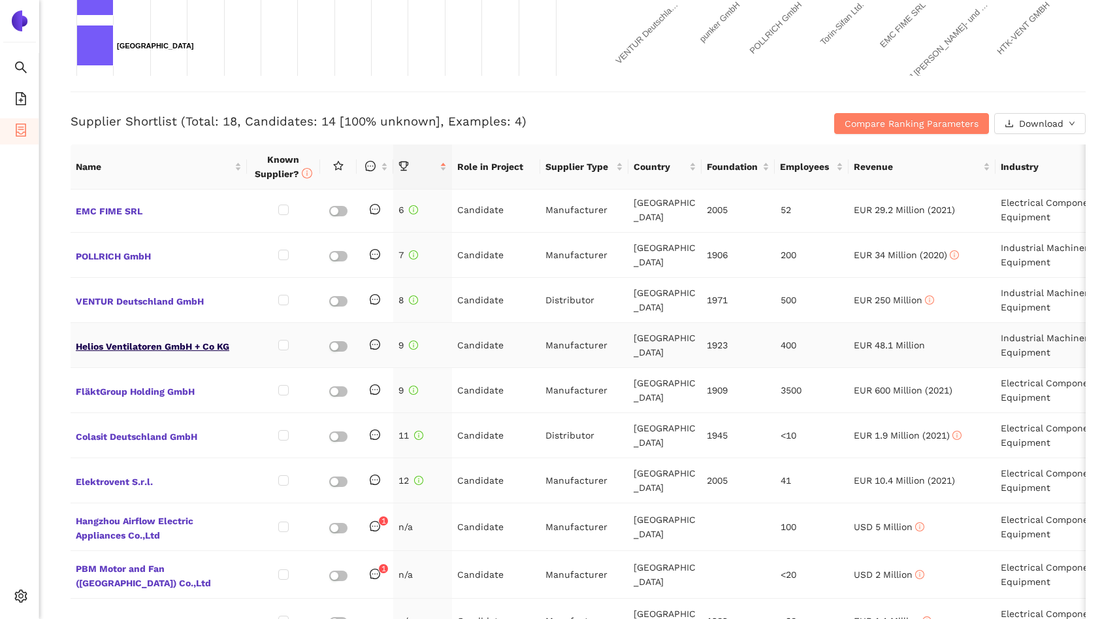
scroll to position [186, 0]
click at [208, 343] on span "Helios Ventilatoren GmbH + Co KG" at bounding box center [159, 344] width 166 height 17
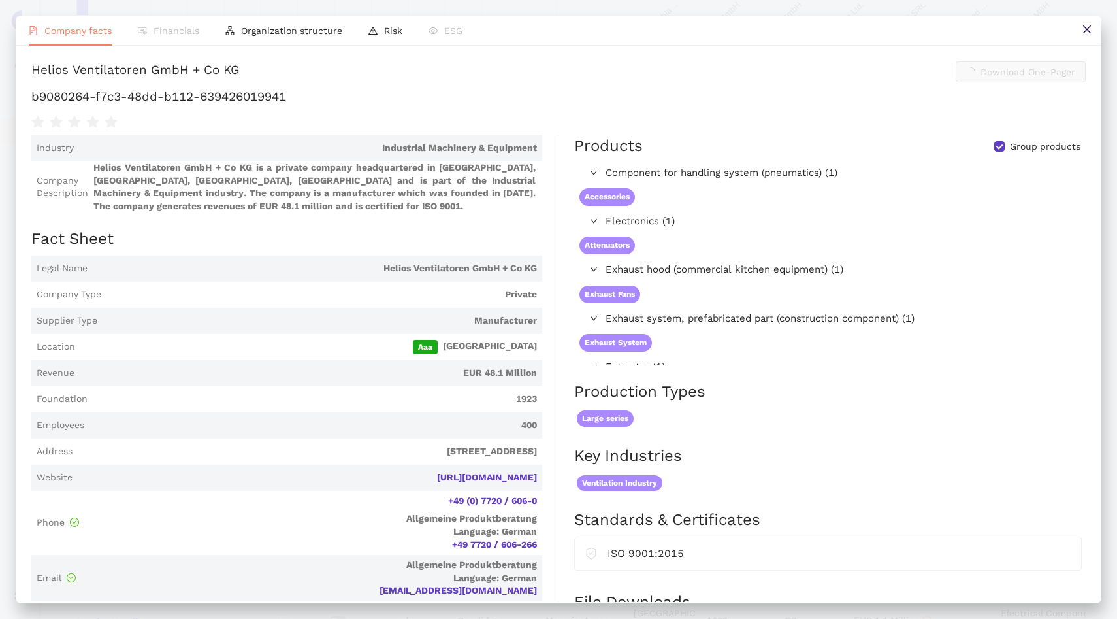
scroll to position [455, 0]
click at [0, 0] on link "[URL][DOMAIN_NAME]" at bounding box center [0, 0] width 0 height 0
click at [1094, 41] on button at bounding box center [1086, 30] width 29 height 29
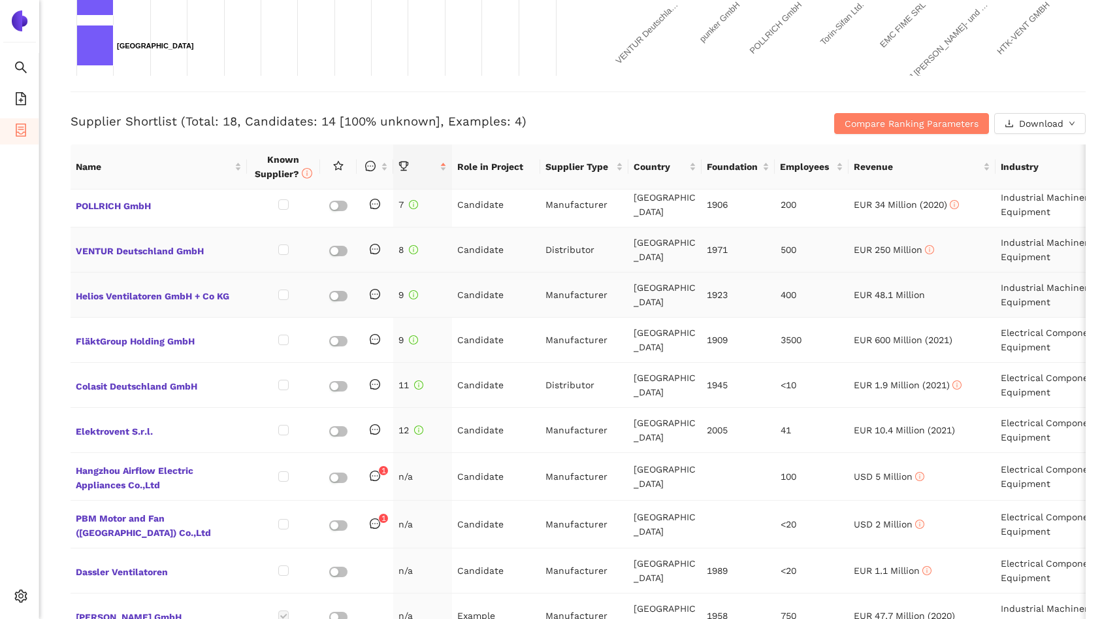
scroll to position [235, 0]
click at [170, 338] on span "FläktGroup Holding GmbH" at bounding box center [159, 339] width 166 height 17
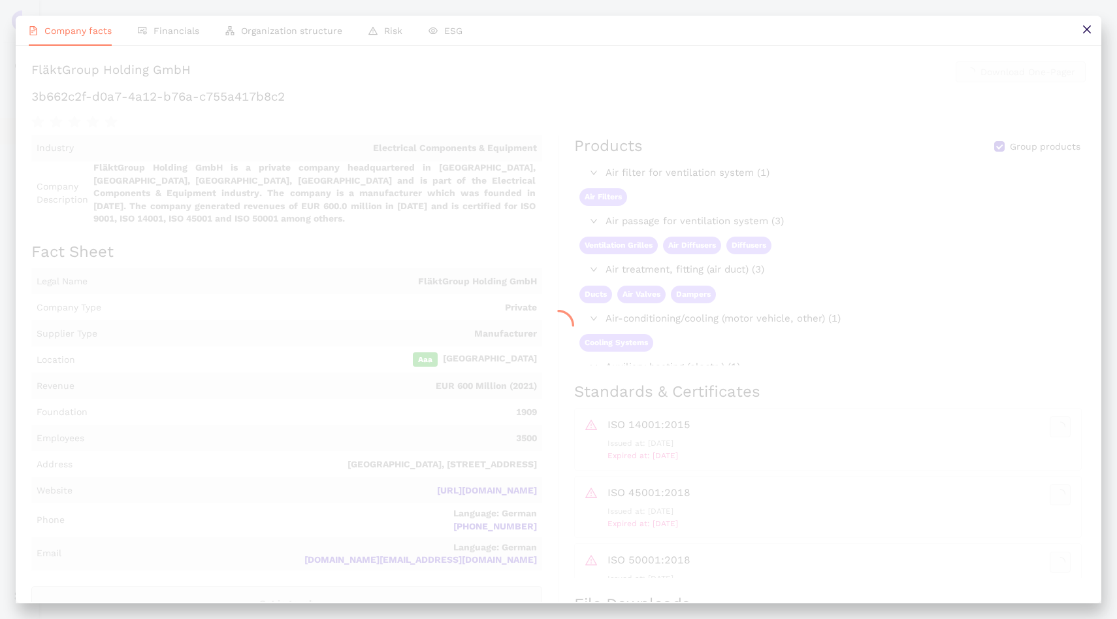
scroll to position [455, 0]
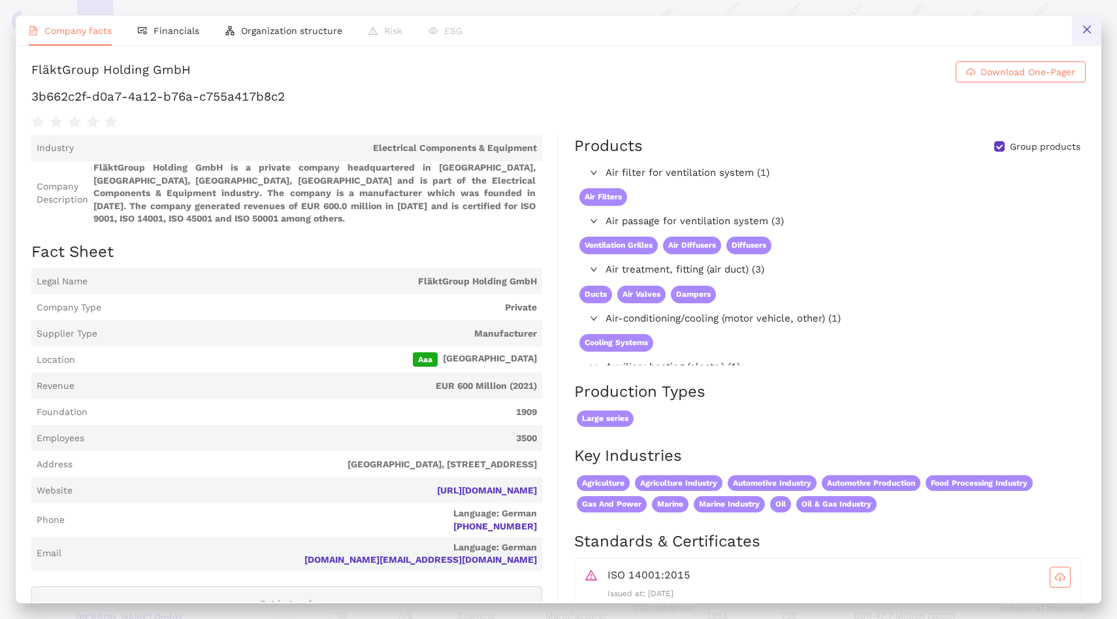
click at [1090, 33] on icon "close" at bounding box center [1087, 29] width 8 height 8
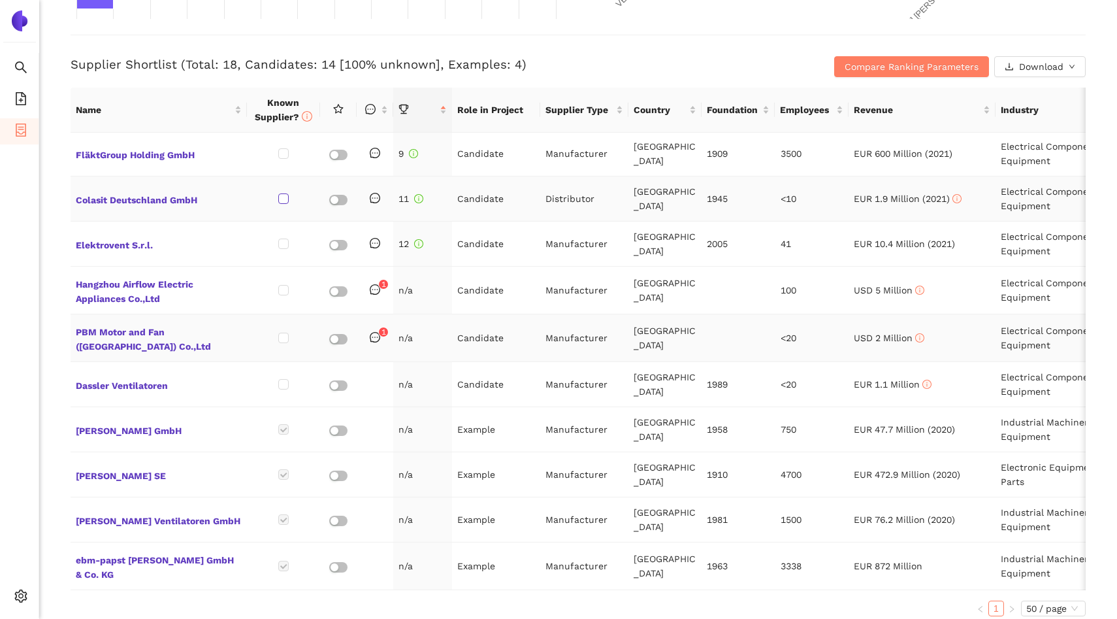
scroll to position [523, 0]
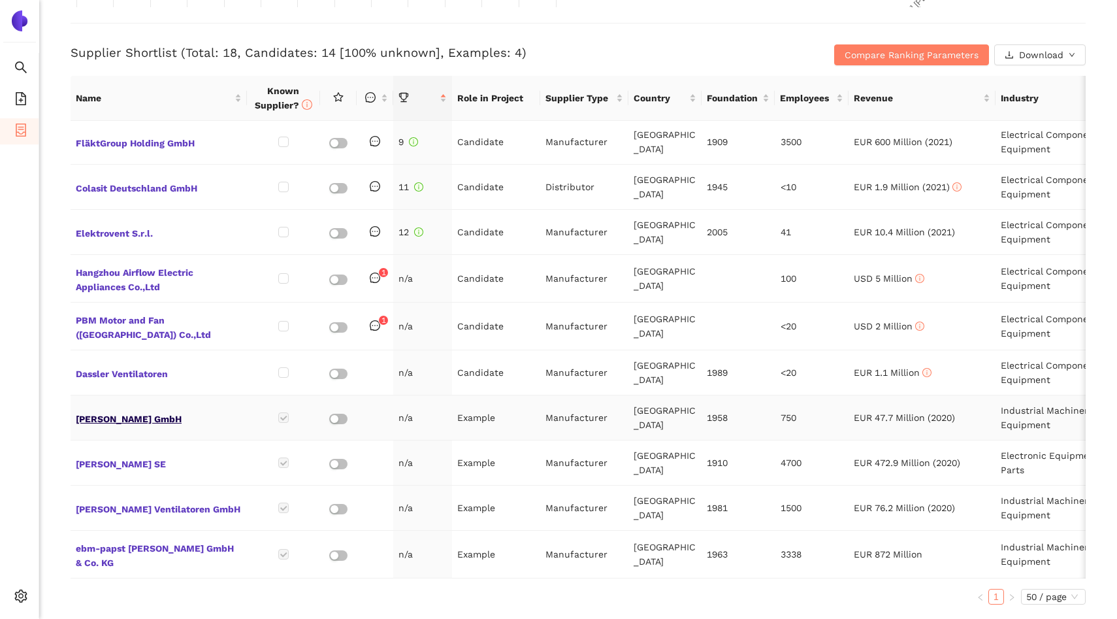
click at [168, 417] on span "[PERSON_NAME] GmbH" at bounding box center [159, 417] width 166 height 17
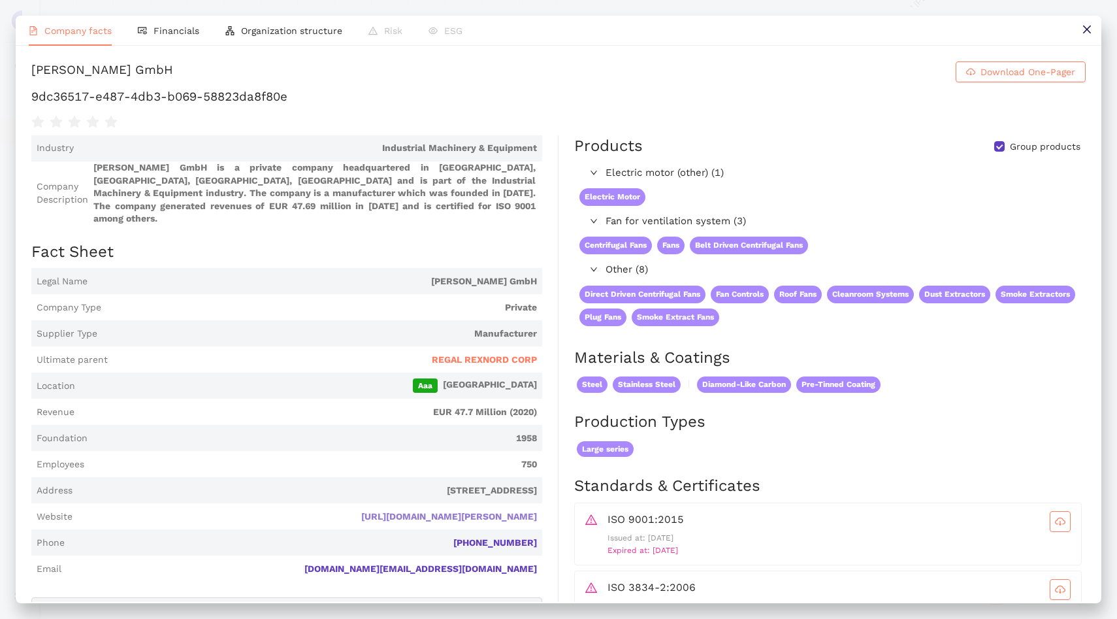
click at [0, 0] on link "[URL][DOMAIN_NAME][PERSON_NAME]" at bounding box center [0, 0] width 0 height 0
